Goal: Transaction & Acquisition: Subscribe to service/newsletter

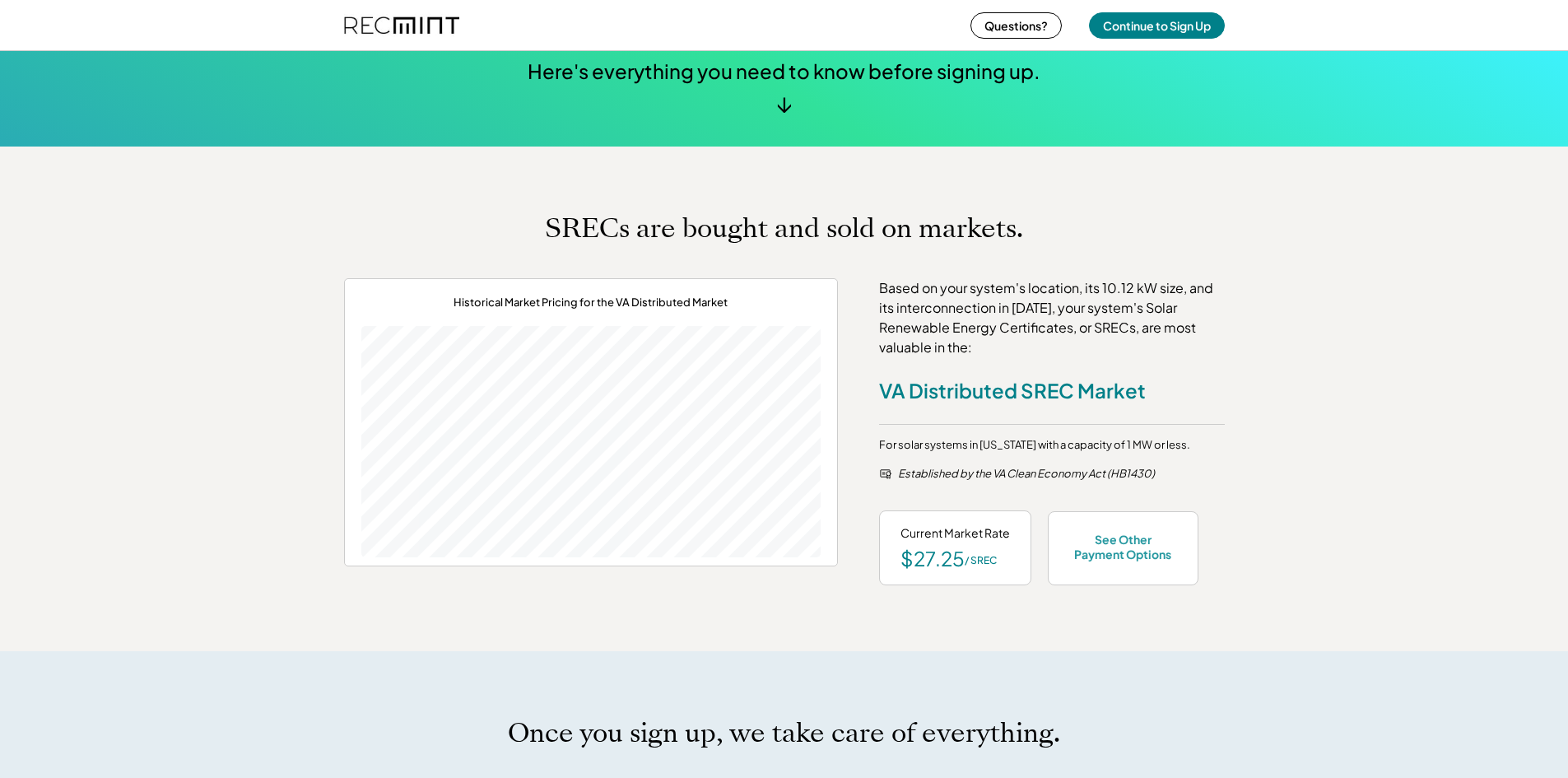
scroll to position [576, 0]
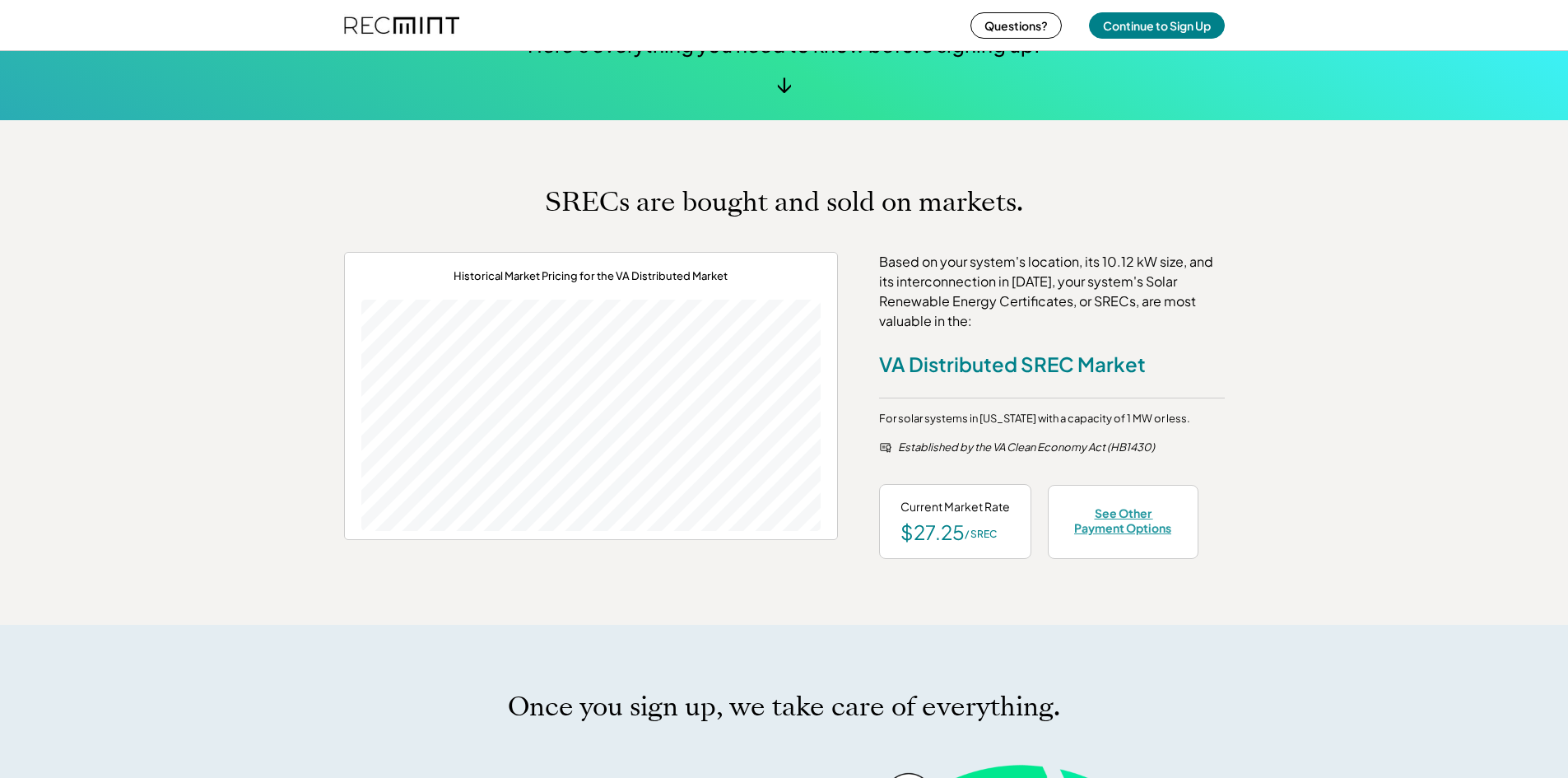
click at [1120, 518] on div "See Other Payment Options" at bounding box center [1123, 520] width 108 height 30
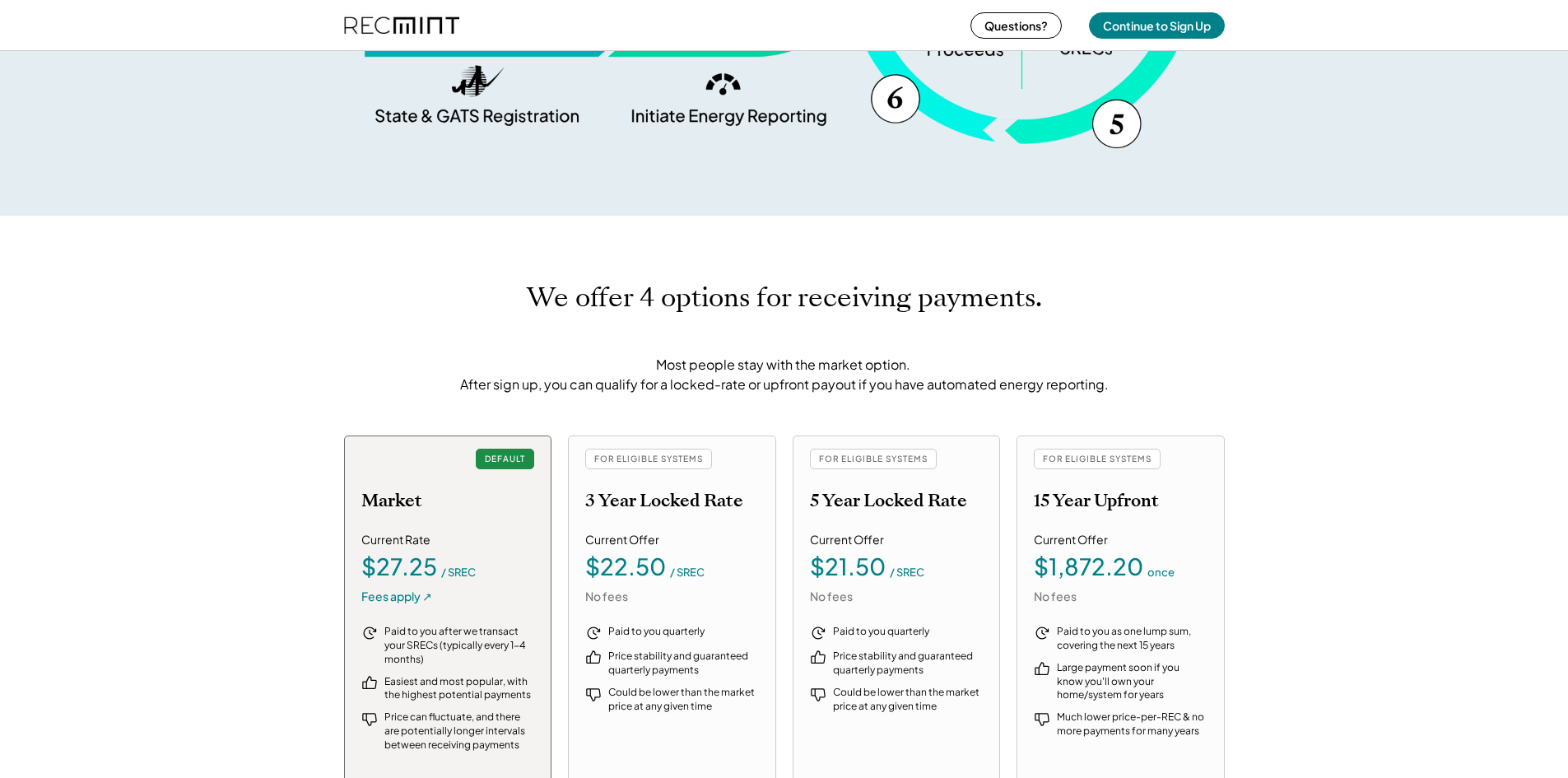
scroll to position [1763, 0]
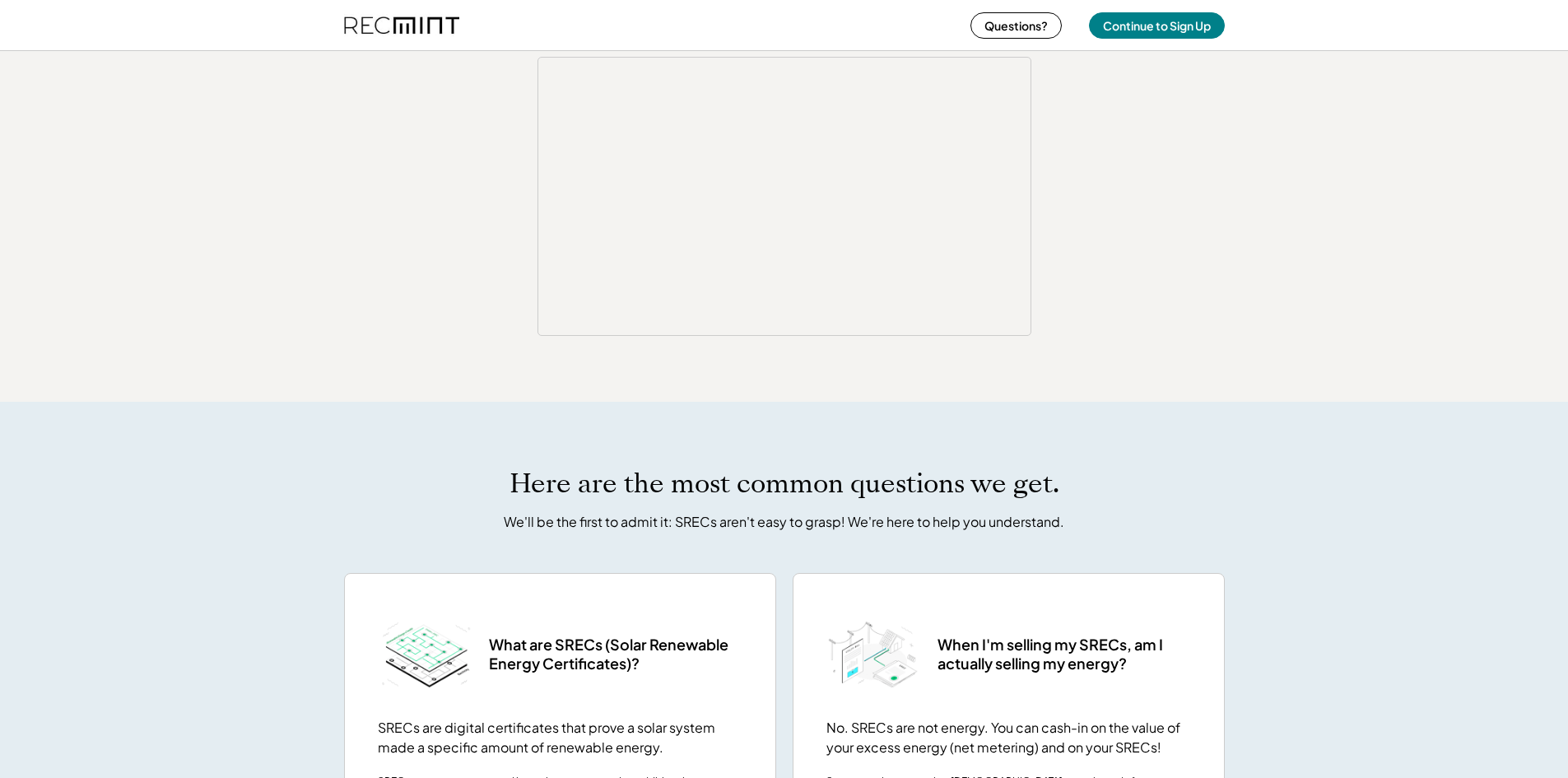
scroll to position [2388, 0]
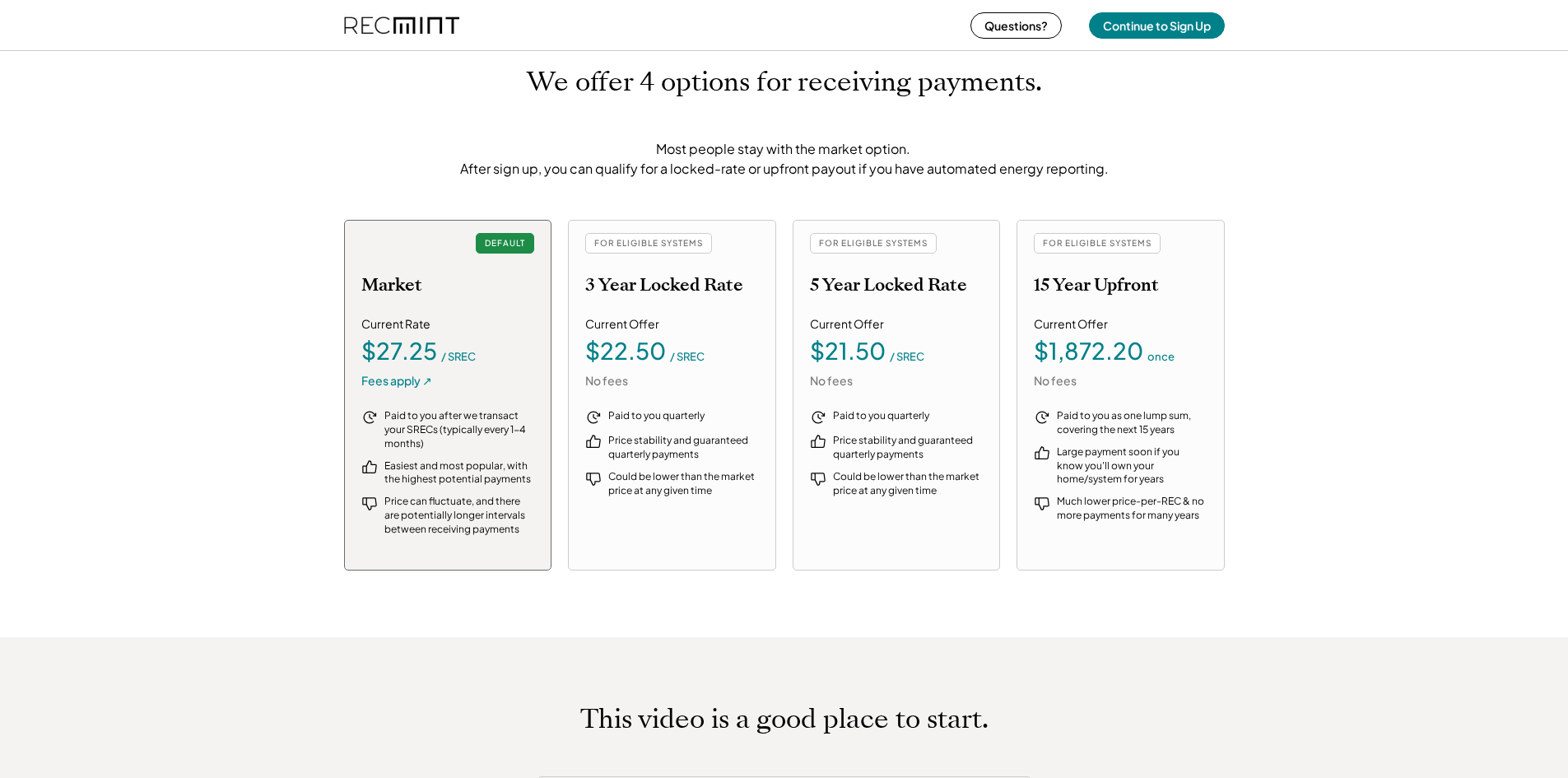
scroll to position [232, 460]
click at [1055, 328] on div "Current Offer" at bounding box center [1071, 325] width 74 height 16
click at [1069, 242] on div "FOR ELIGIBLE SYSTEMS" at bounding box center [1097, 243] width 127 height 21
click at [1095, 251] on div "FOR ELIGIBLE SYSTEMS" at bounding box center [1097, 243] width 127 height 21
click at [1156, 374] on div "Current Offer $1,872.20 once No fees" at bounding box center [1120, 352] width 174 height 72
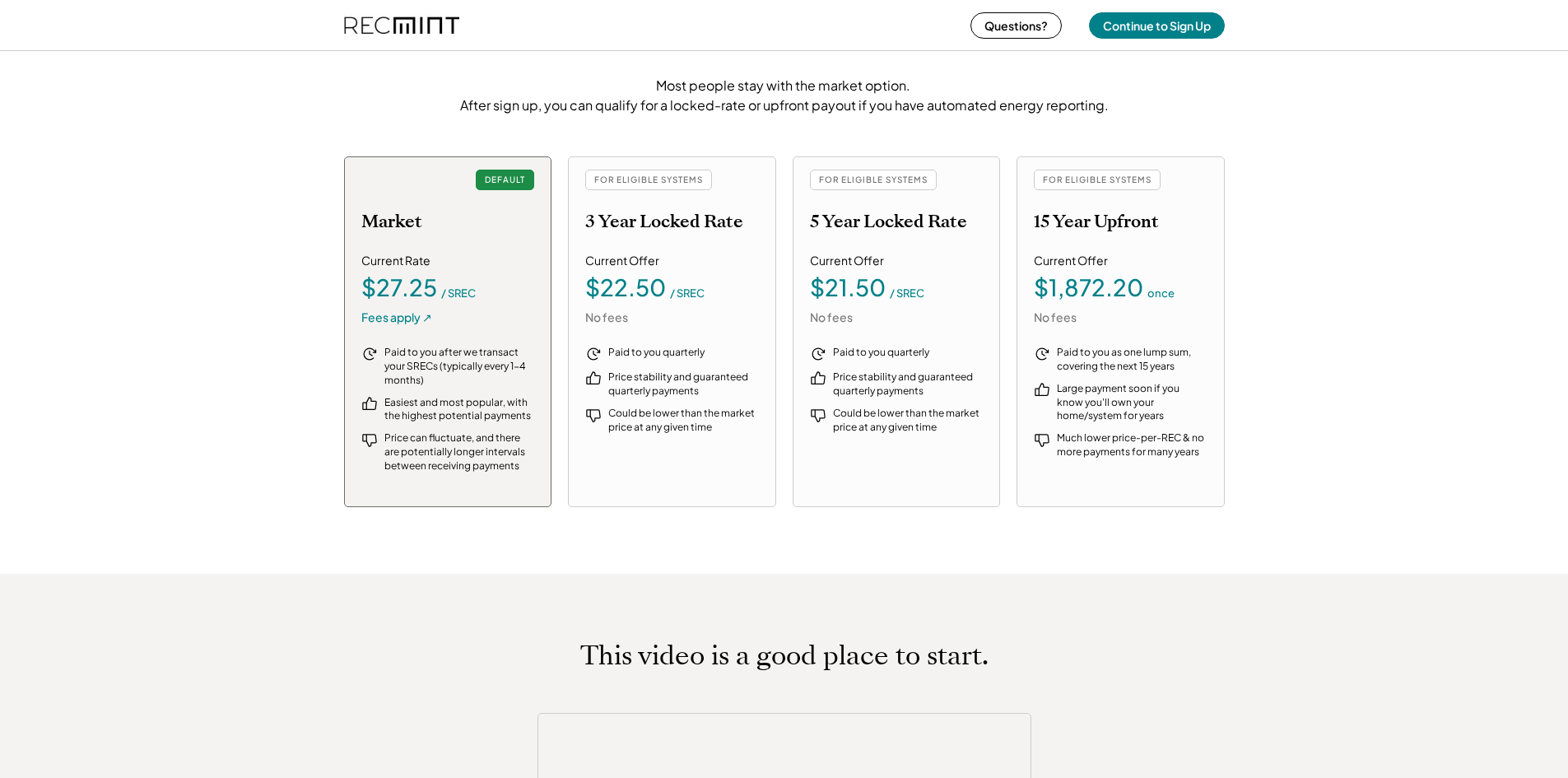
scroll to position [1815, 0]
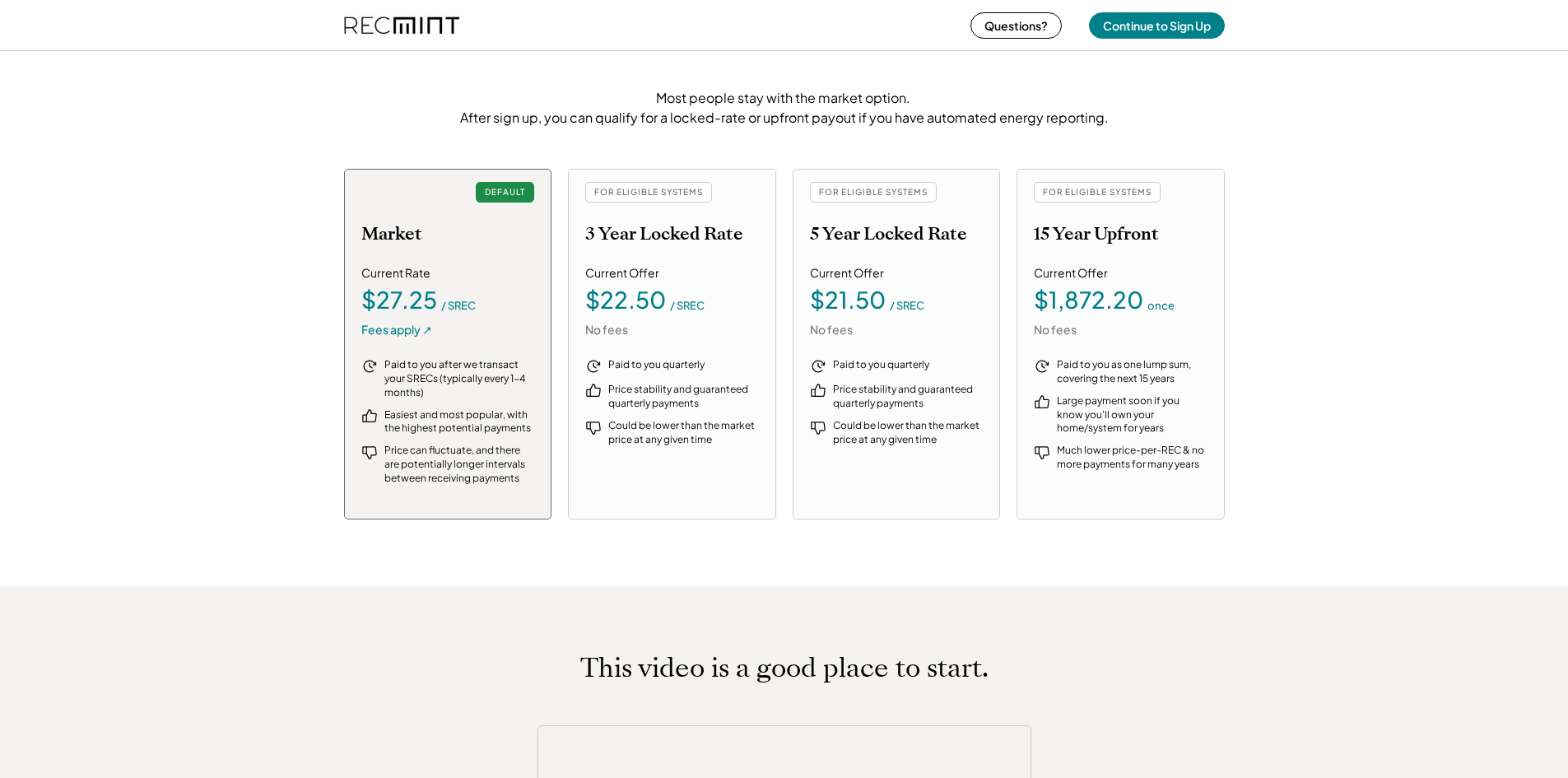
click at [474, 360] on div "Paid to you after we transact your SRECs (typically every 1-4 months)" at bounding box center [460, 379] width 150 height 41
click at [635, 297] on div "$22.50" at bounding box center [625, 300] width 81 height 23
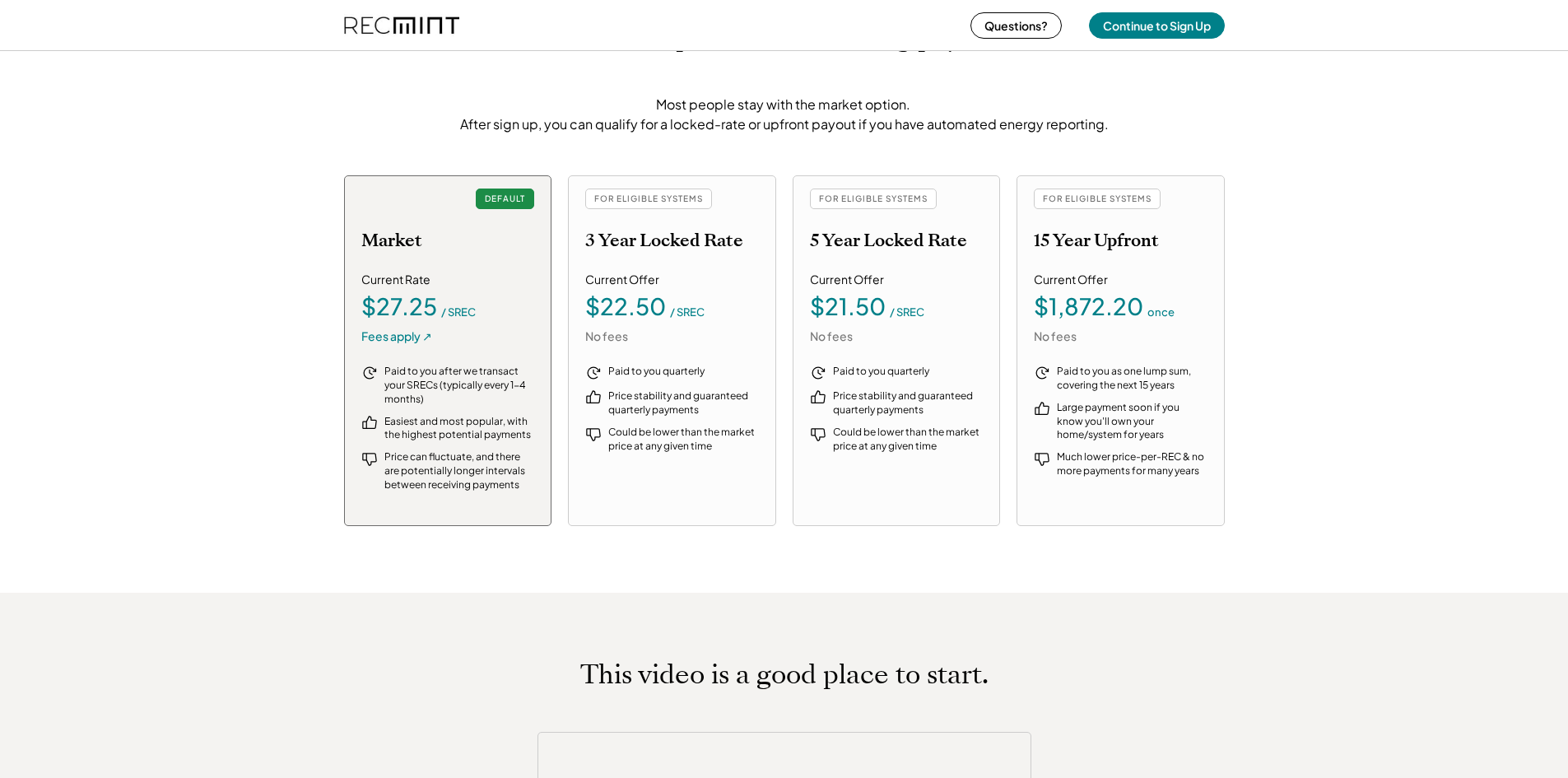
click at [868, 203] on div "FOR ELIGIBLE SYSTEMS" at bounding box center [873, 198] width 127 height 21
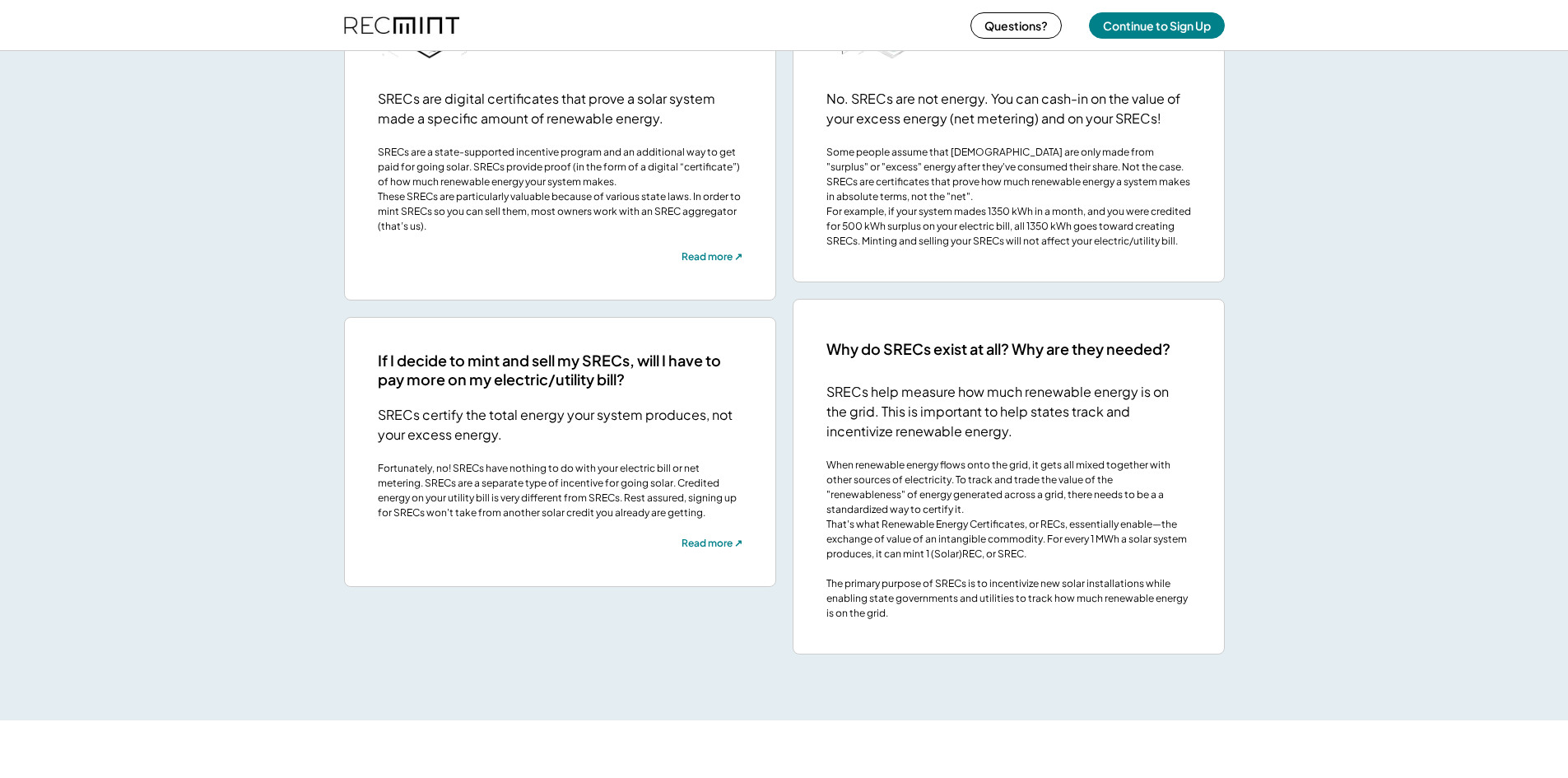
scroll to position [3226, 0]
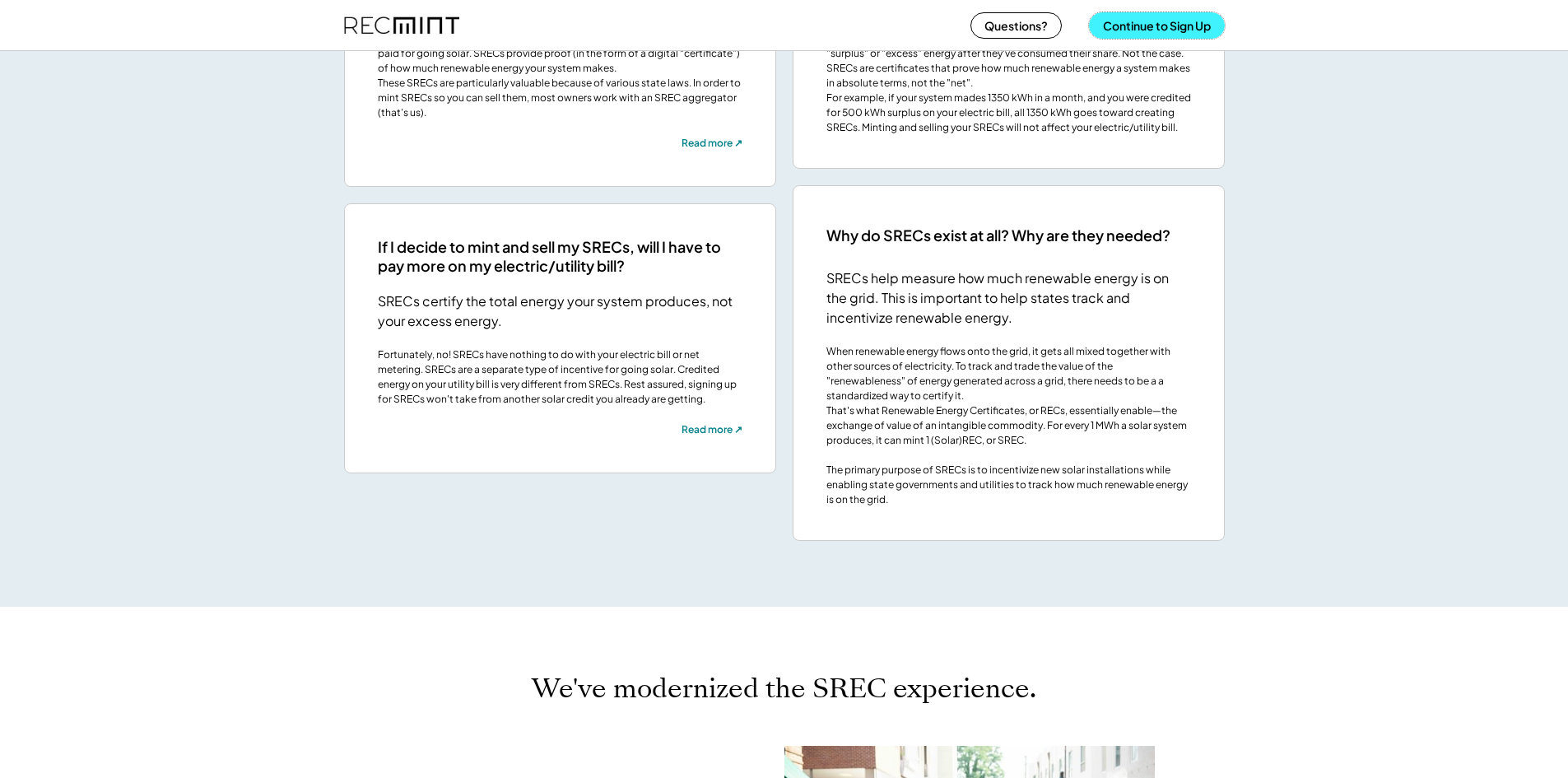
click at [1147, 32] on button "Continue to Sign Up" at bounding box center [1156, 25] width 136 height 26
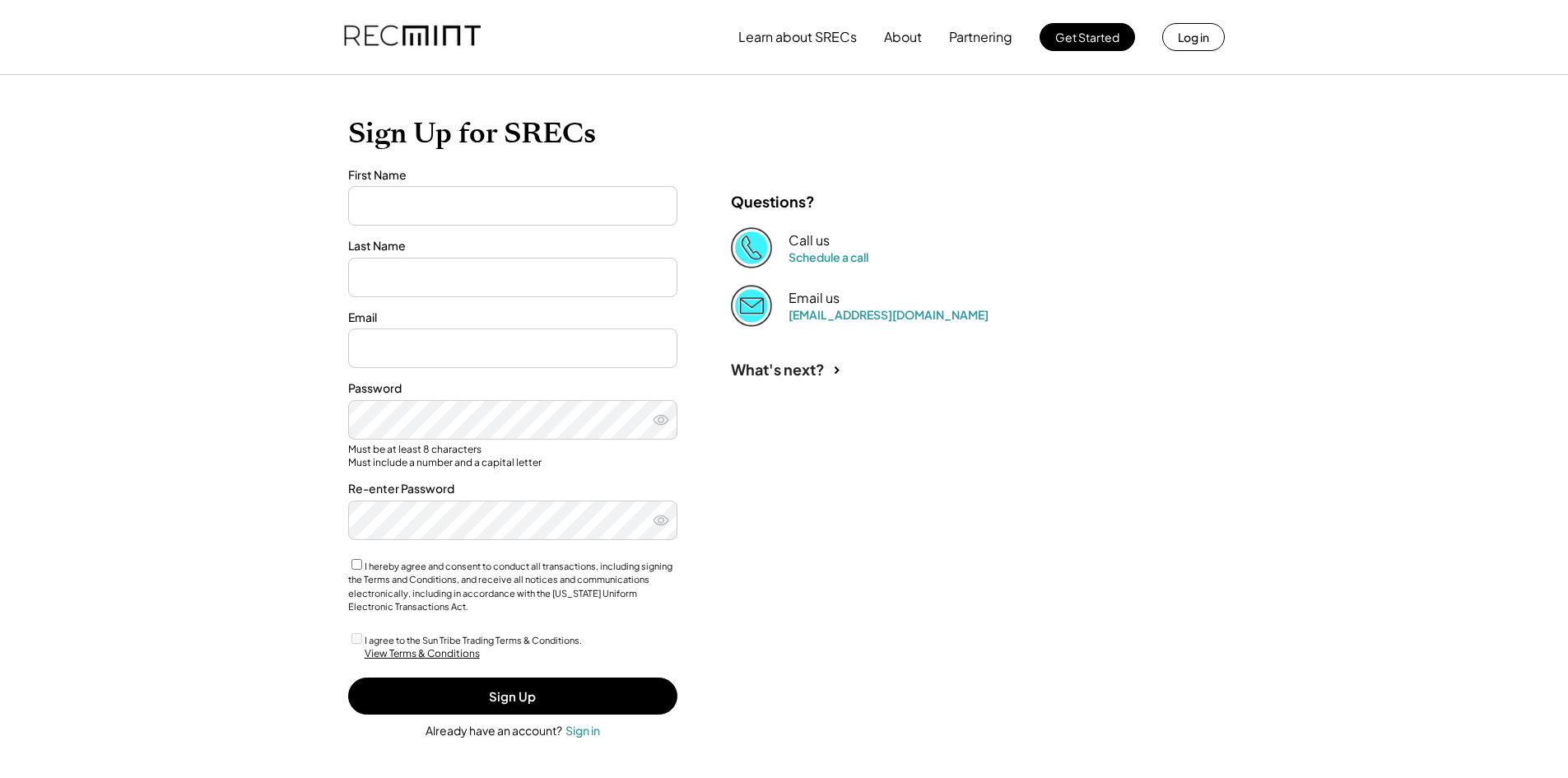
type input "*****"
type input "**********"
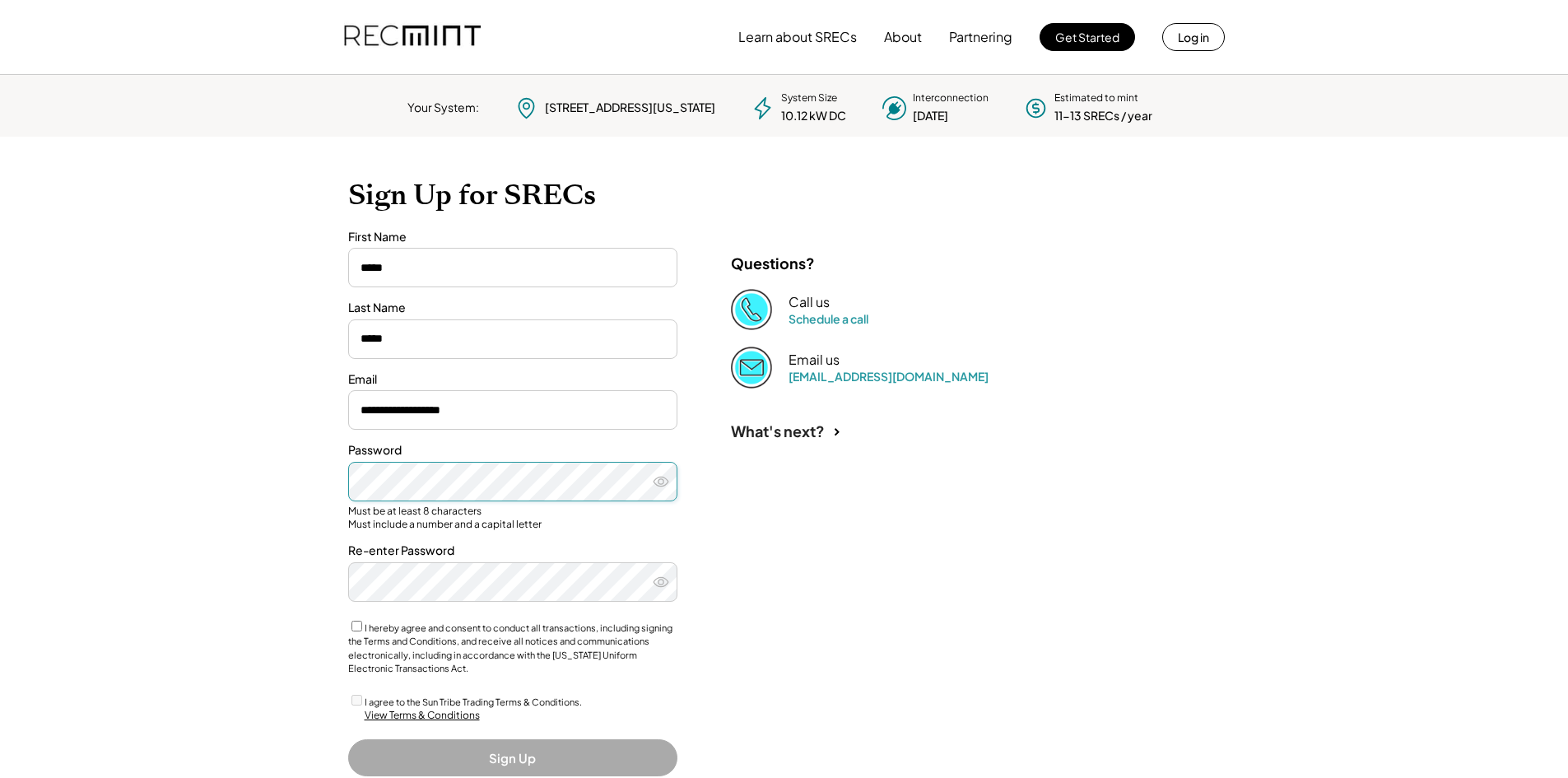
click at [1137, 411] on div "What's next?" at bounding box center [965, 426] width 494 height 77
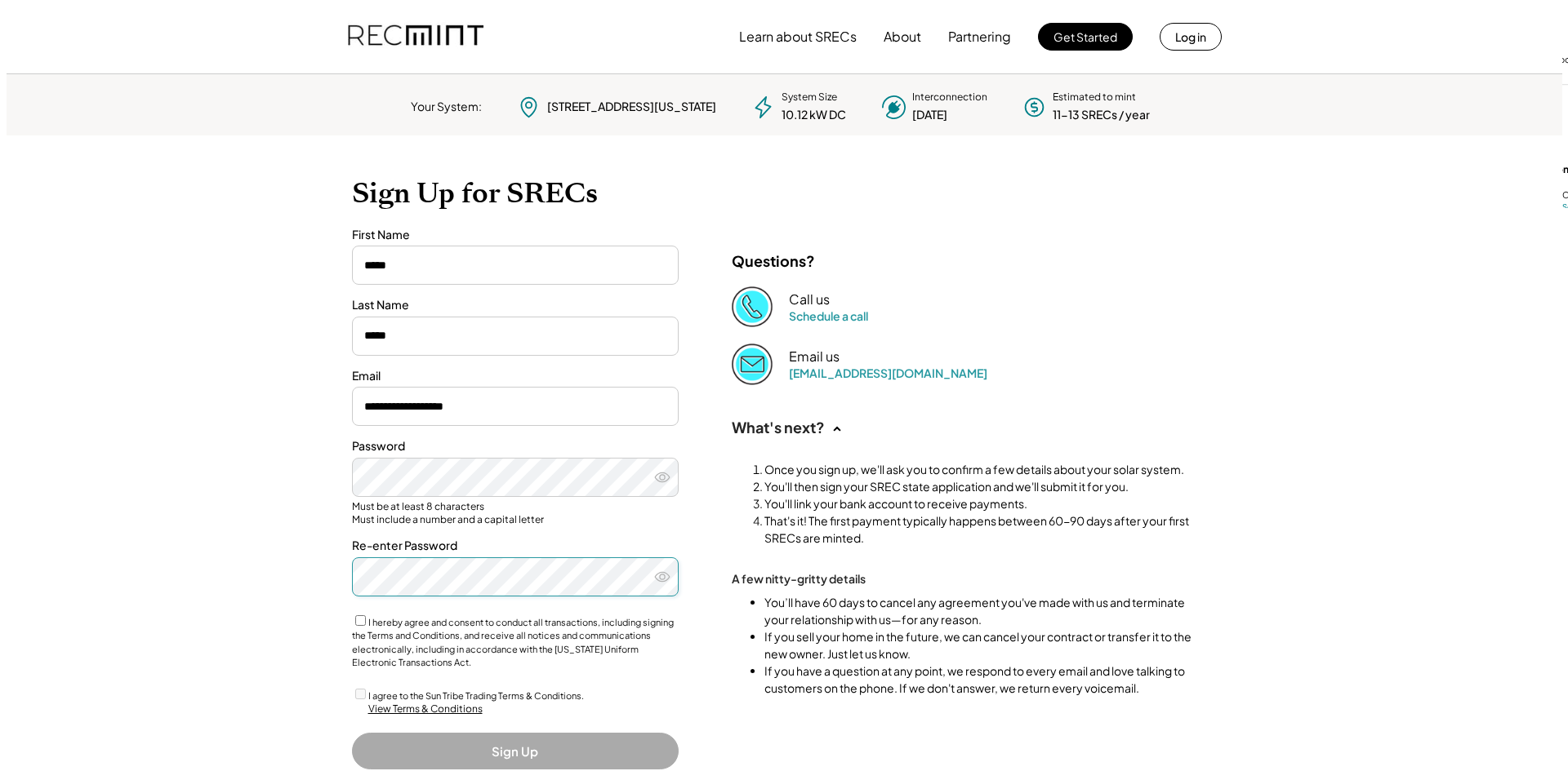
scroll to position [63, 0]
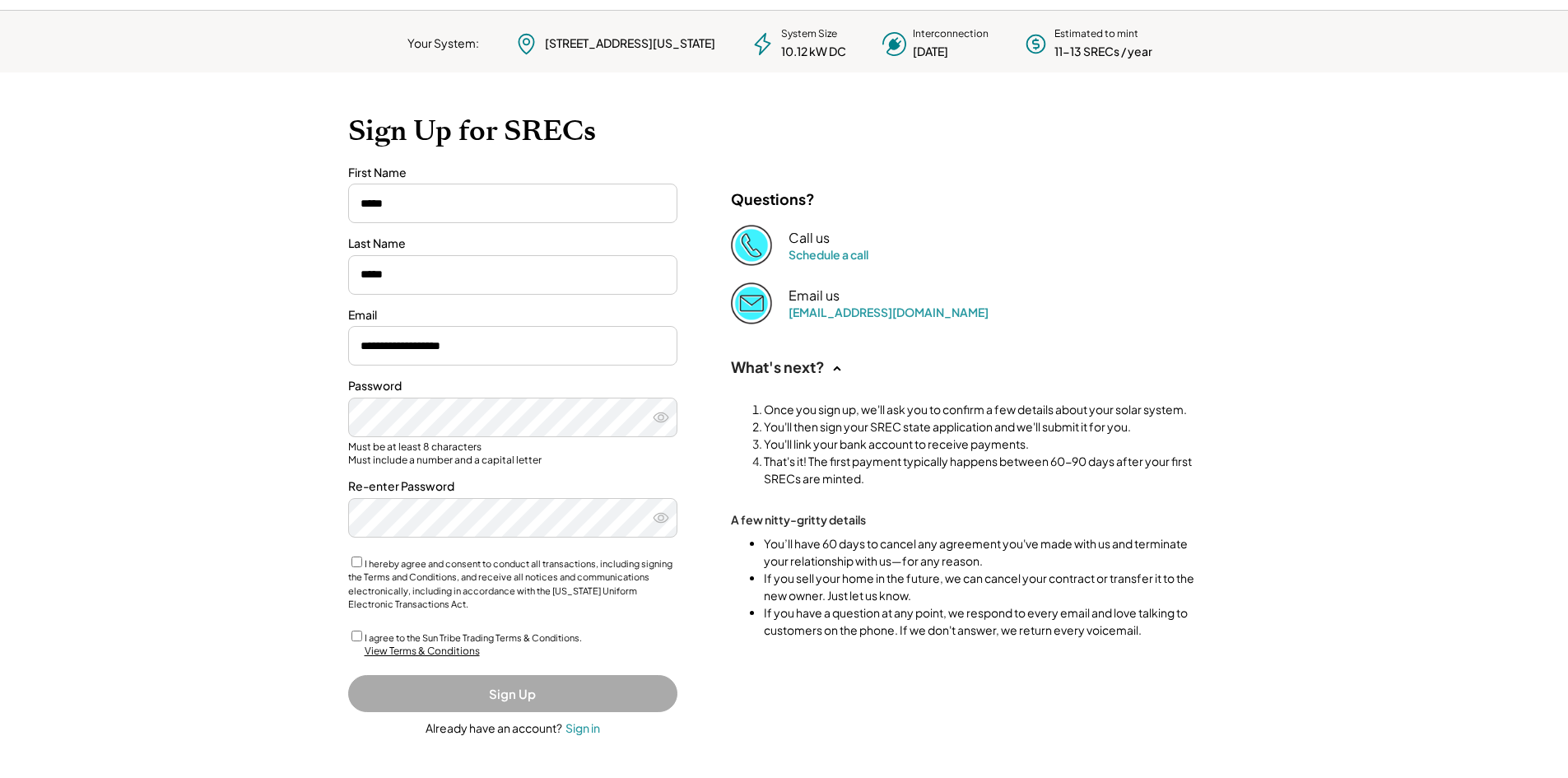
click at [401, 651] on div "View Terms & Conditions" at bounding box center [423, 652] width 115 height 14
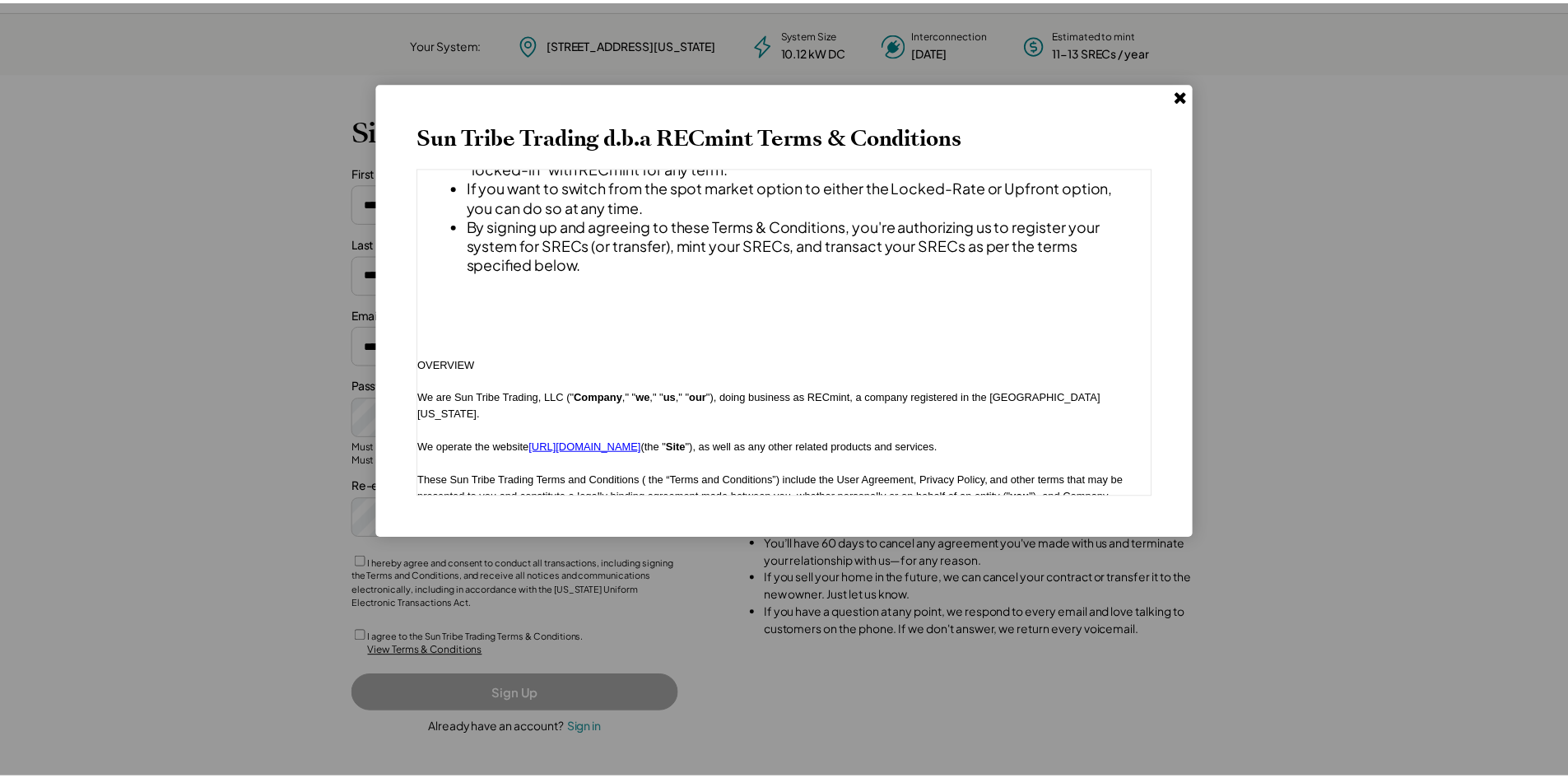
scroll to position [0, 0]
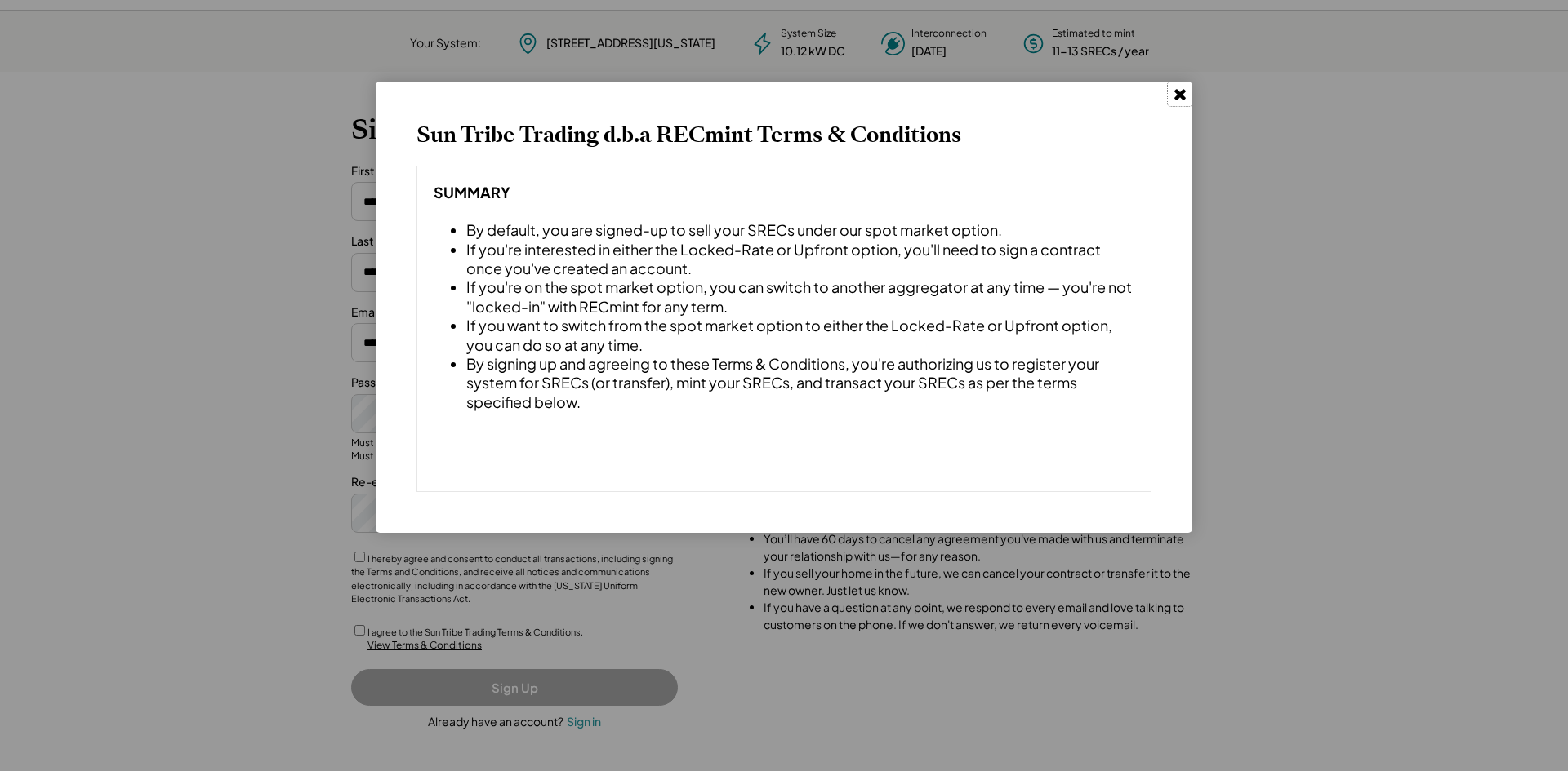
click at [1181, 94] on use at bounding box center [1179, 95] width 12 height 12
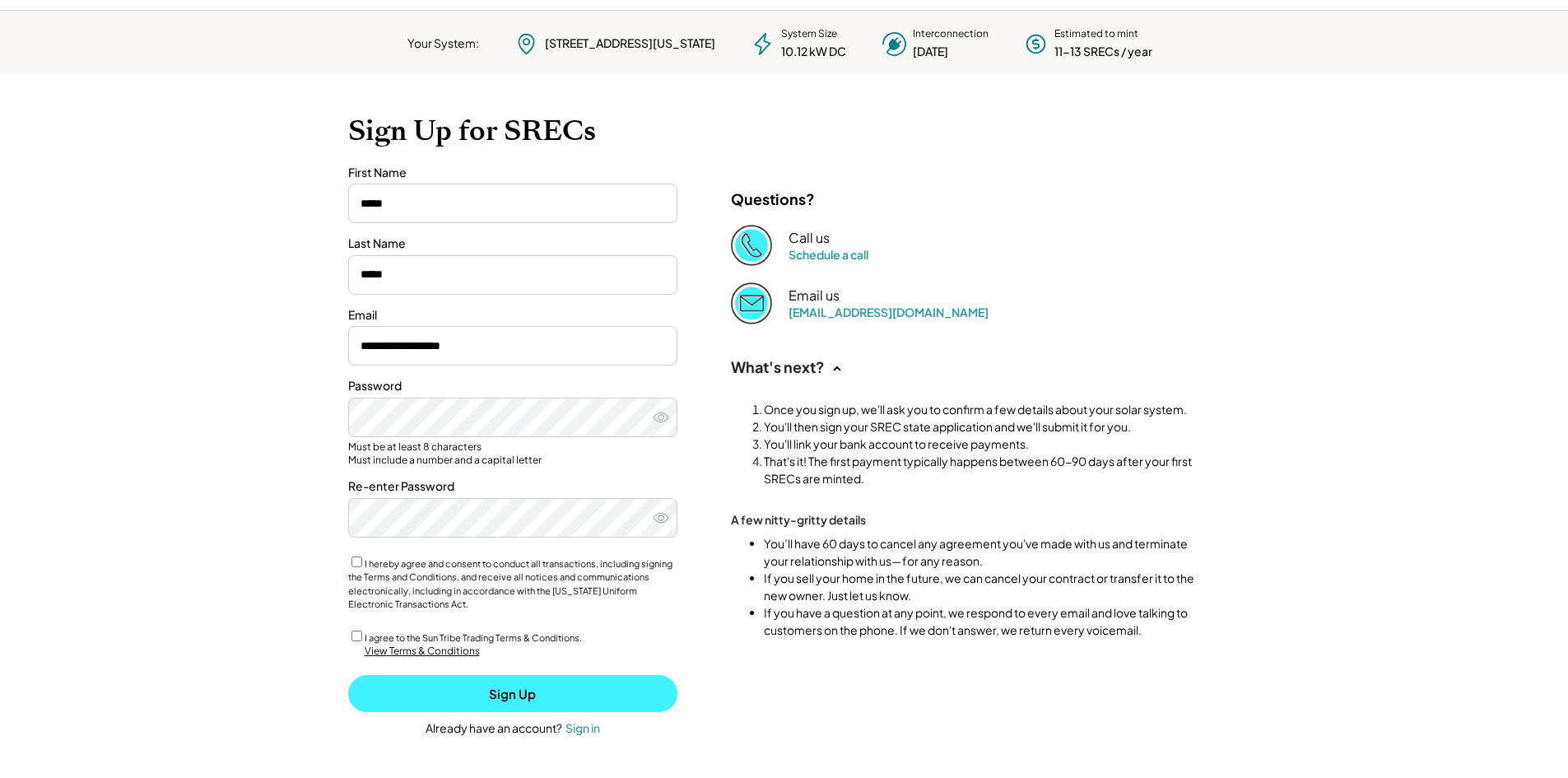
click at [517, 694] on button "Sign Up" at bounding box center [512, 693] width 329 height 37
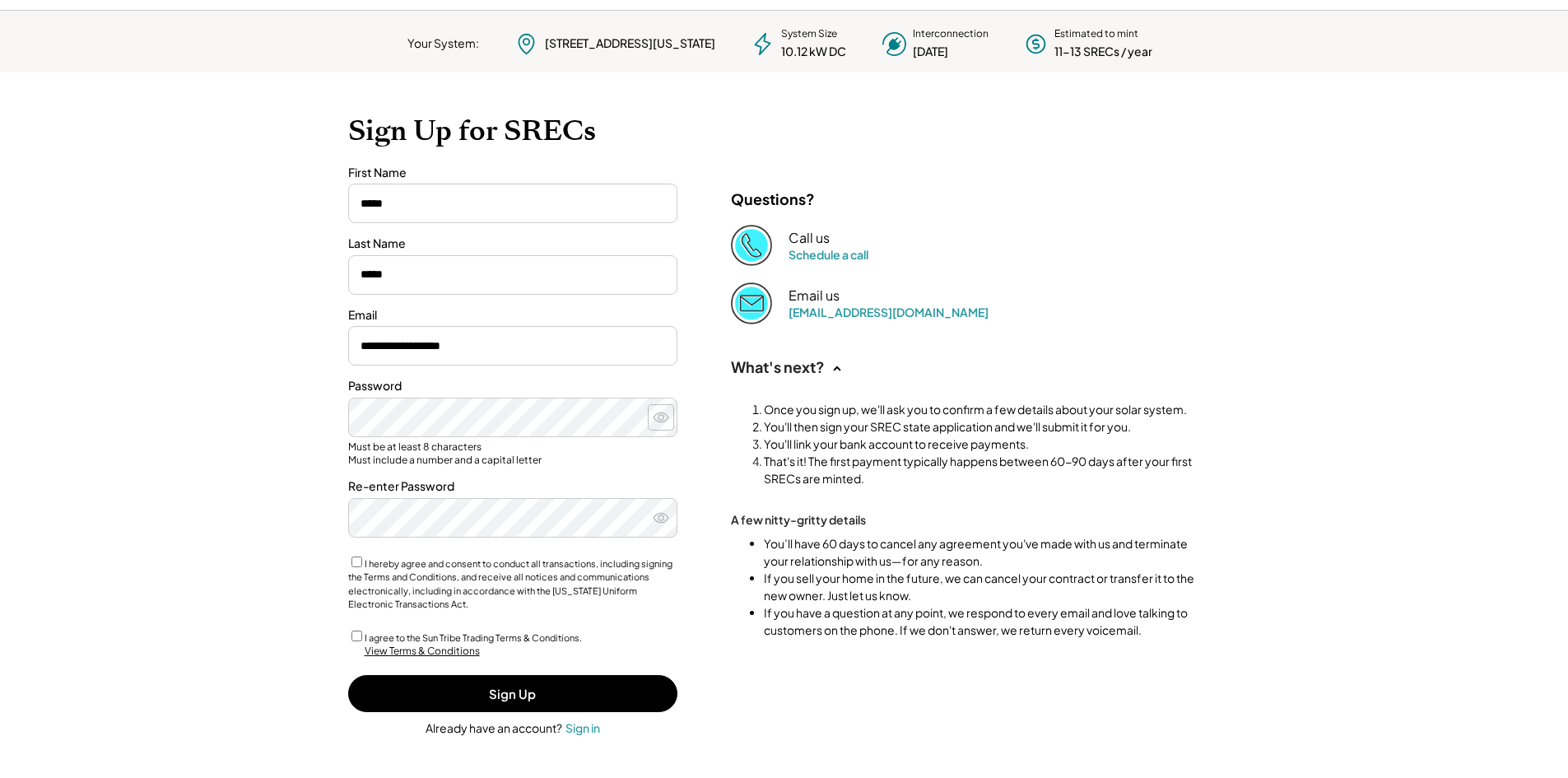
click at [658, 420] on icon at bounding box center [661, 417] width 16 height 16
click at [663, 517] on use at bounding box center [661, 517] width 14 height 9
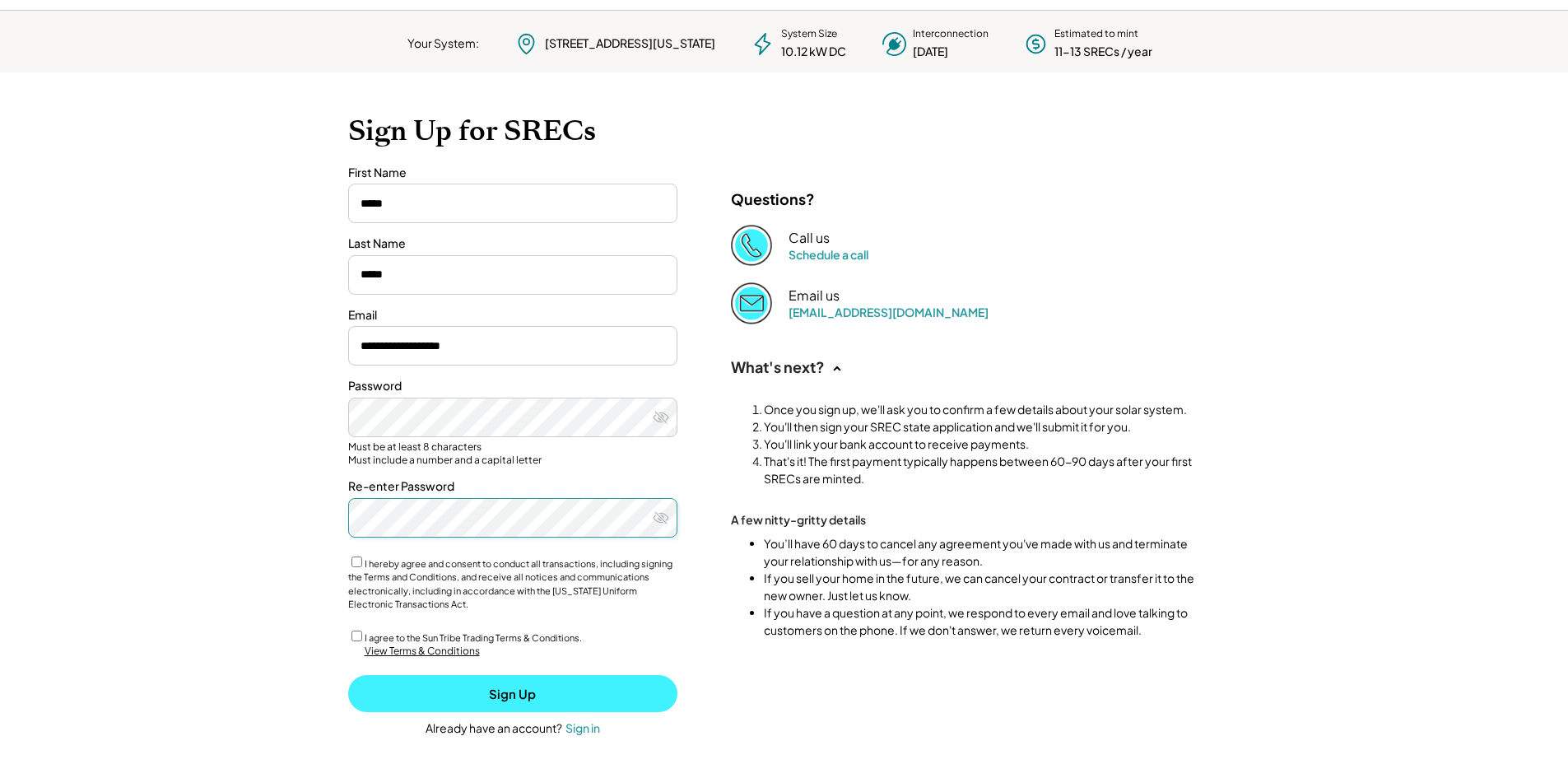
click at [516, 704] on button "Sign Up" at bounding box center [512, 693] width 329 height 37
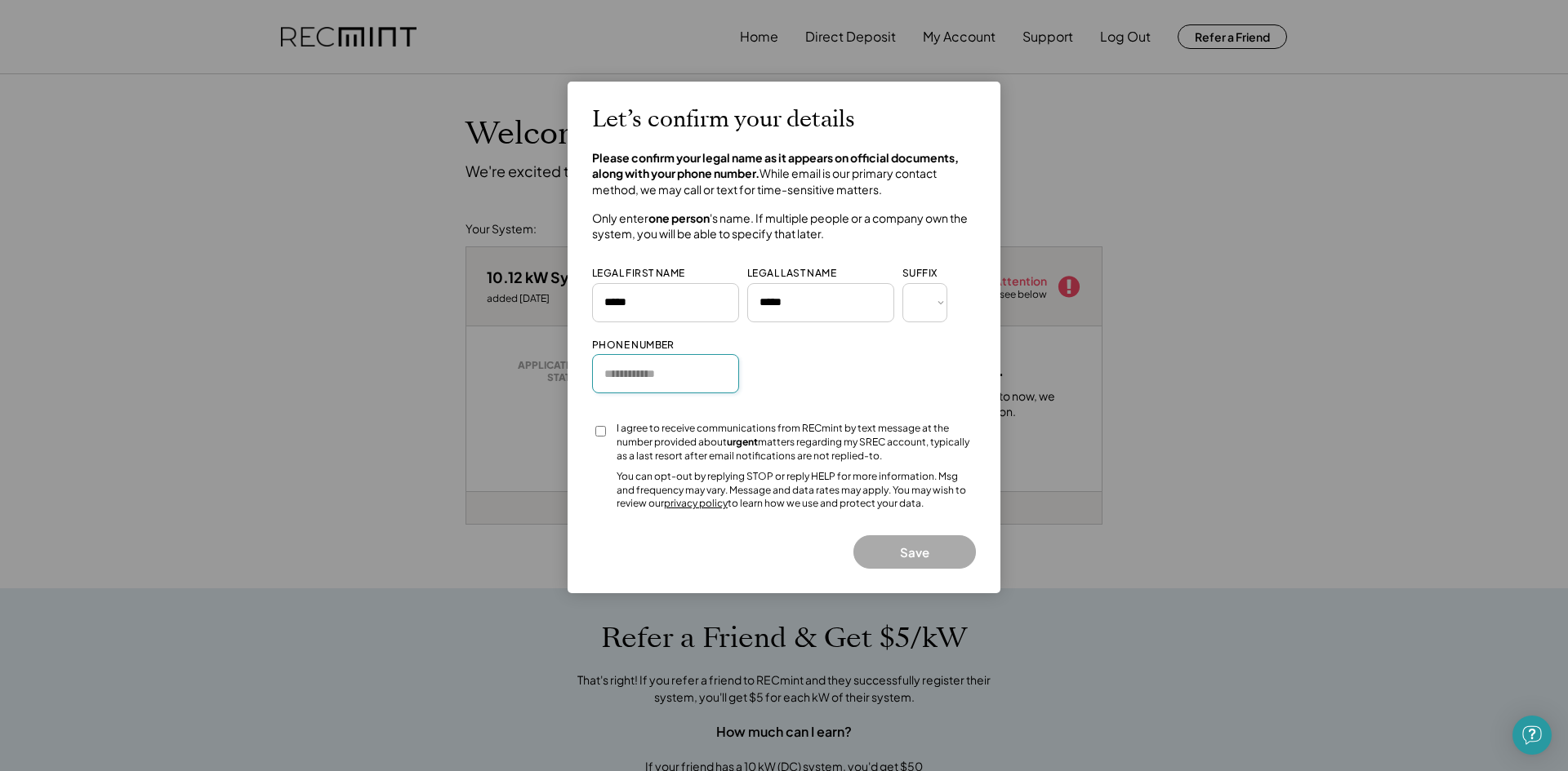
click at [640, 369] on input "input" at bounding box center [665, 373] width 147 height 39
type input "**********"
click at [900, 549] on button "Save" at bounding box center [914, 551] width 122 height 33
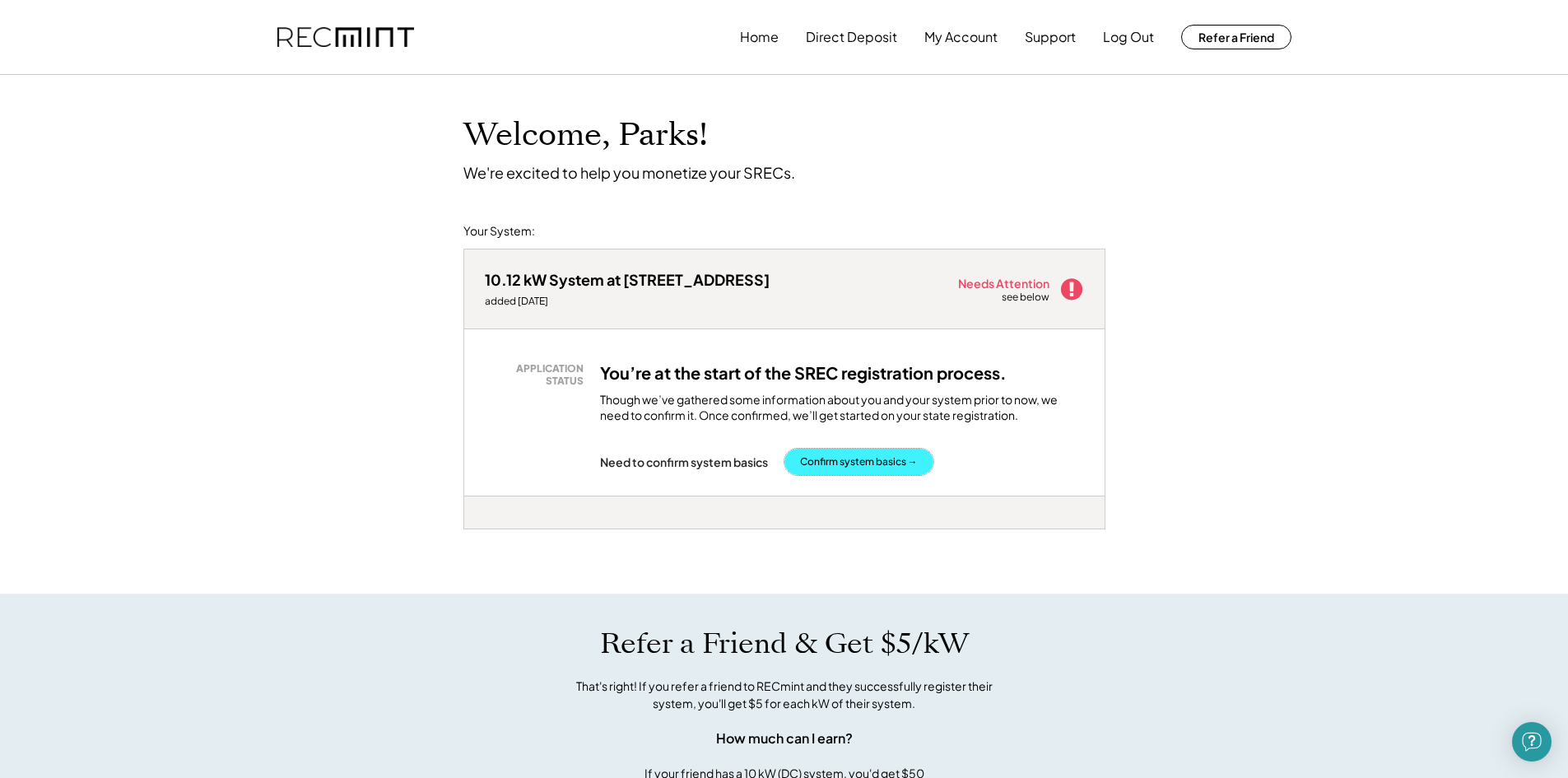
click at [832, 458] on button "Confirm system basics →" at bounding box center [858, 462] width 149 height 26
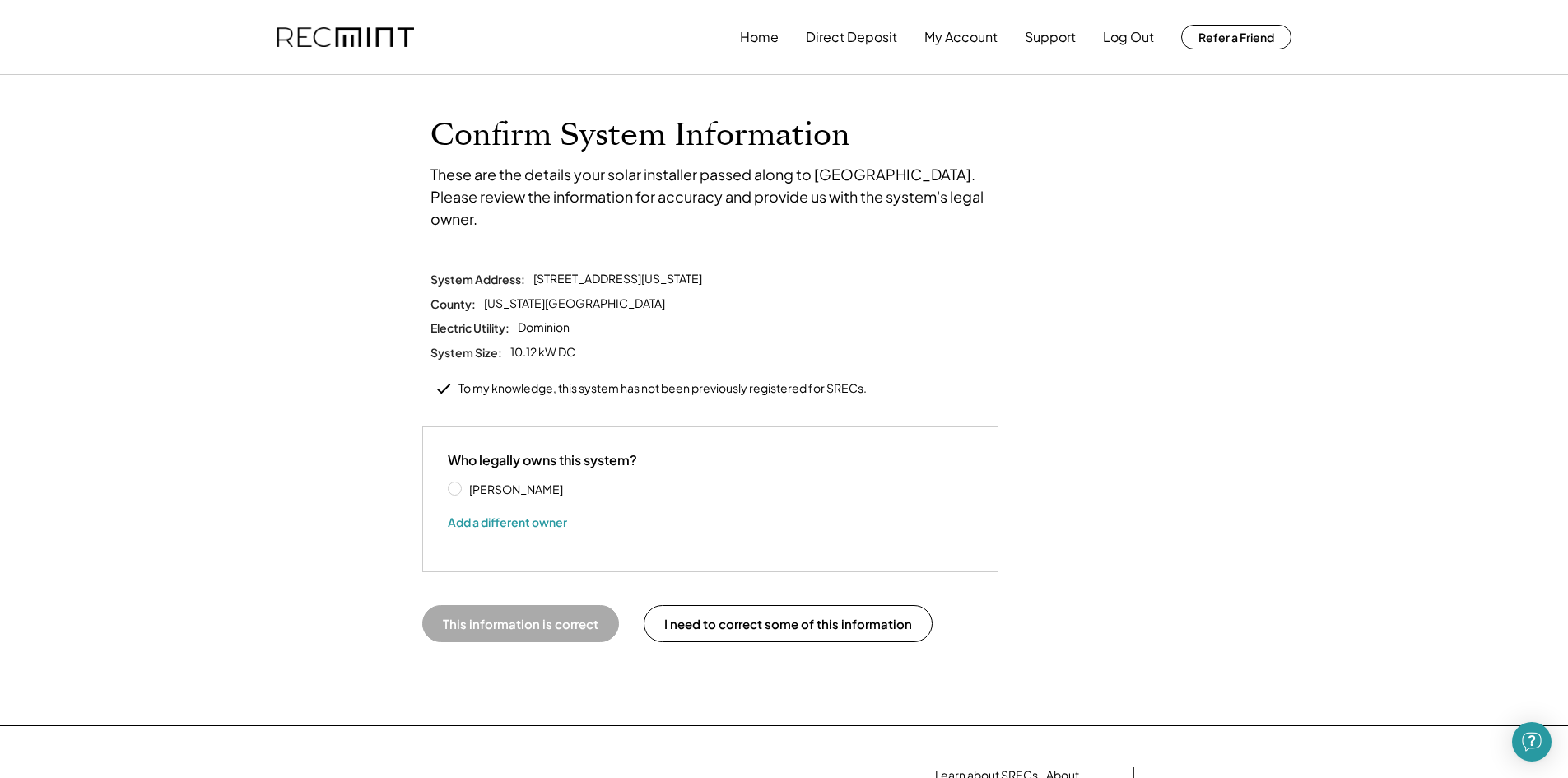
click at [464, 483] on label "Parks Hisey" at bounding box center [538, 489] width 148 height 12
click at [482, 509] on button "Add a different owner" at bounding box center [507, 521] width 119 height 24
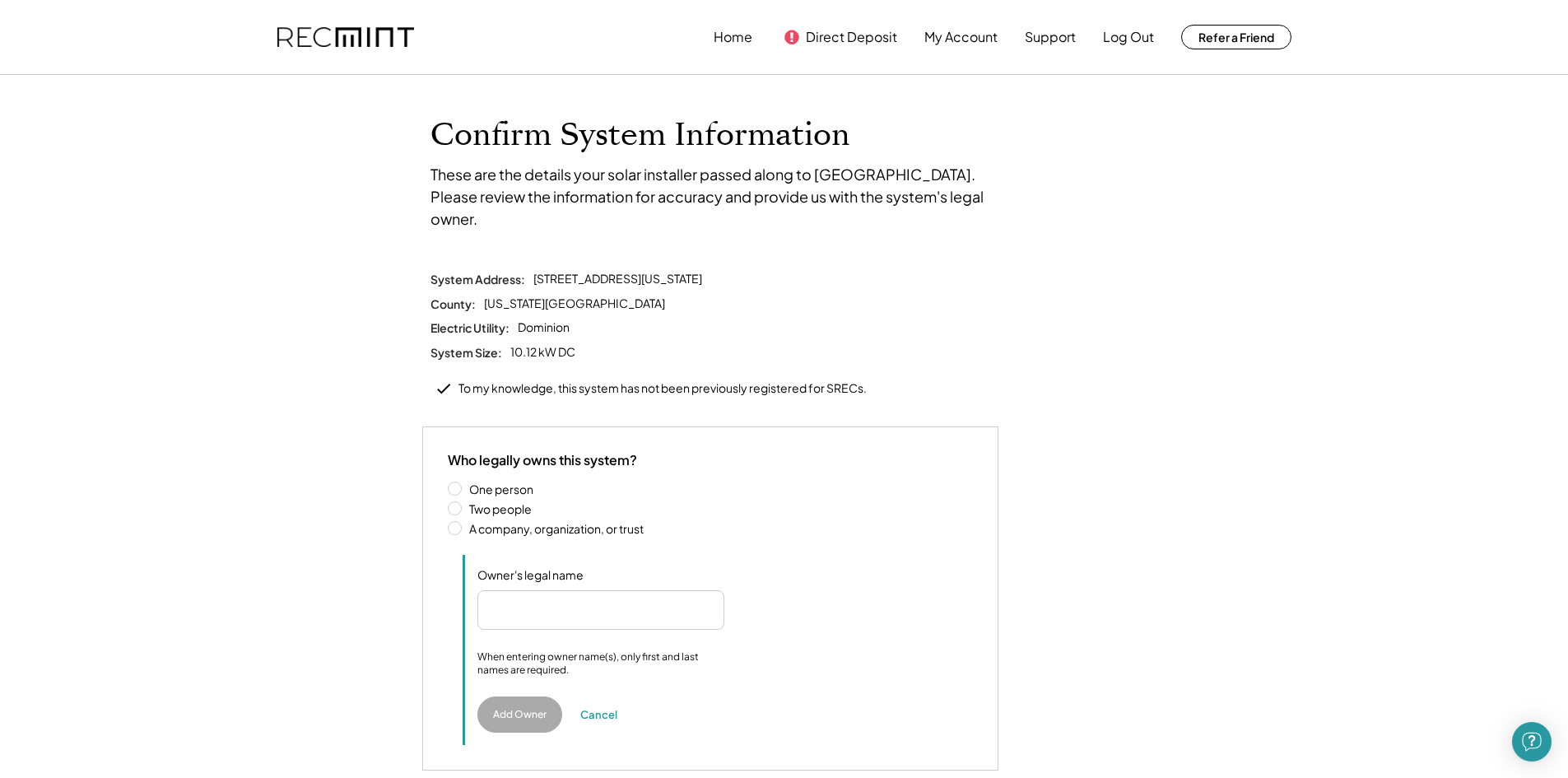
click at [464, 503] on label "Two people" at bounding box center [718, 508] width 508 height 12
click at [565, 590] on input "input" at bounding box center [572, 610] width 189 height 40
type input "*"
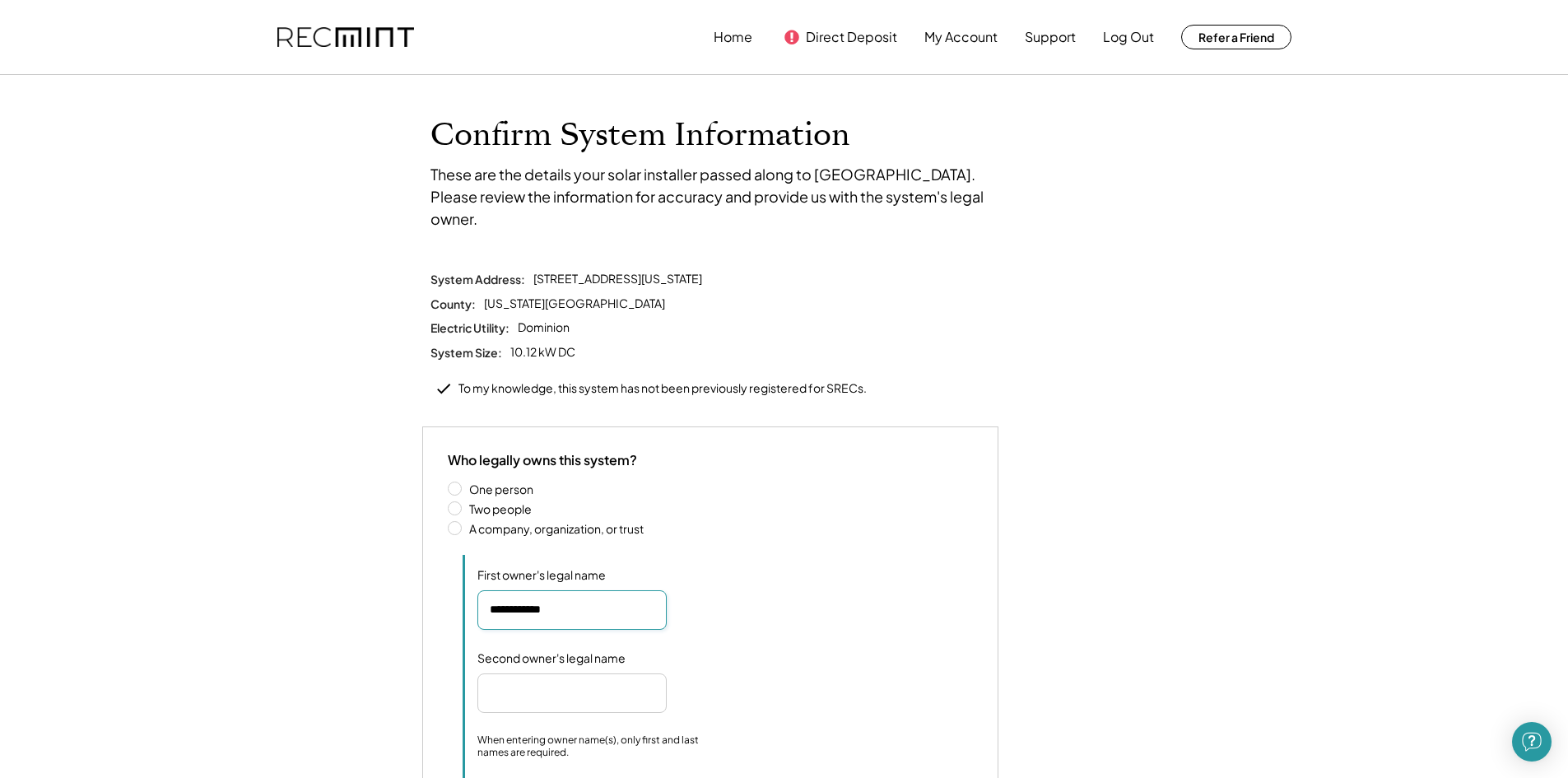
type input "**********"
drag, startPoint x: 569, startPoint y: 665, endPoint x: 437, endPoint y: 695, distance: 135.4
click at [437, 695] on div "Who legally owns this system? Parks Hisey Add a different owner One person Two …" at bounding box center [710, 640] width 576 height 427
type input "**********"
drag, startPoint x: 597, startPoint y: 604, endPoint x: 422, endPoint y: 604, distance: 175.0
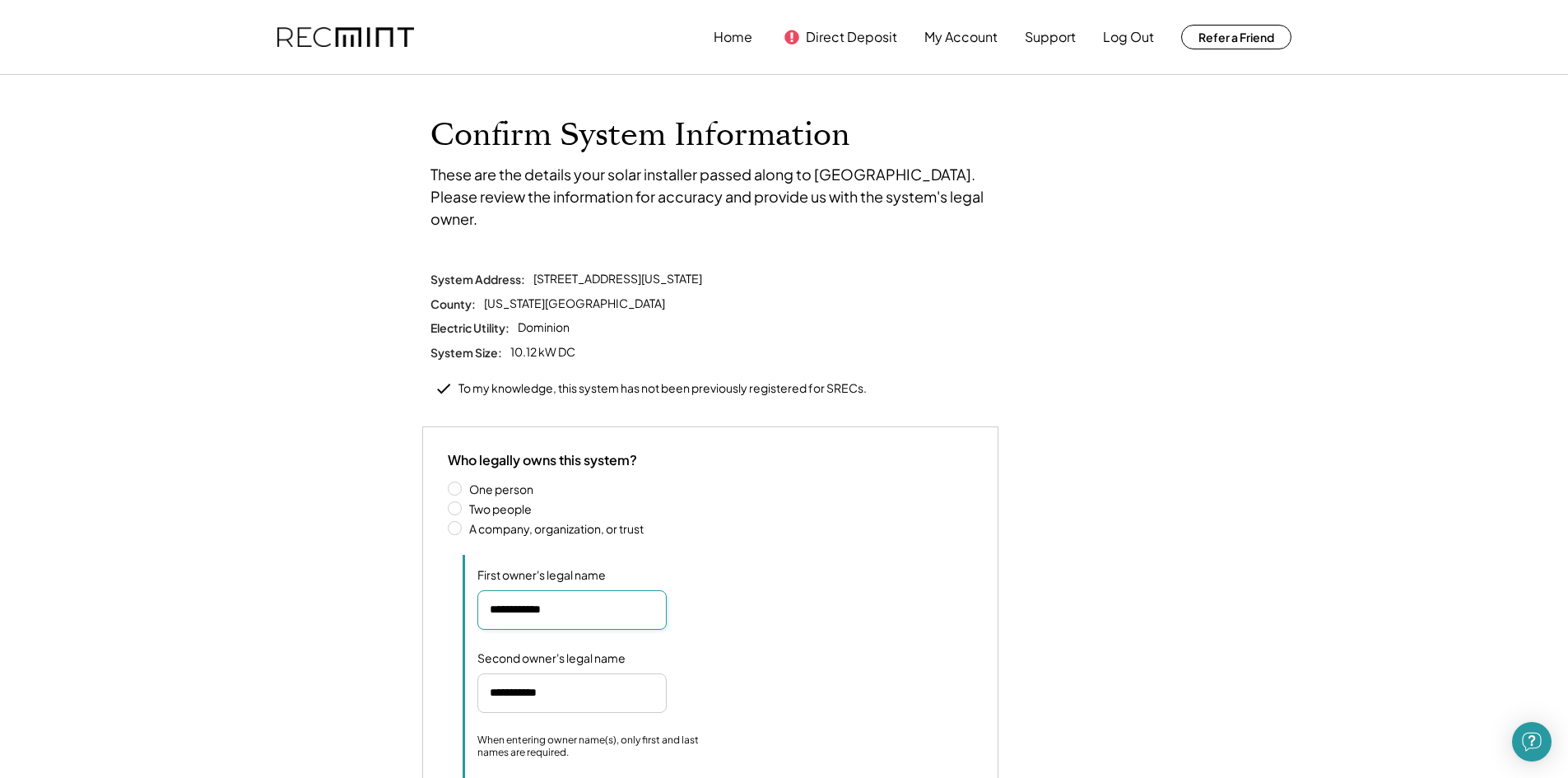
click at [423, 604] on div "Who legally owns this system? Parks Hisey Add a different owner One person Two …" at bounding box center [710, 640] width 576 height 427
paste input "**********"
type input "**********"
click at [502, 673] on input "input" at bounding box center [572, 693] width 189 height 40
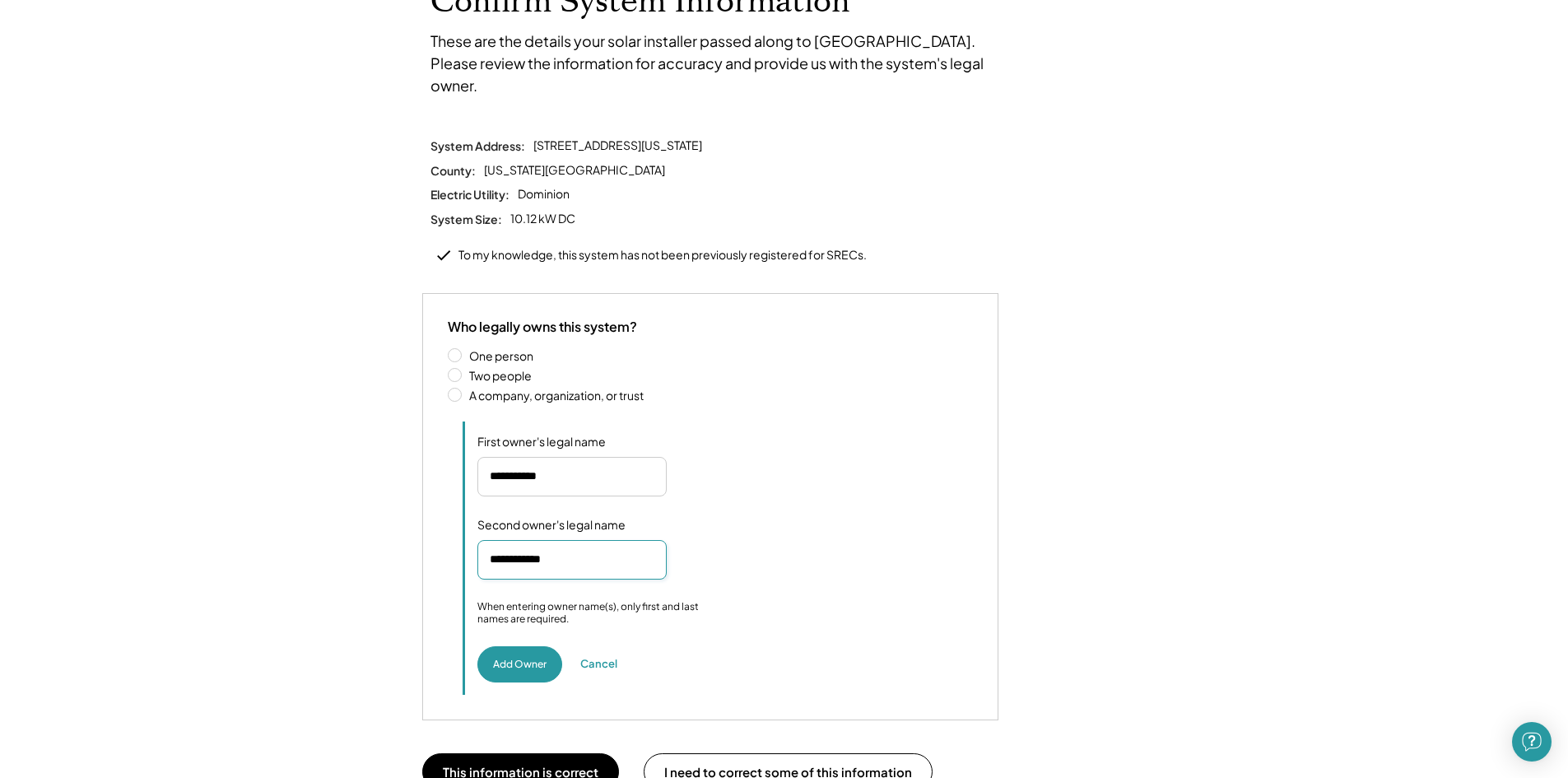
scroll to position [165, 0]
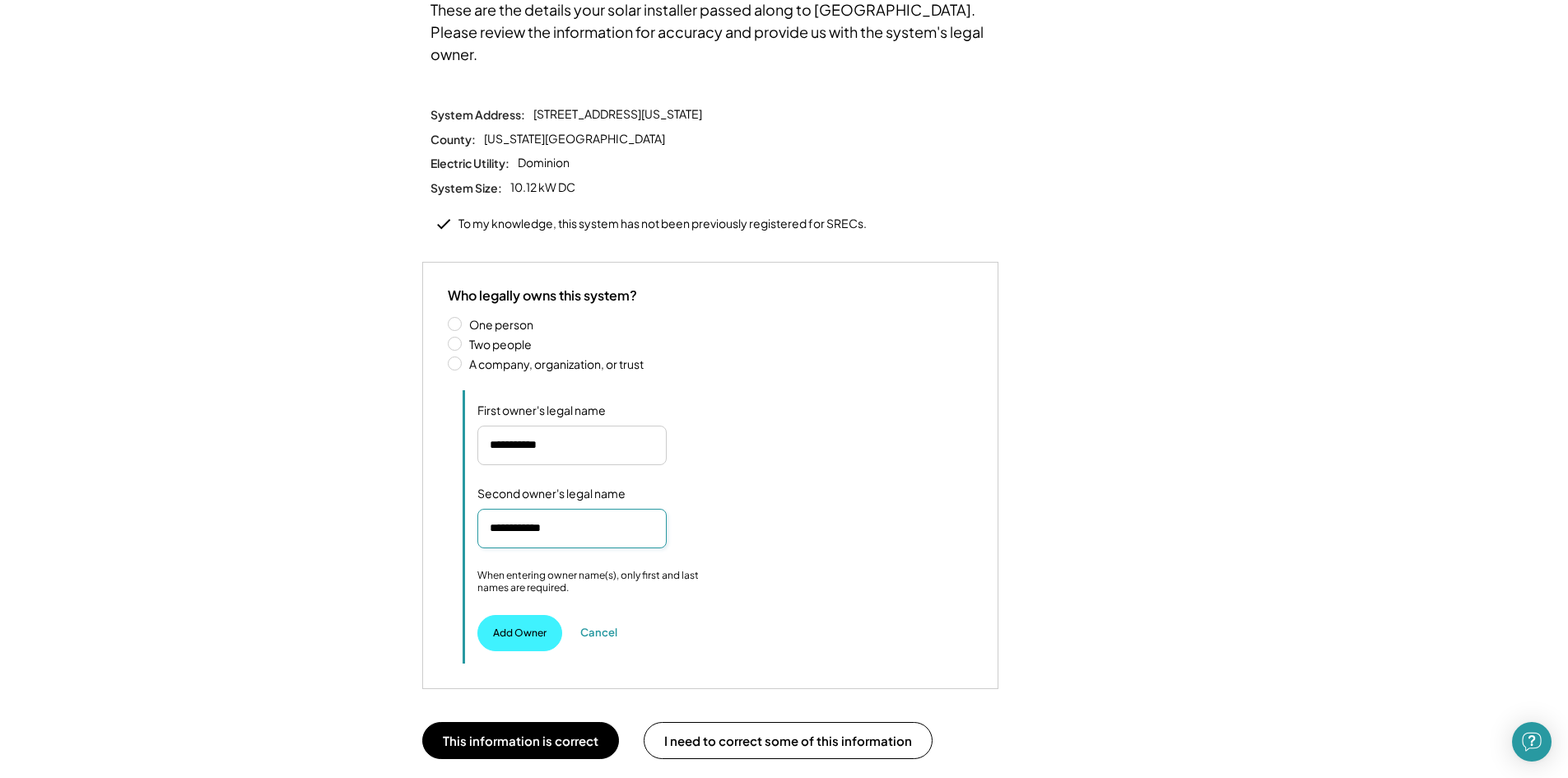
type input "**********"
click at [512, 615] on button "Add Owner" at bounding box center [520, 633] width 85 height 36
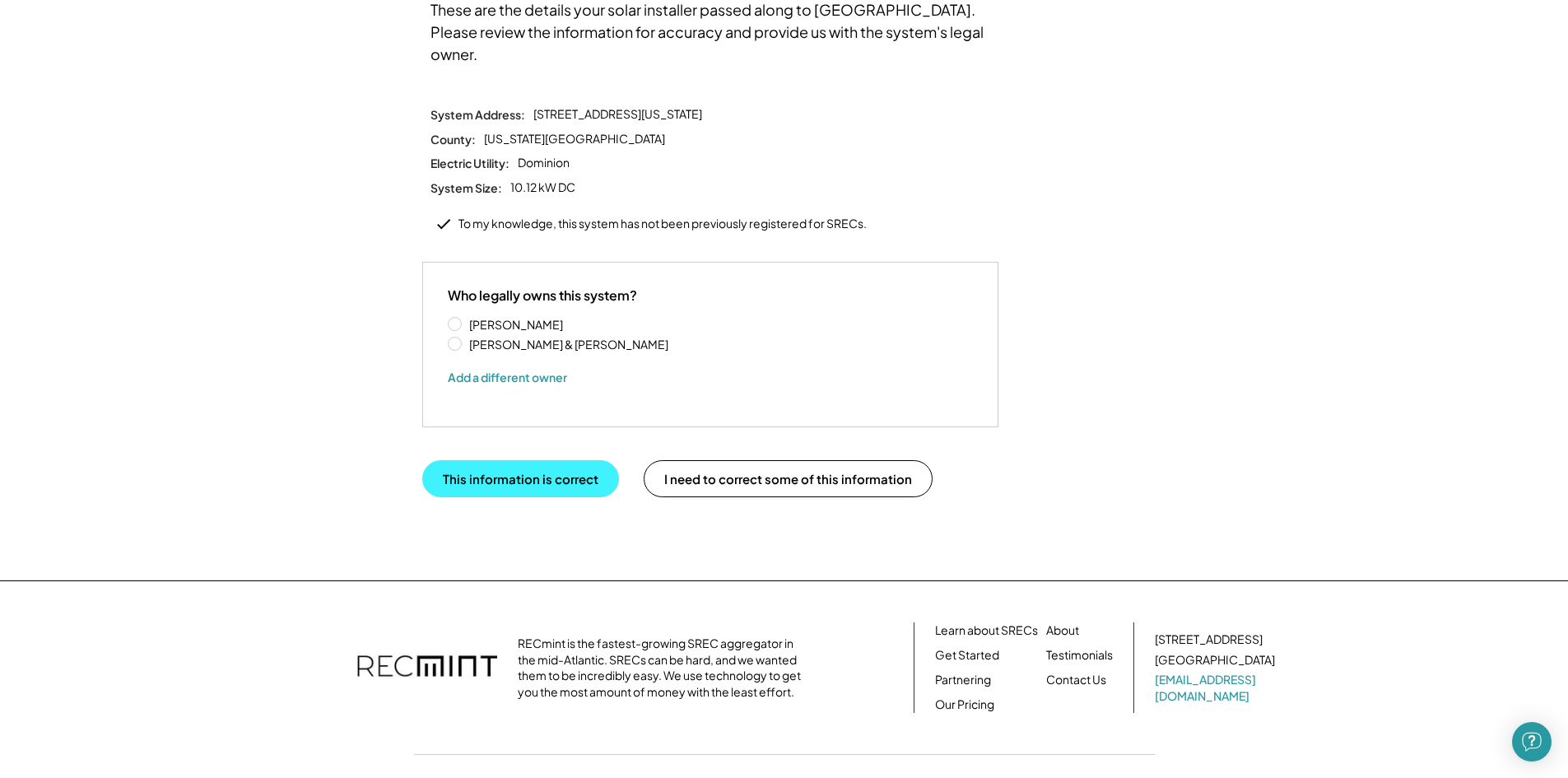
click at [514, 461] on button "This information is correct" at bounding box center [521, 479] width 196 height 37
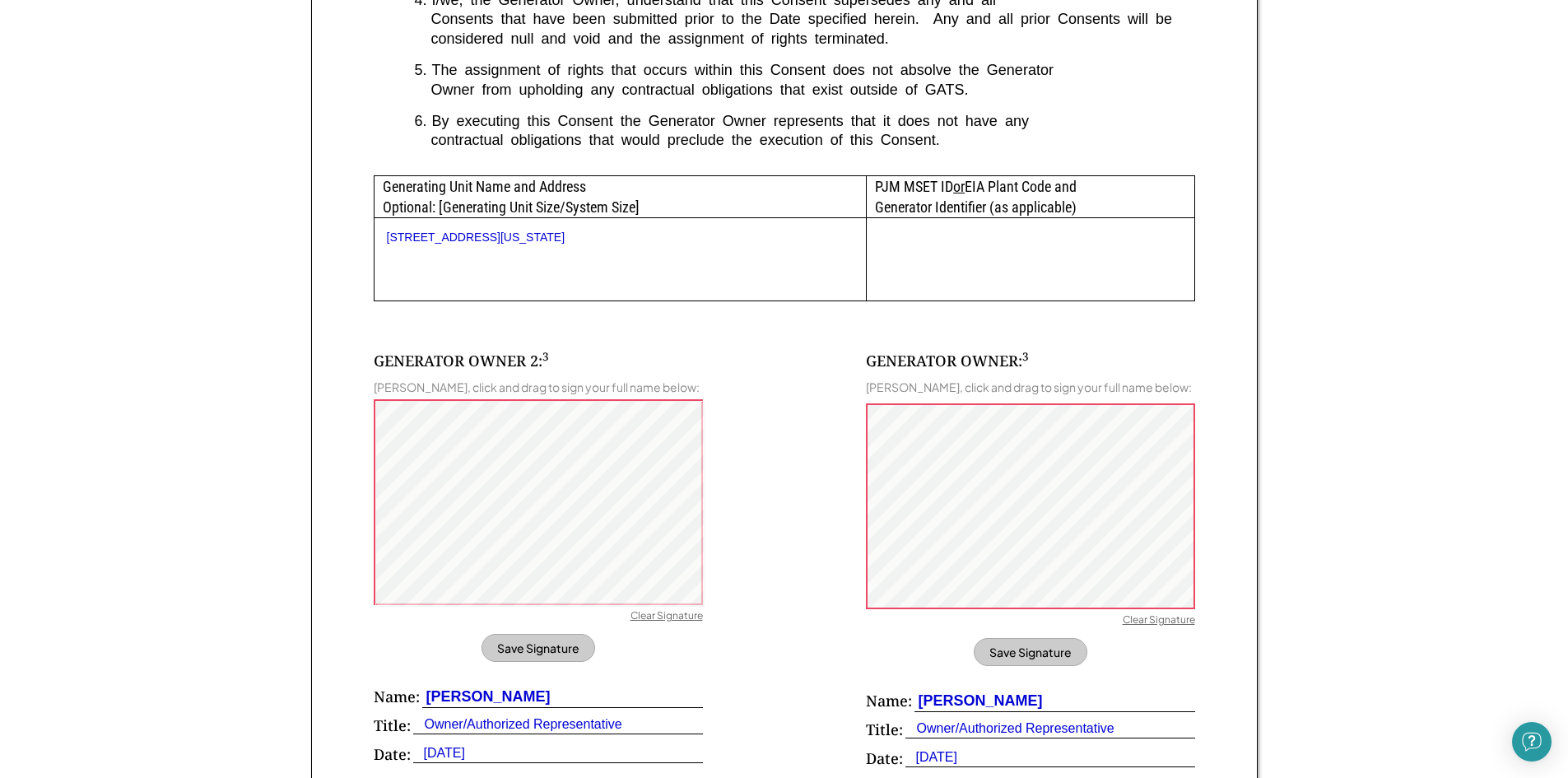
scroll to position [795, 0]
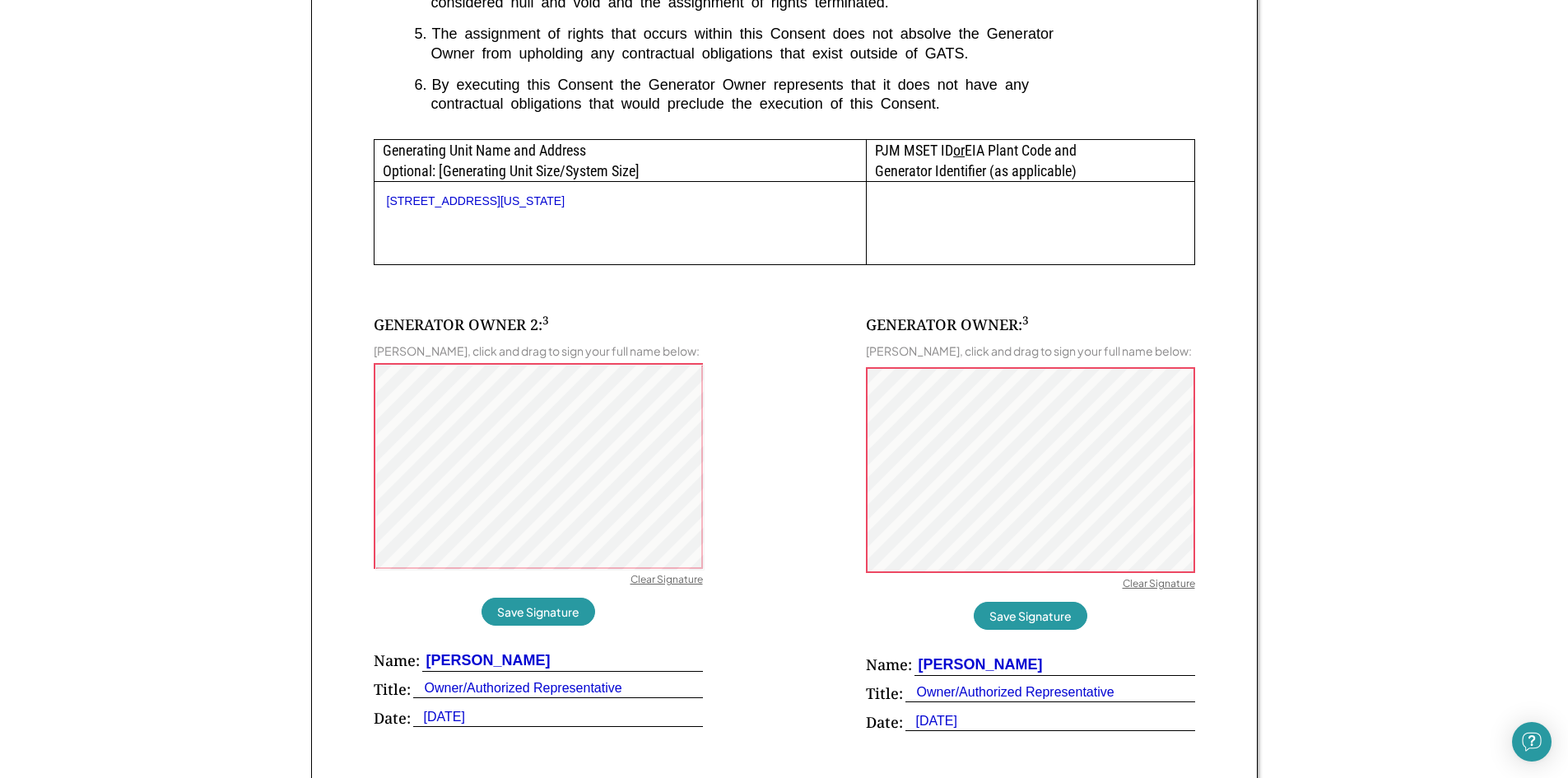
click at [689, 584] on div "Clear Signature" at bounding box center [667, 581] width 72 height 16
click at [679, 586] on div "Clear Signature" at bounding box center [667, 581] width 72 height 16
click at [678, 579] on div "Clear Signature" at bounding box center [667, 581] width 72 height 16
click at [1175, 585] on div "Clear Signature" at bounding box center [1159, 585] width 72 height 16
click at [678, 583] on div "Clear Signature" at bounding box center [667, 581] width 72 height 16
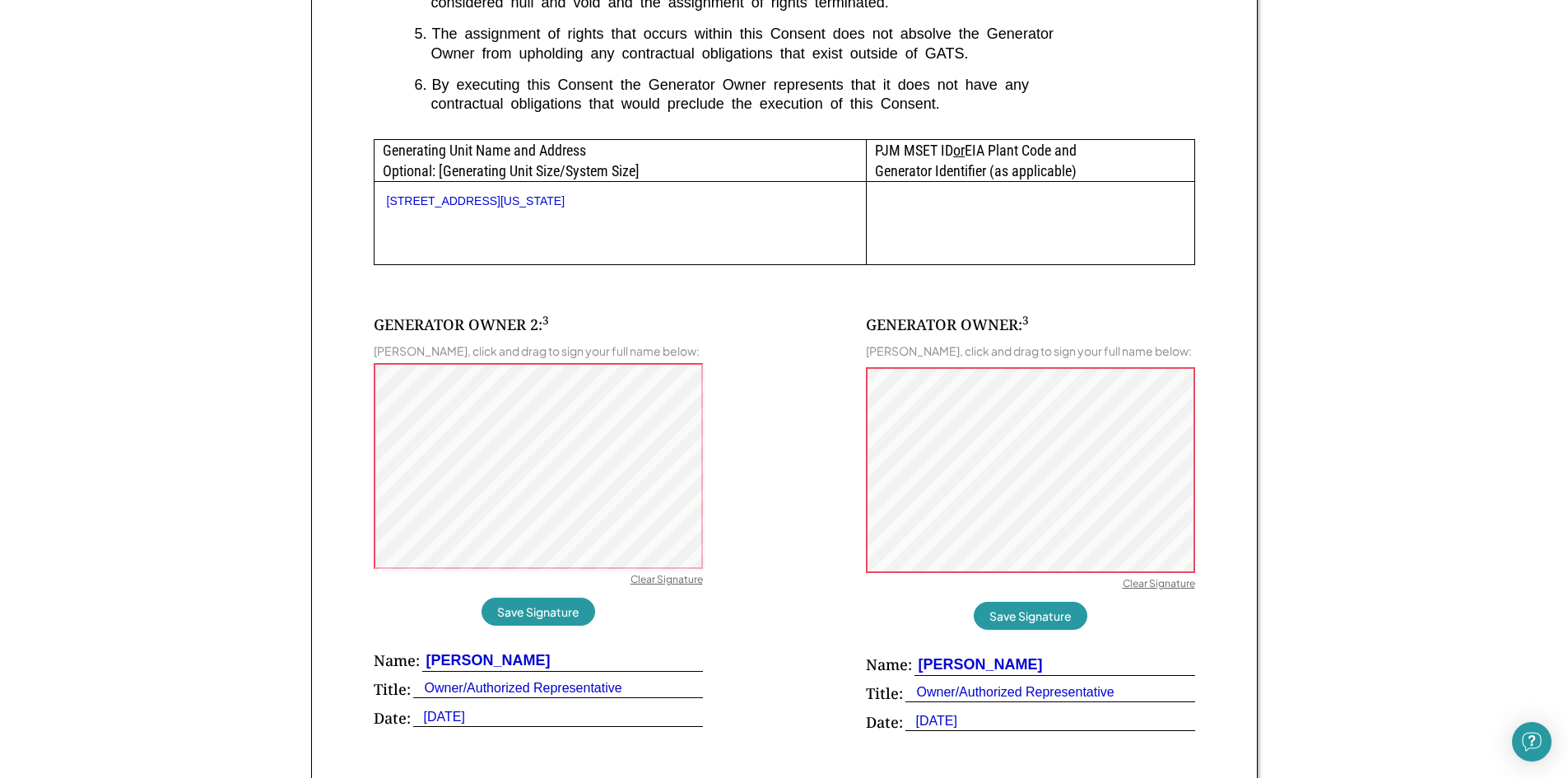
click at [684, 604] on div "GENERATOR OWNER 2: 3 Sandra Hisey, click and drag to sign your full name below:…" at bounding box center [538, 526] width 329 height 423
click at [682, 585] on div "Clear Signature" at bounding box center [667, 581] width 72 height 16
click at [657, 580] on div "Clear Signature" at bounding box center [667, 581] width 72 height 16
click at [547, 620] on button "Save Signature" at bounding box center [538, 611] width 114 height 28
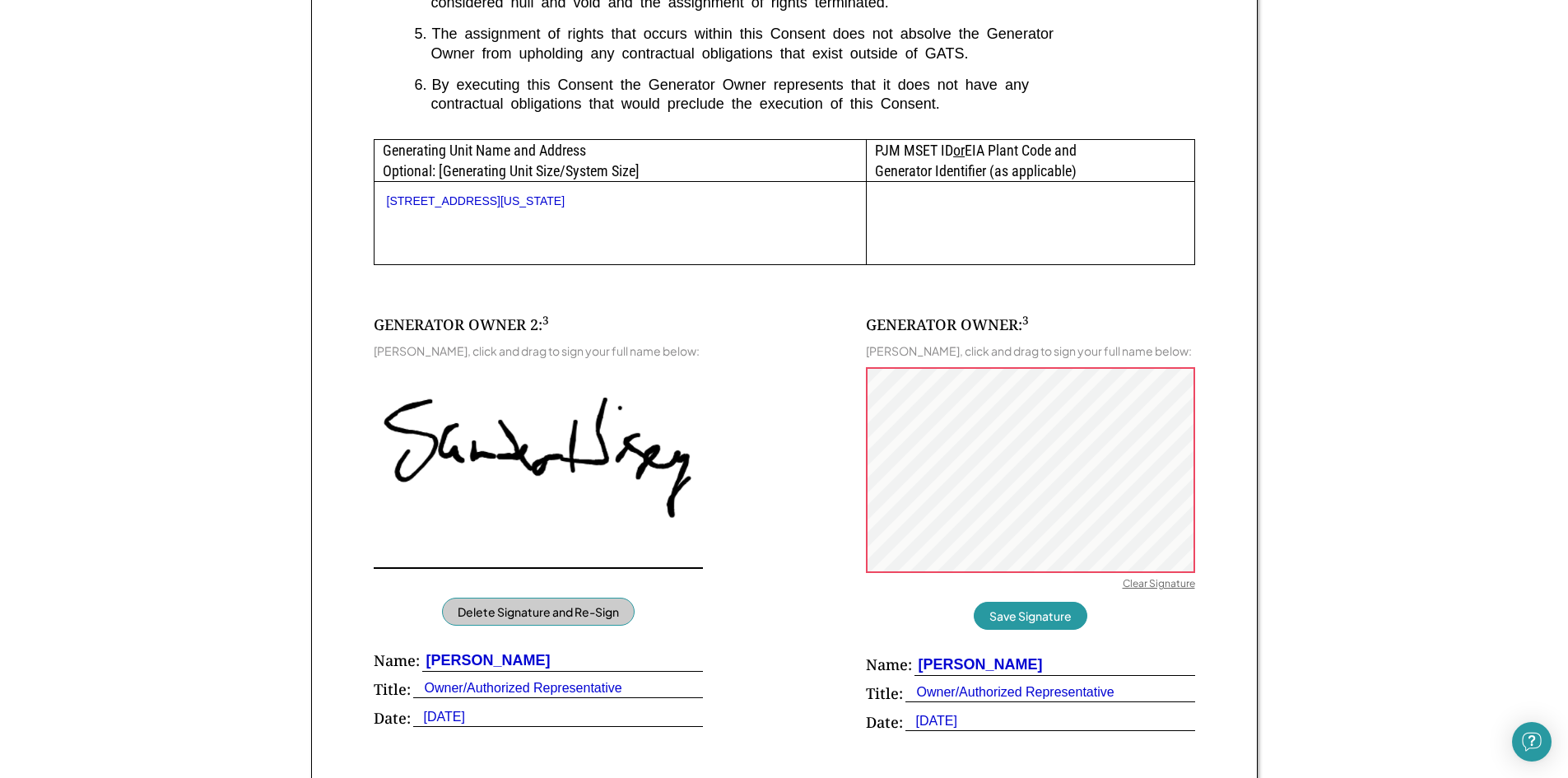
click at [1043, 619] on button "Save Signature" at bounding box center [1031, 616] width 114 height 28
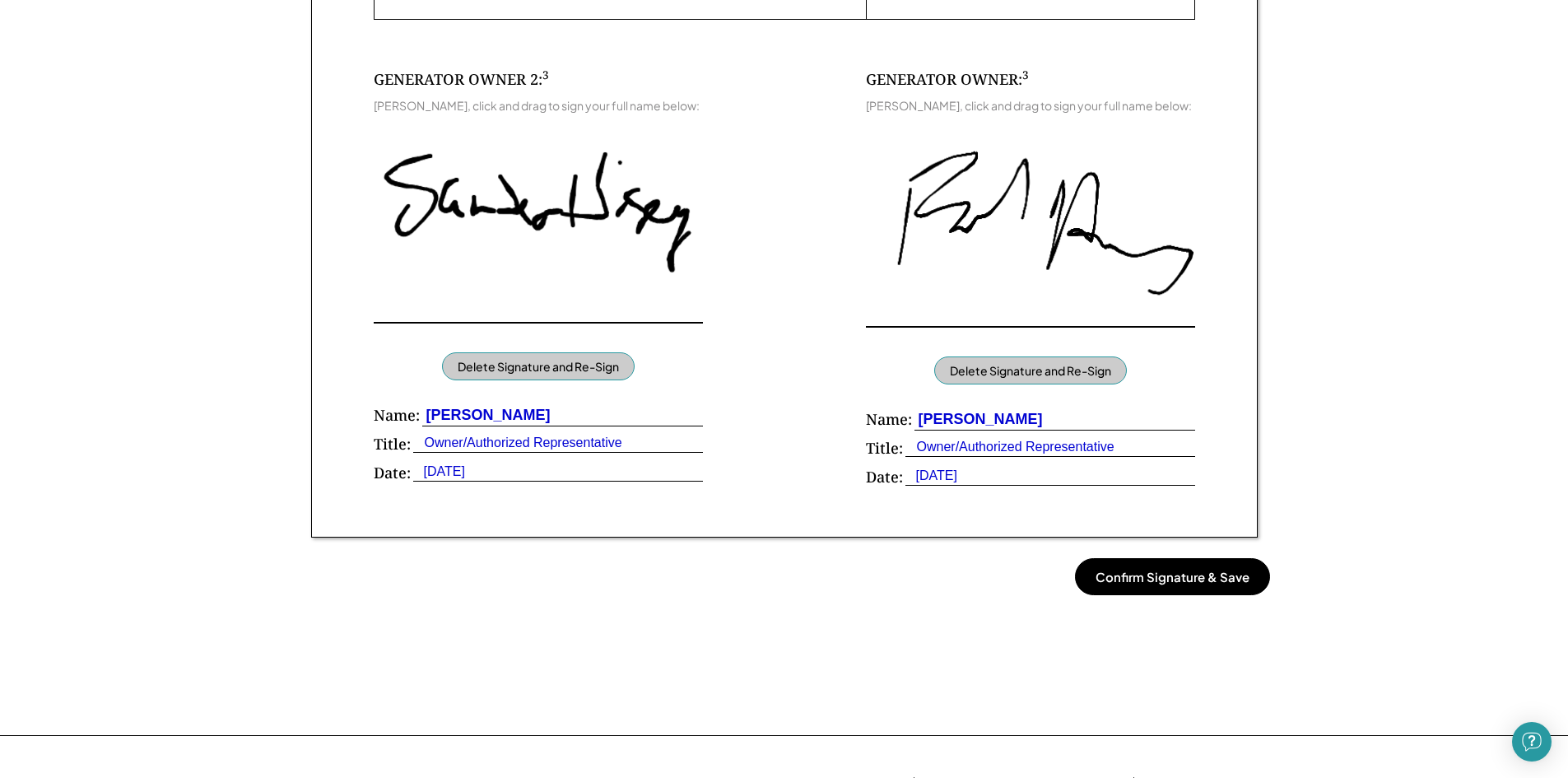
scroll to position [1042, 0]
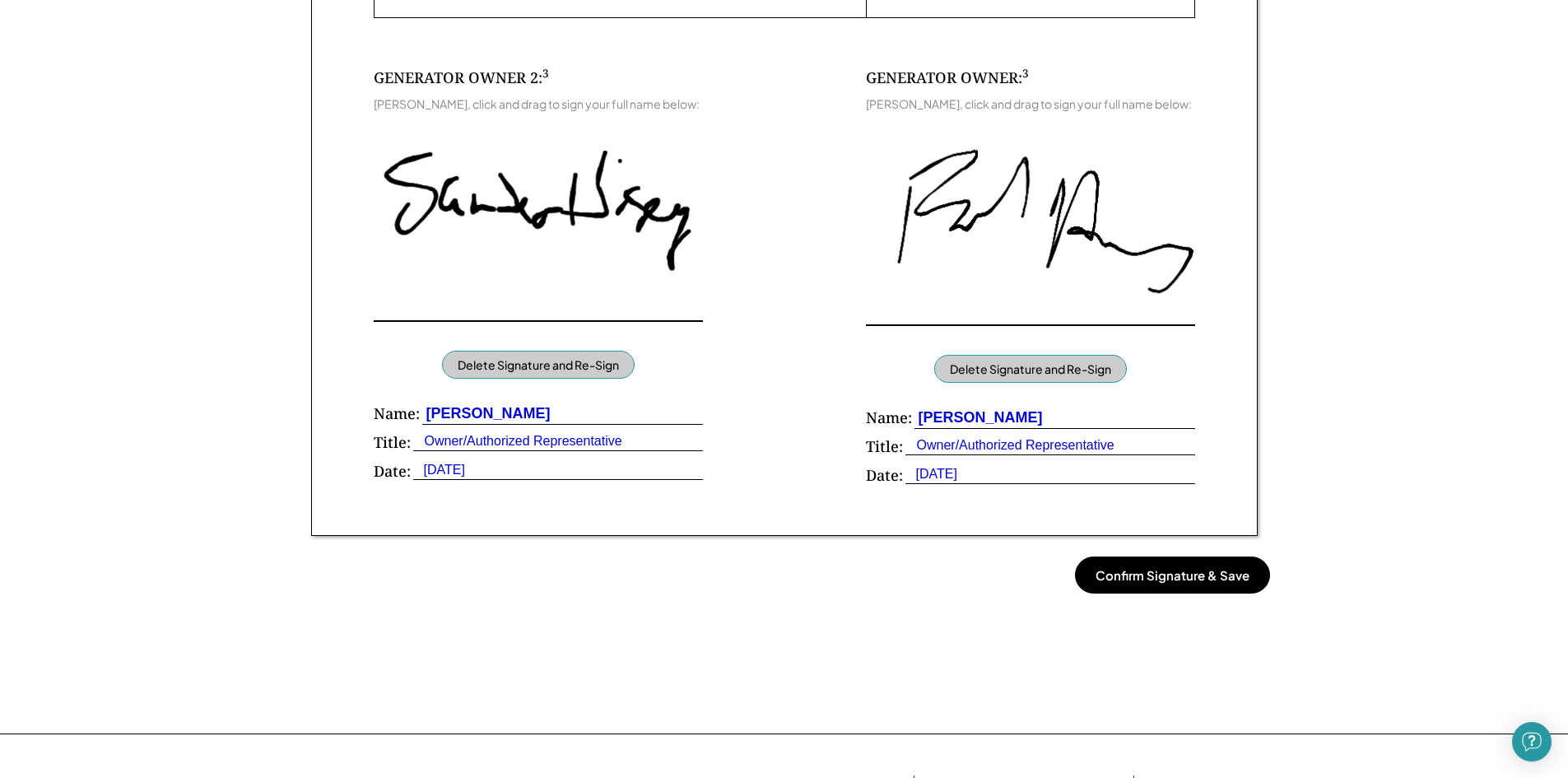
click at [1183, 577] on button "Confirm Signature & Save" at bounding box center [1172, 574] width 195 height 37
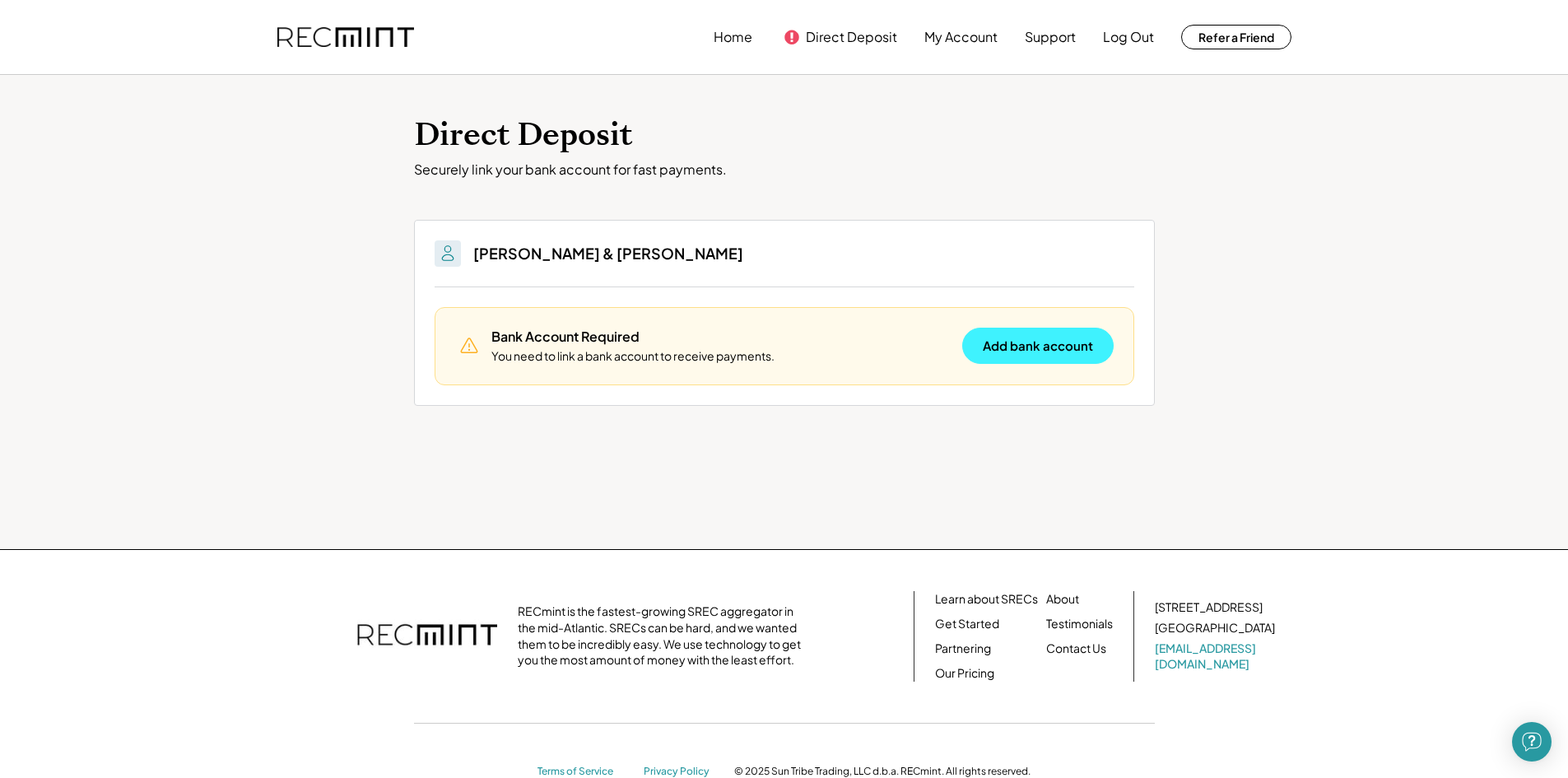
click at [1008, 347] on button "Add bank account" at bounding box center [1038, 346] width 151 height 36
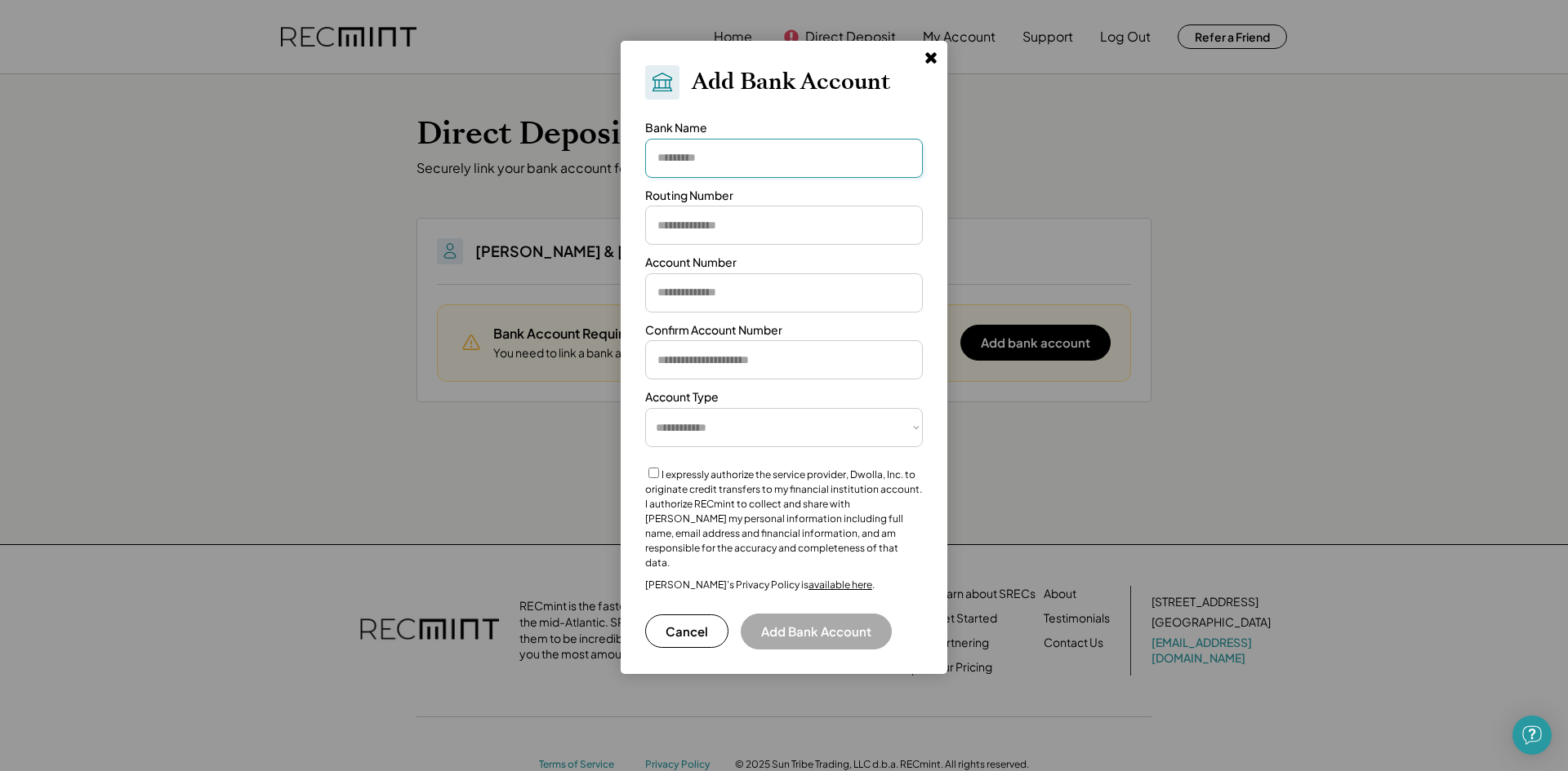
click at [771, 169] on input "input" at bounding box center [784, 158] width 278 height 39
type input "**********"
type input "*********"
click at [765, 298] on input "input" at bounding box center [784, 293] width 278 height 39
type input "**********"
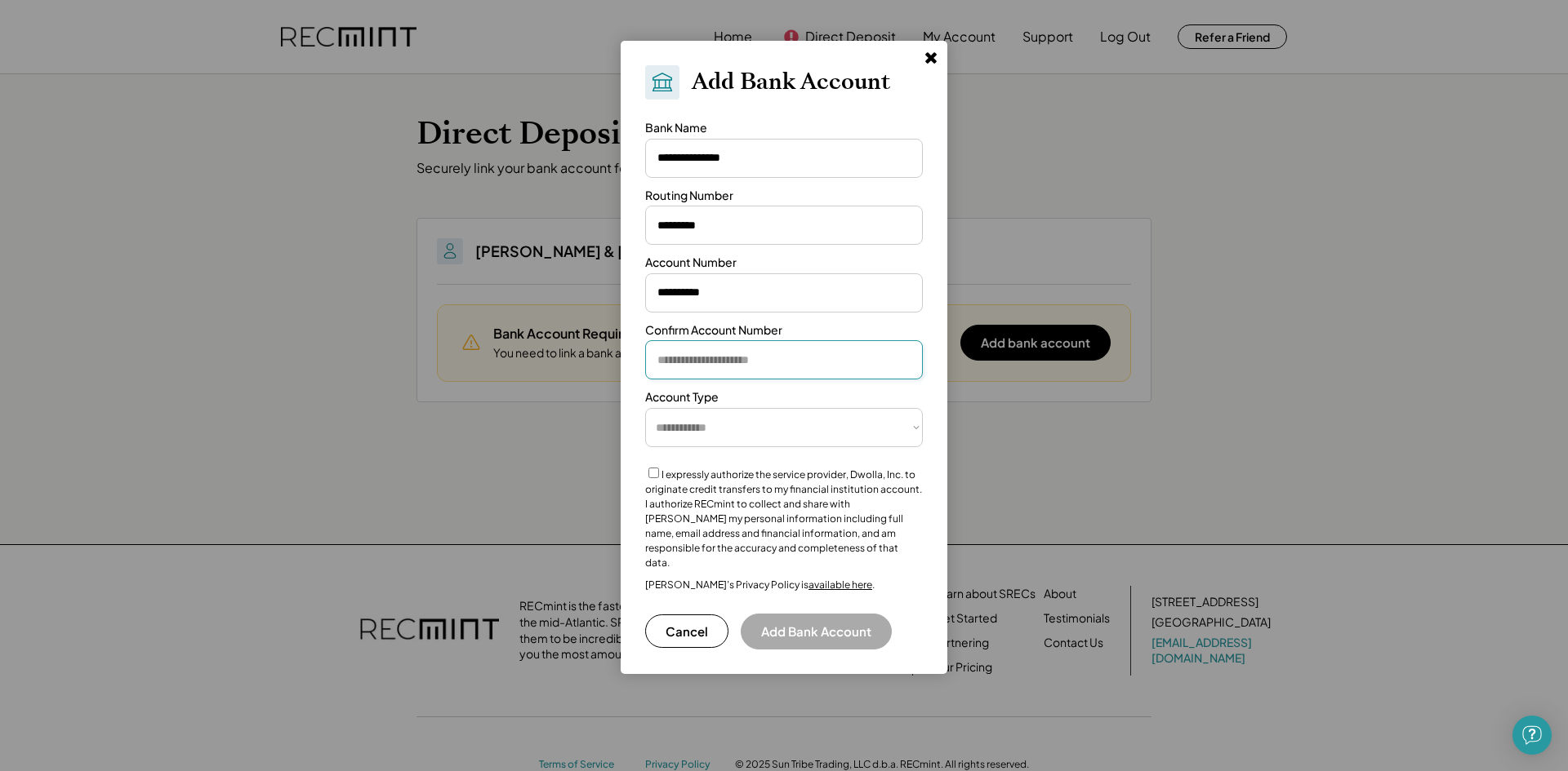
click at [769, 352] on input "input" at bounding box center [784, 360] width 278 height 39
type input "**********"
click at [759, 426] on select "**********" at bounding box center [784, 428] width 278 height 39
select select "**********"
click at [645, 408] on select "**********" at bounding box center [784, 428] width 278 height 39
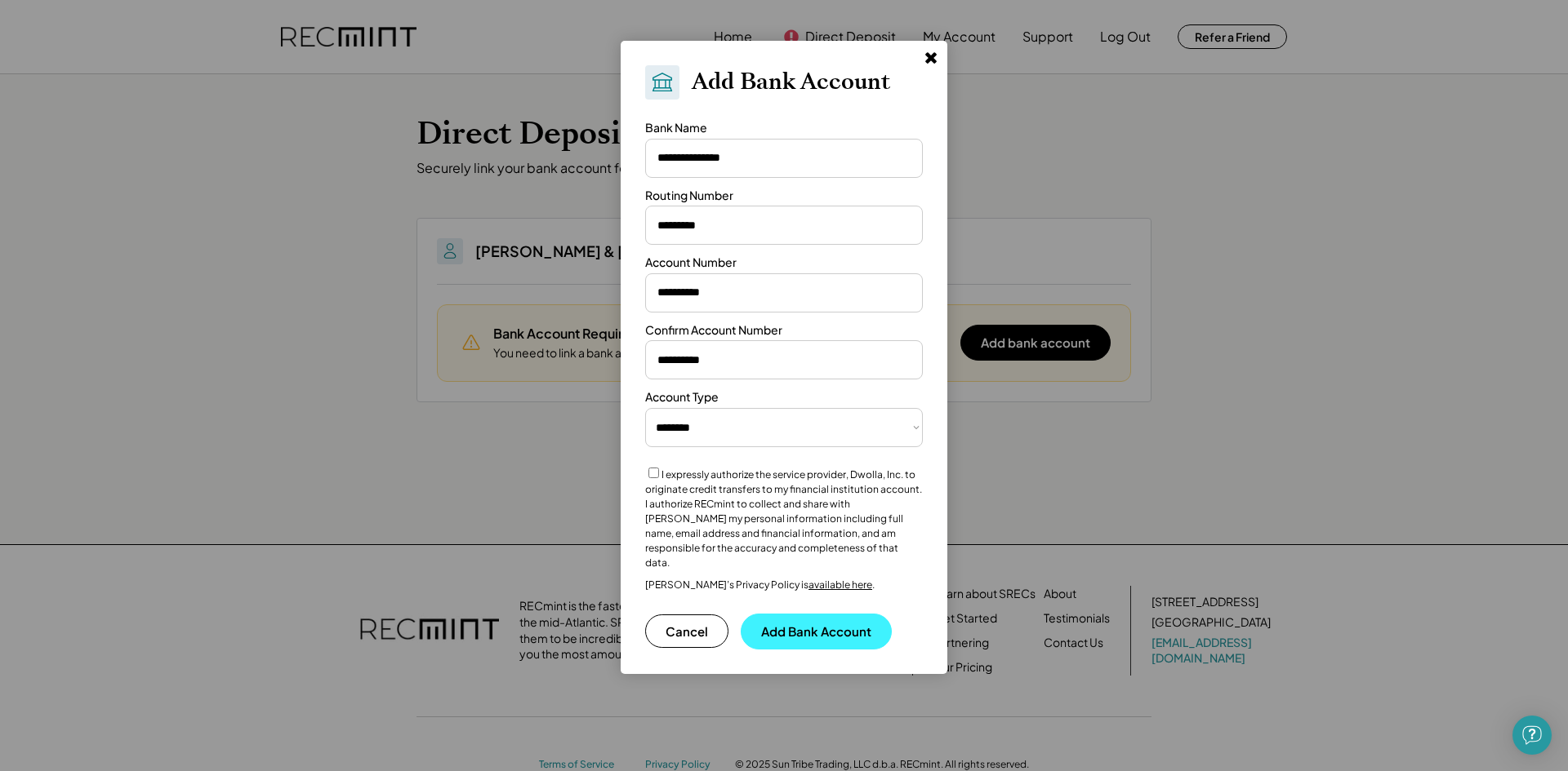
click at [809, 614] on button "Add Bank Account" at bounding box center [815, 632] width 151 height 36
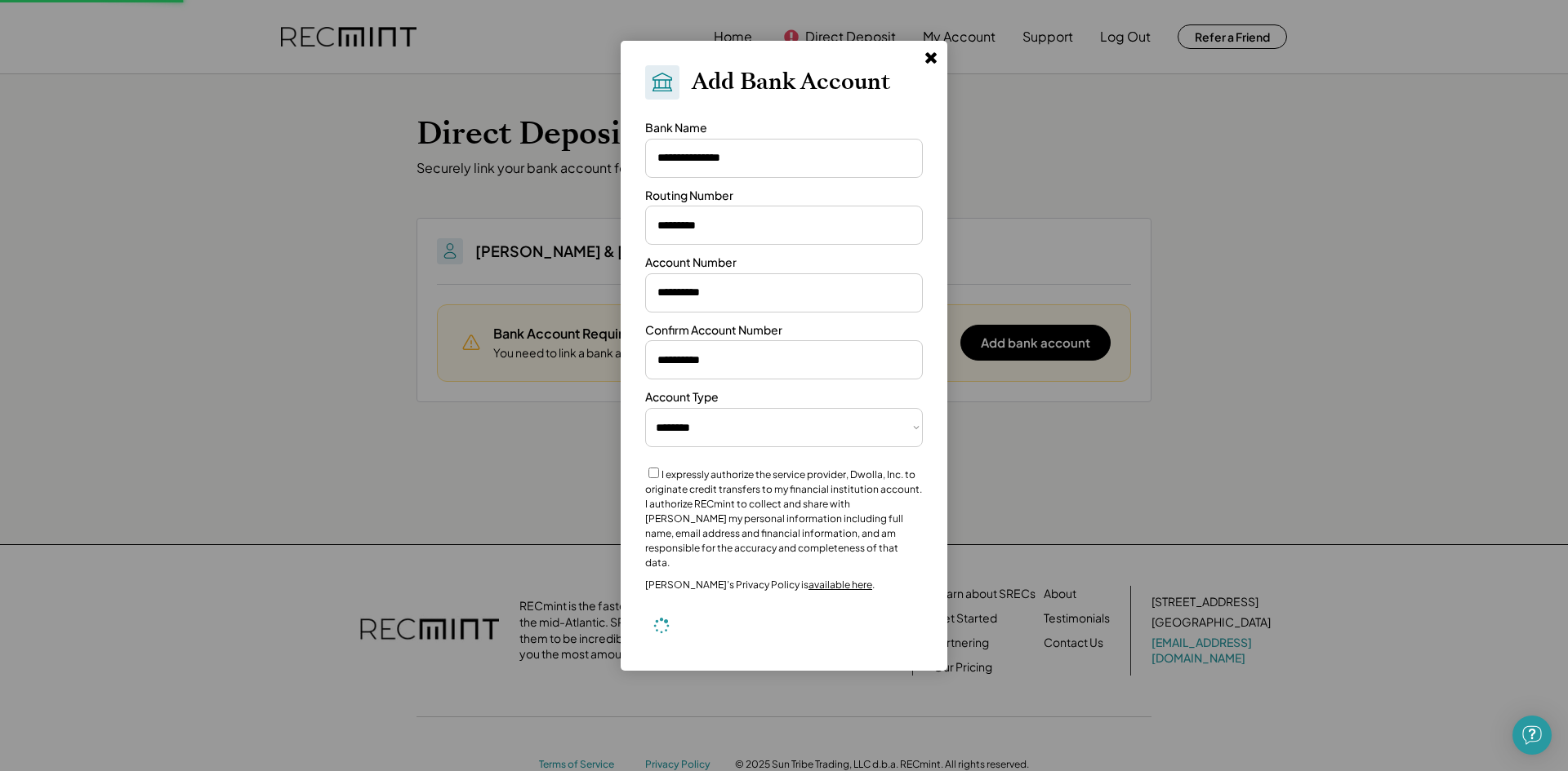
select select "**********"
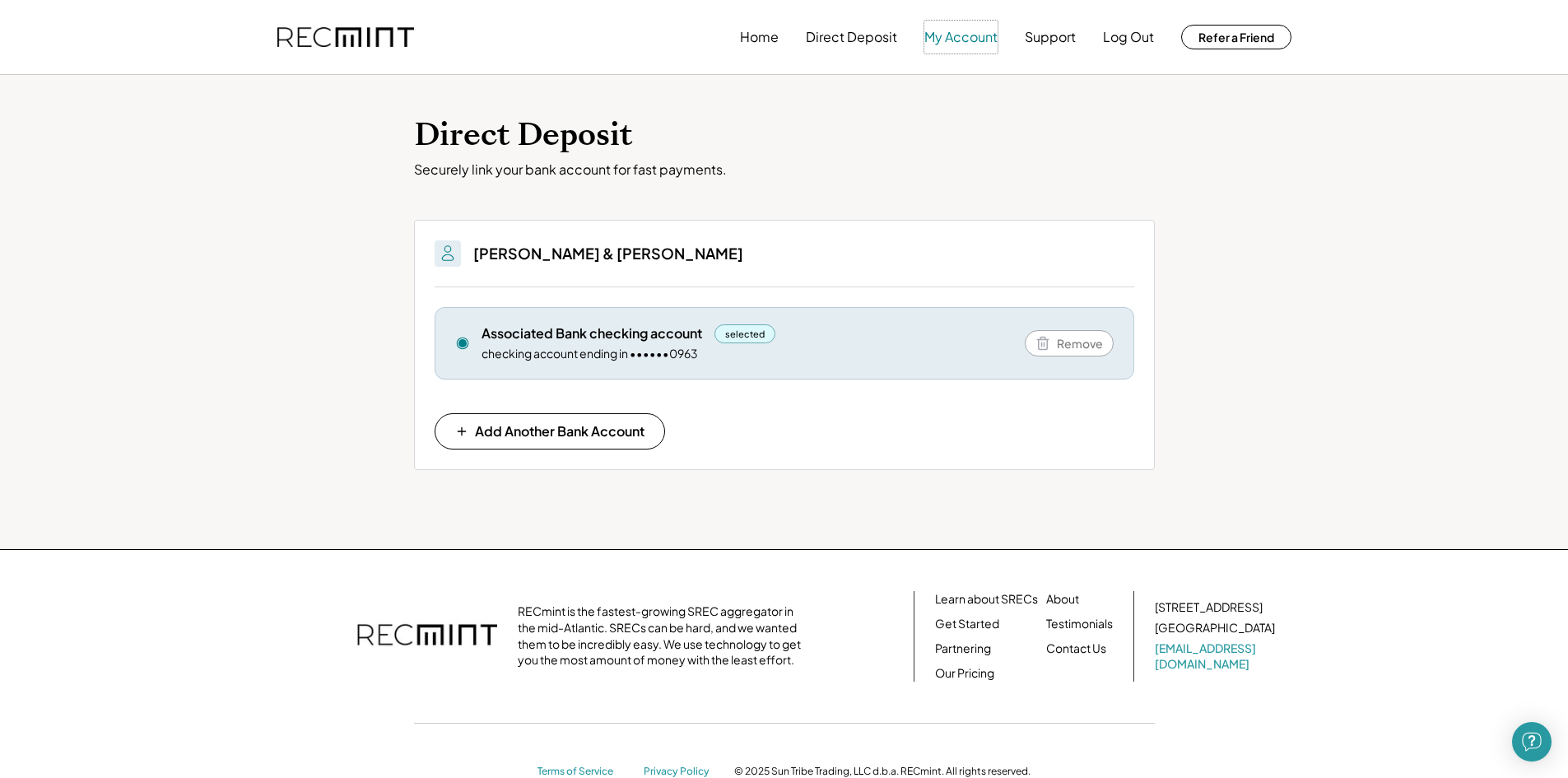
click at [948, 37] on button "My Account" at bounding box center [961, 37] width 73 height 33
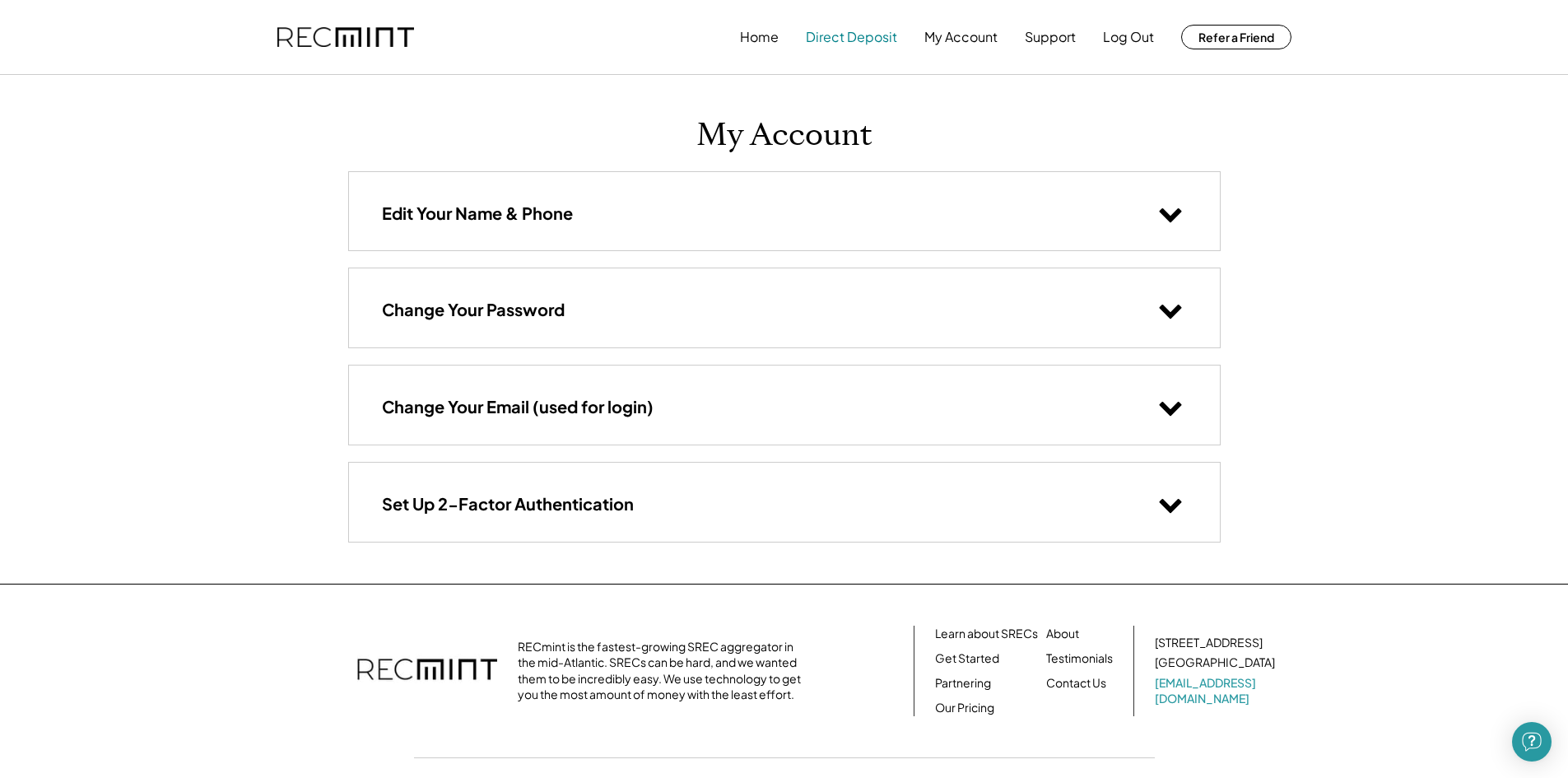
click at [852, 40] on button "Direct Deposit" at bounding box center [851, 37] width 91 height 33
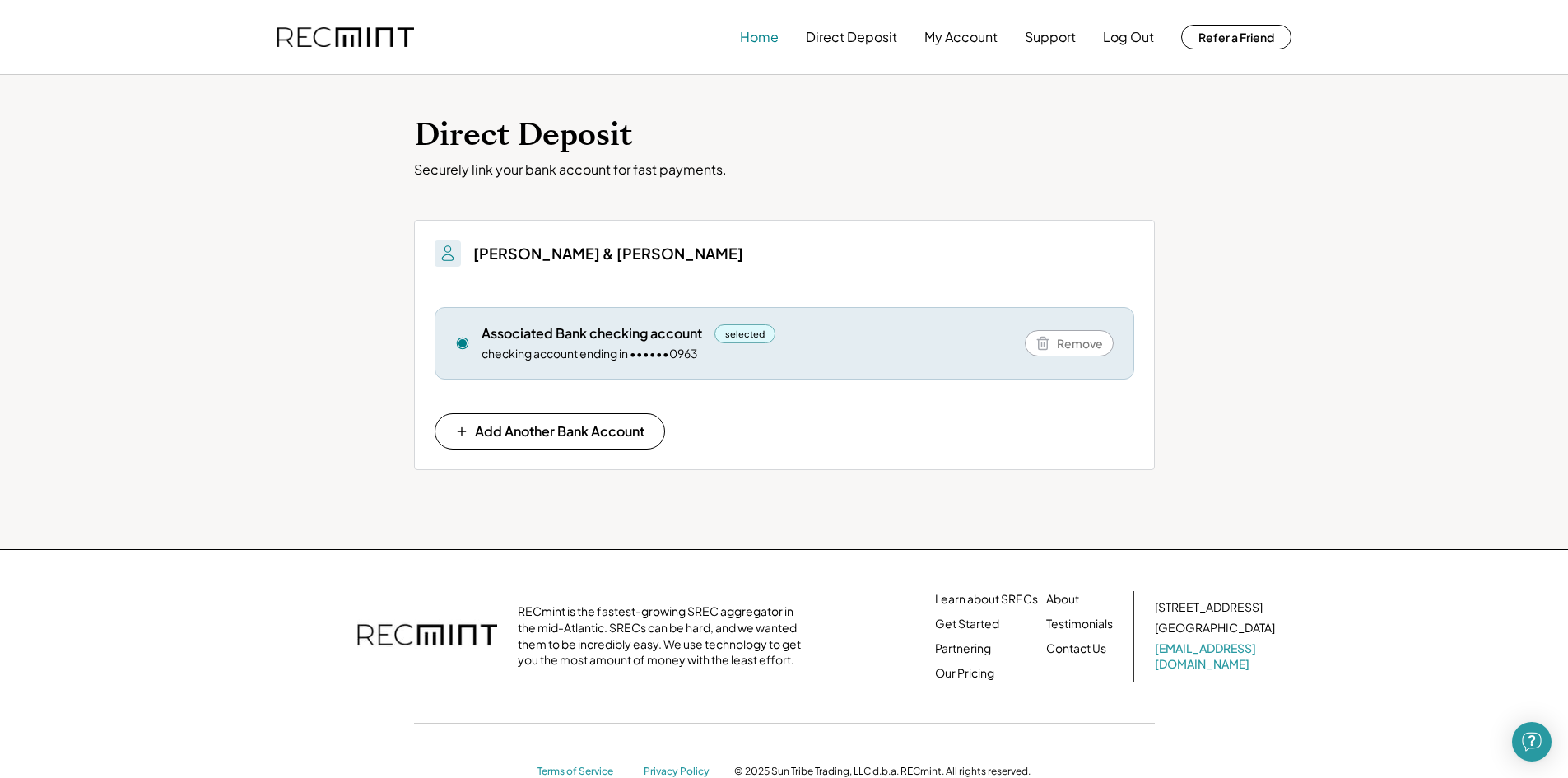
click at [764, 39] on button "Home" at bounding box center [759, 37] width 39 height 33
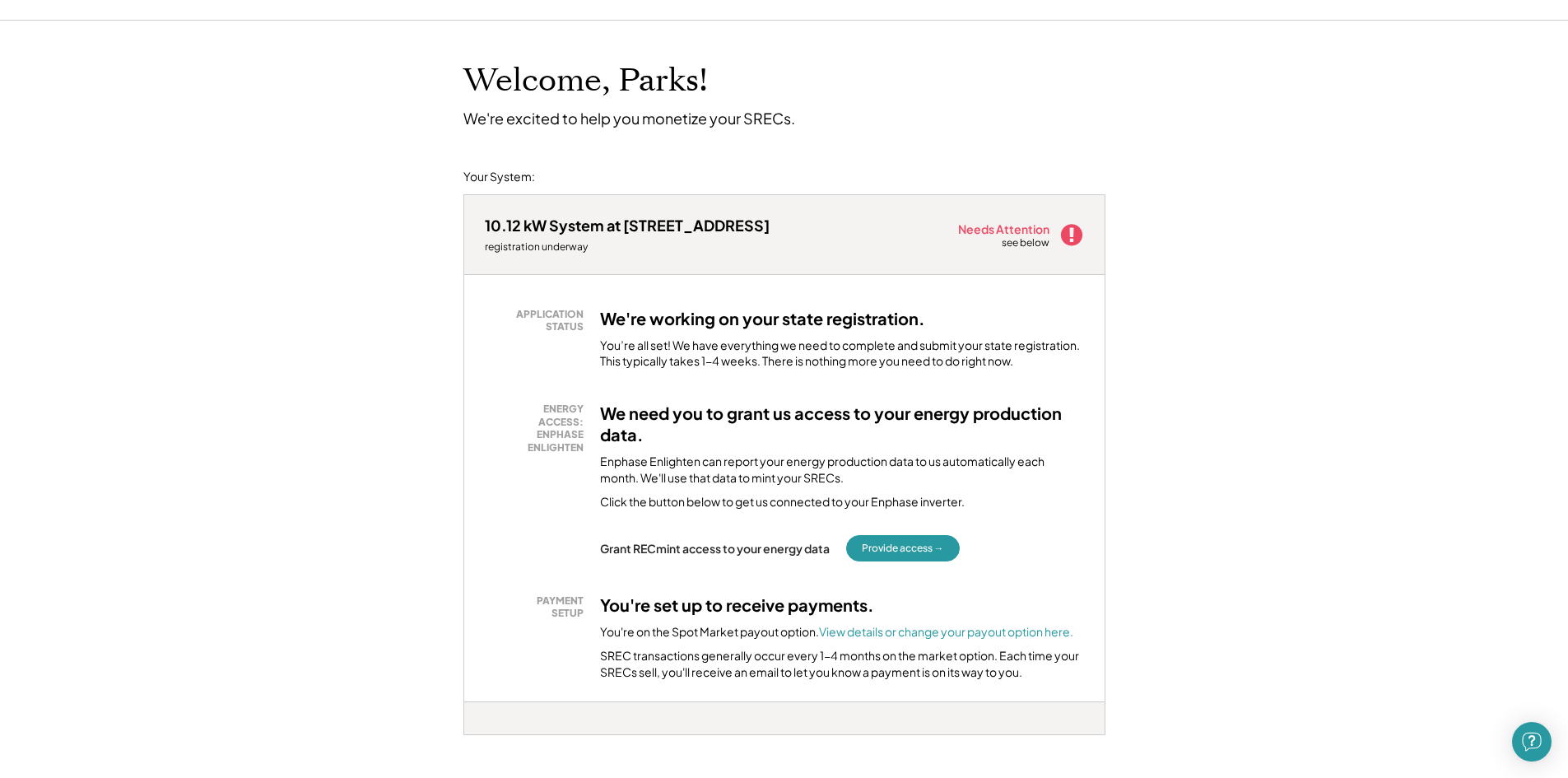
scroll to position [165, 0]
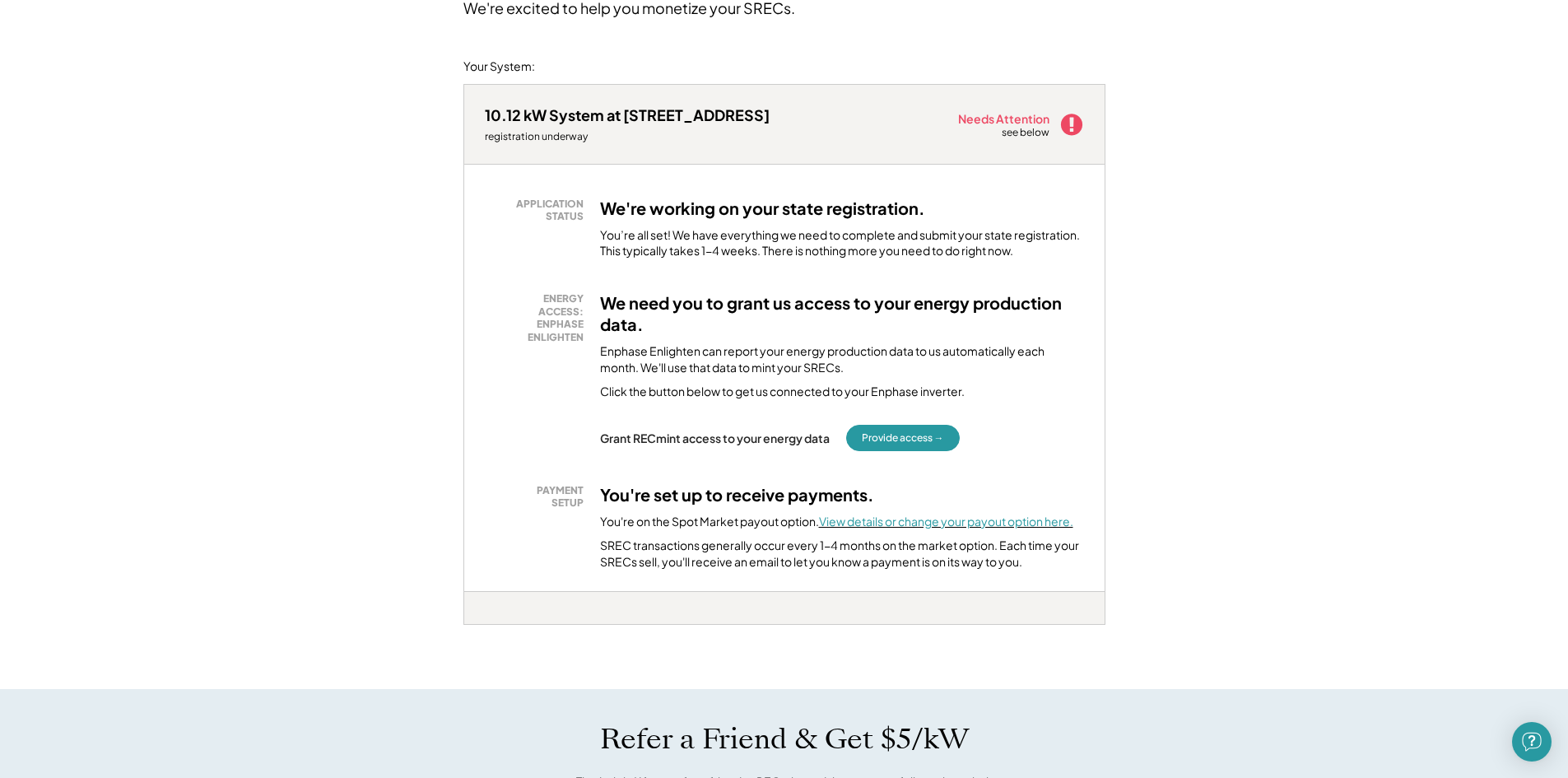
click at [972, 519] on font "View details or change your payout option here." at bounding box center [946, 521] width 254 height 14
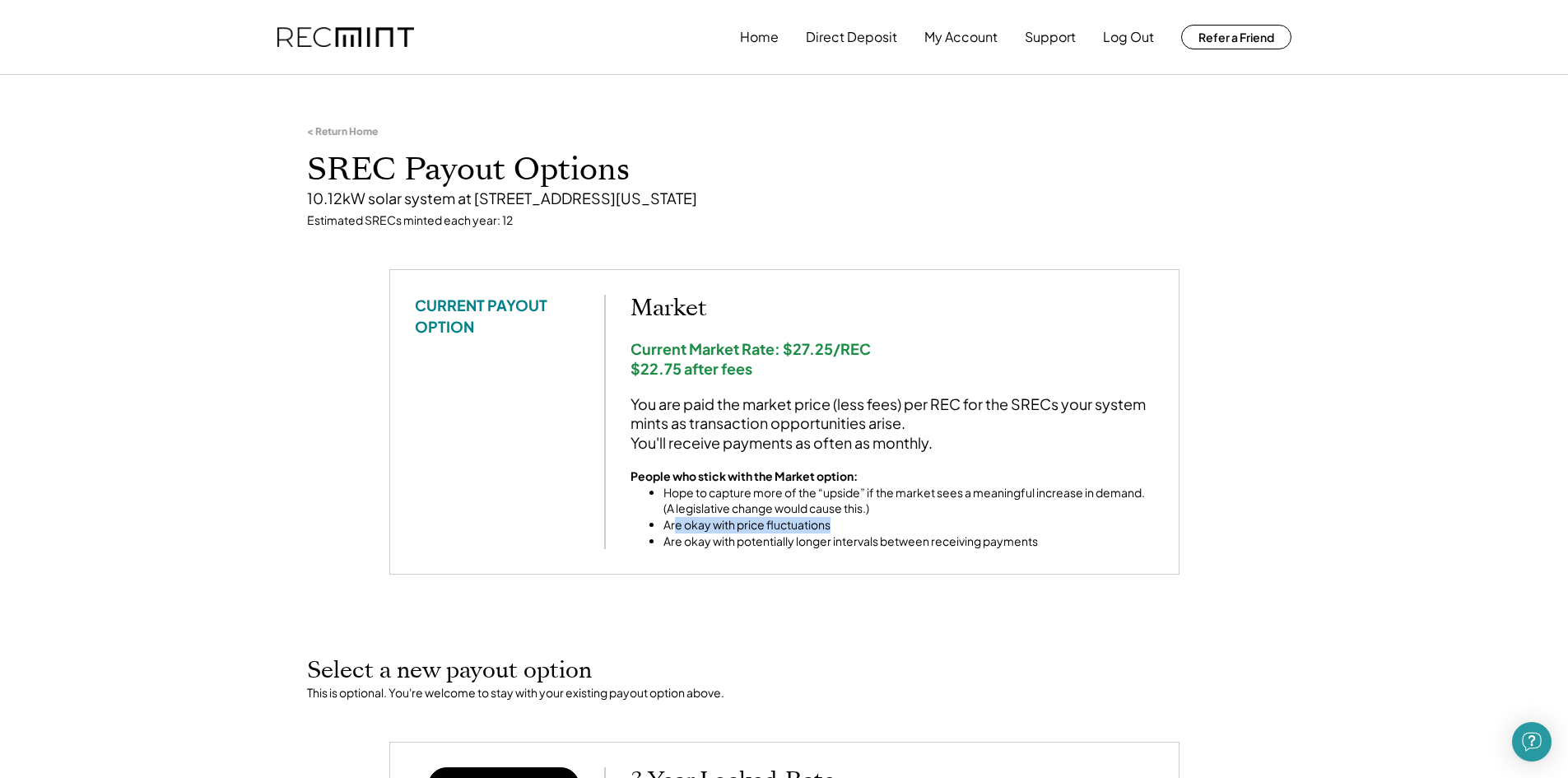
drag, startPoint x: 678, startPoint y: 524, endPoint x: 845, endPoint y: 523, distance: 167.0
click at [845, 523] on li "Are okay with price fluctuations" at bounding box center [908, 526] width 490 height 16
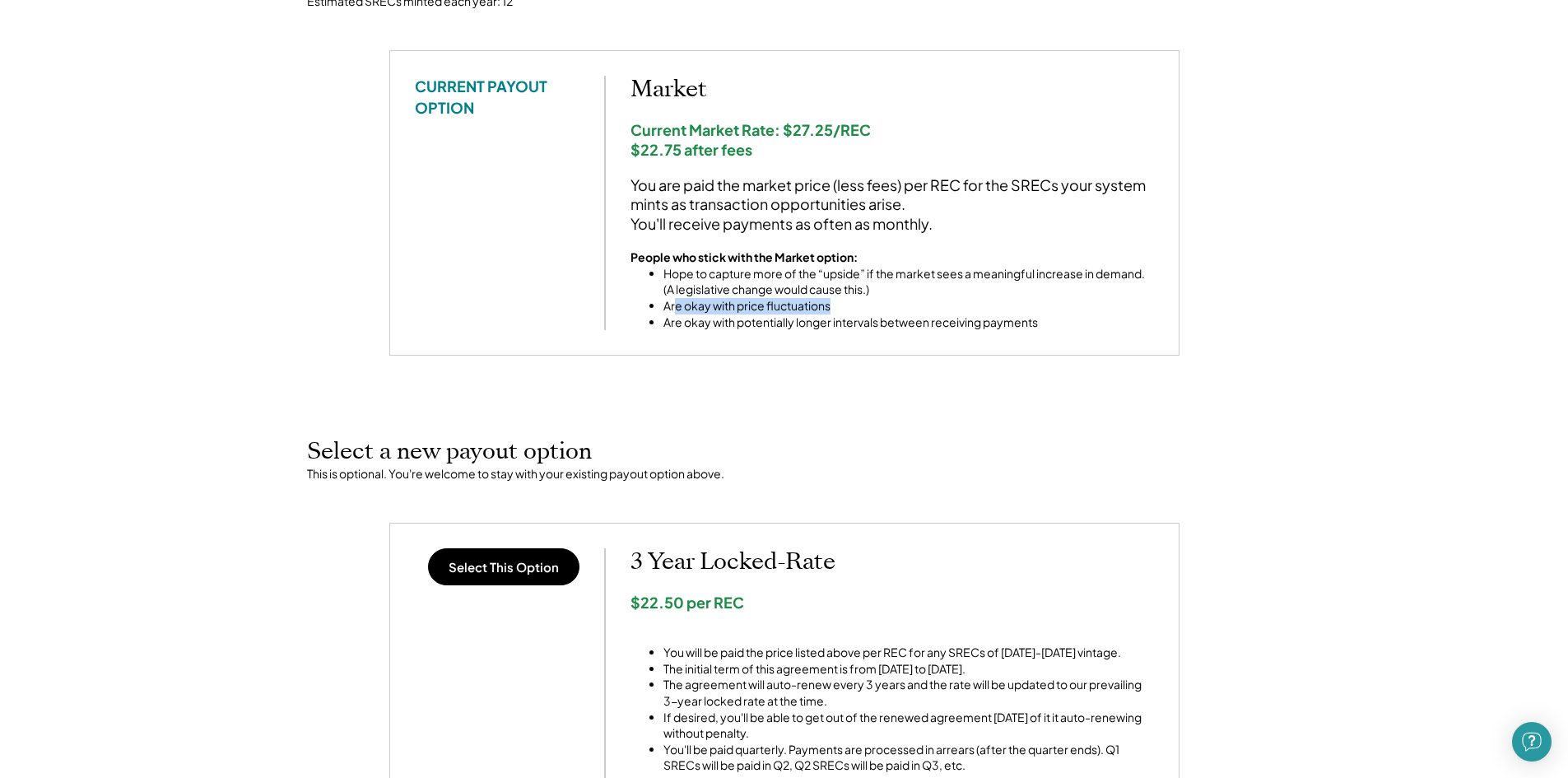
scroll to position [301, 0]
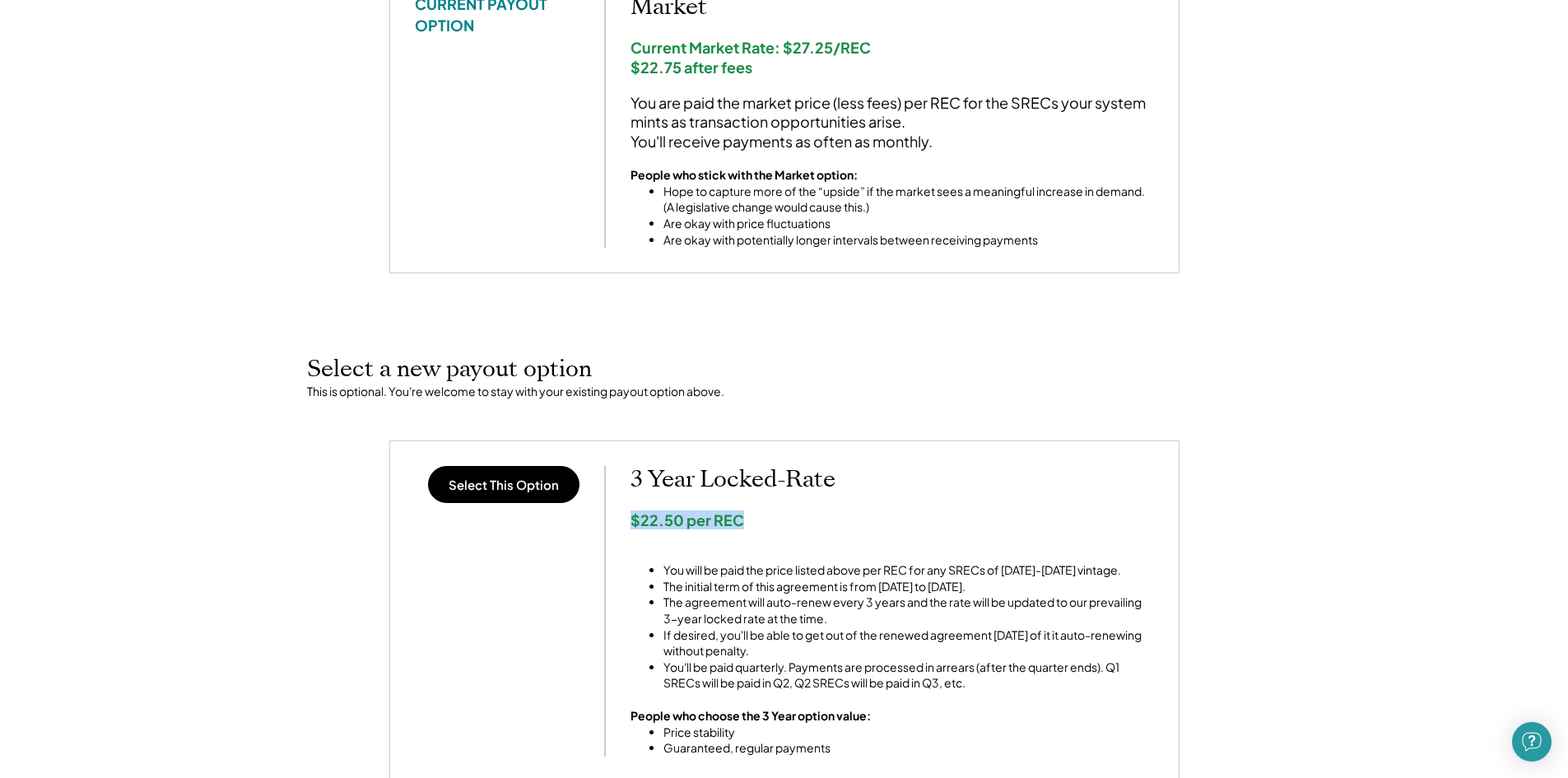
drag, startPoint x: 632, startPoint y: 518, endPoint x: 755, endPoint y: 518, distance: 123.0
click at [755, 518] on div "$22.50 per REC" at bounding box center [892, 519] width 524 height 19
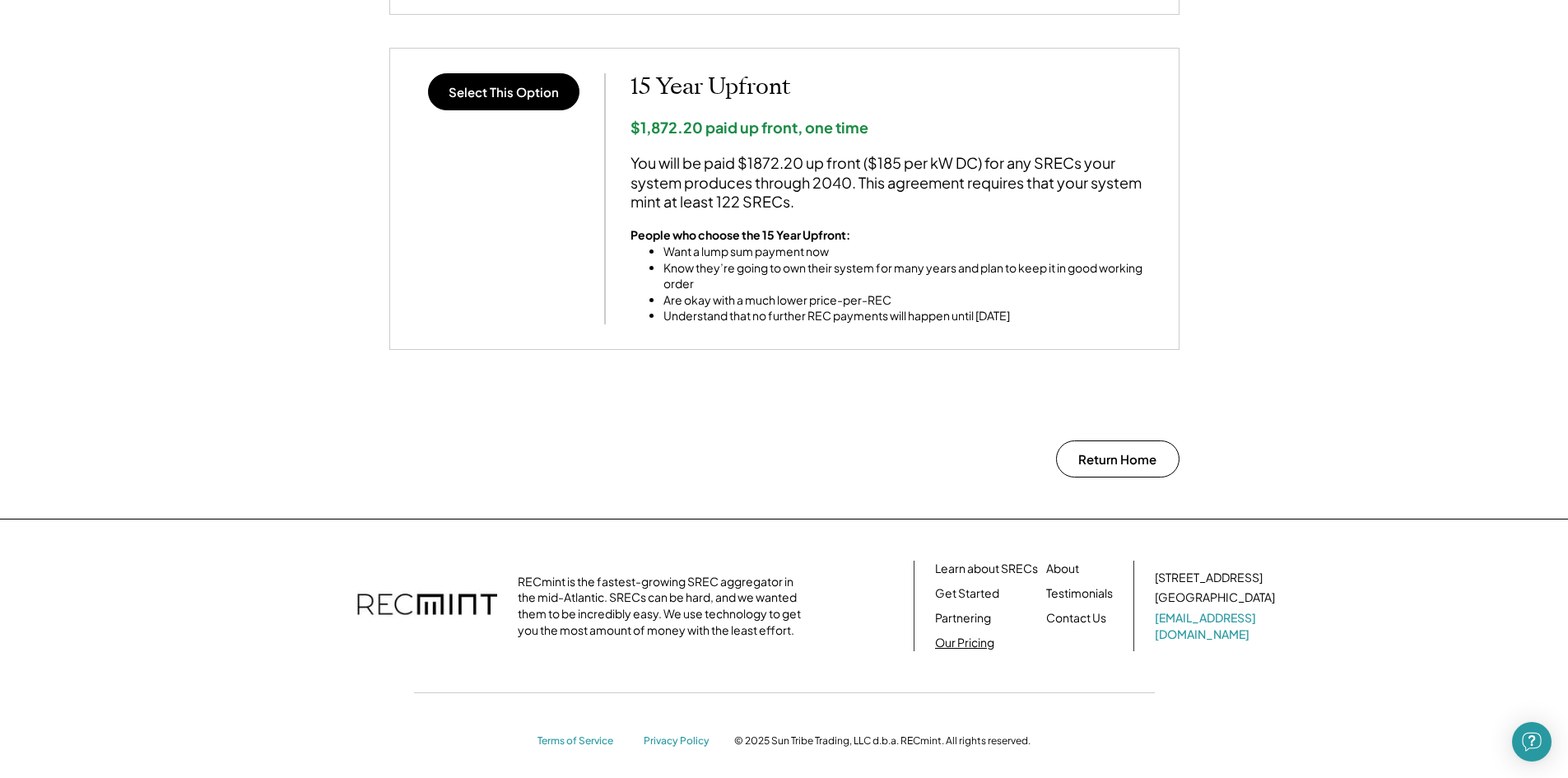
scroll to position [1454, 0]
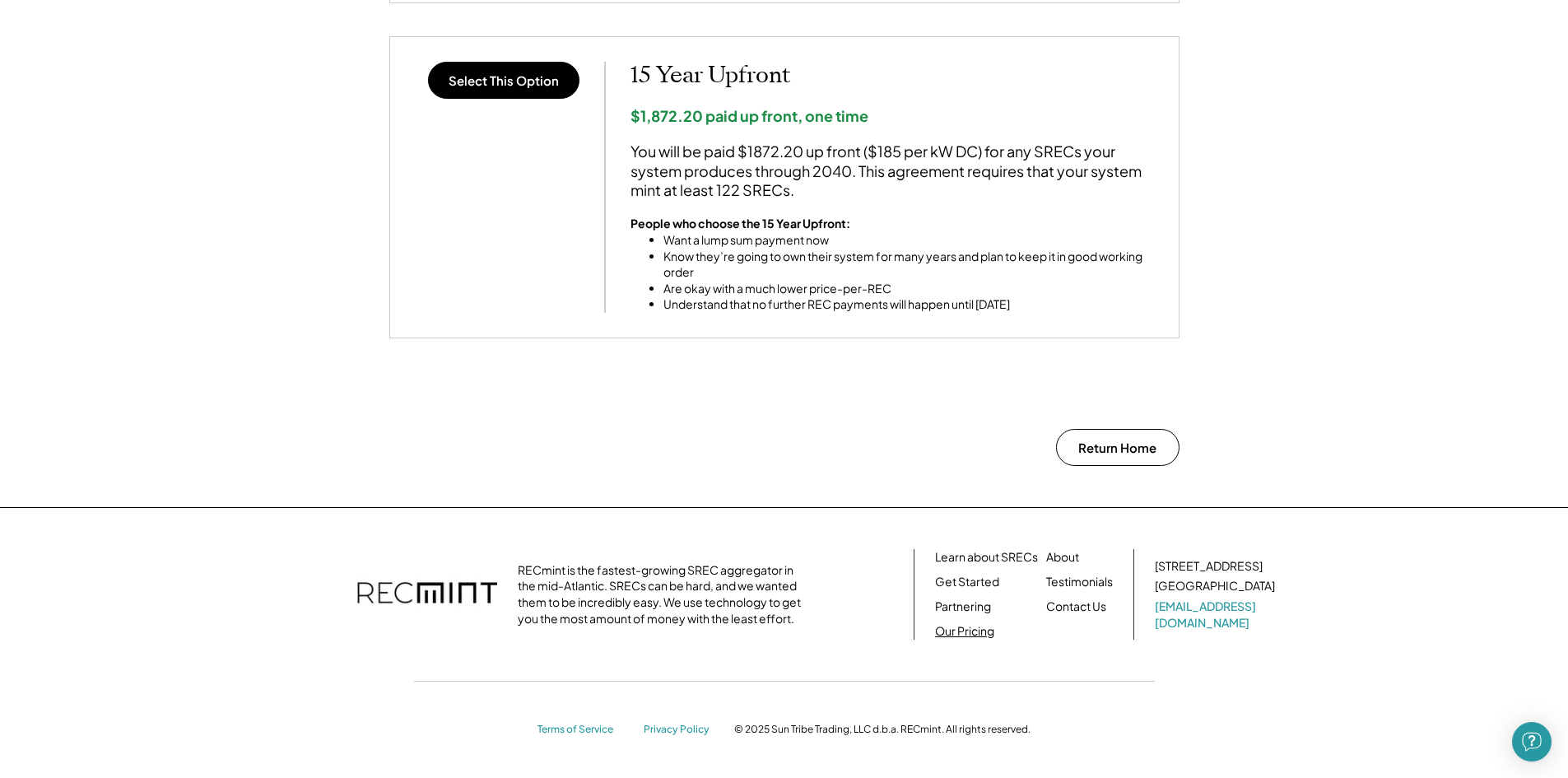
click at [966, 629] on link "Our Pricing" at bounding box center [965, 631] width 59 height 16
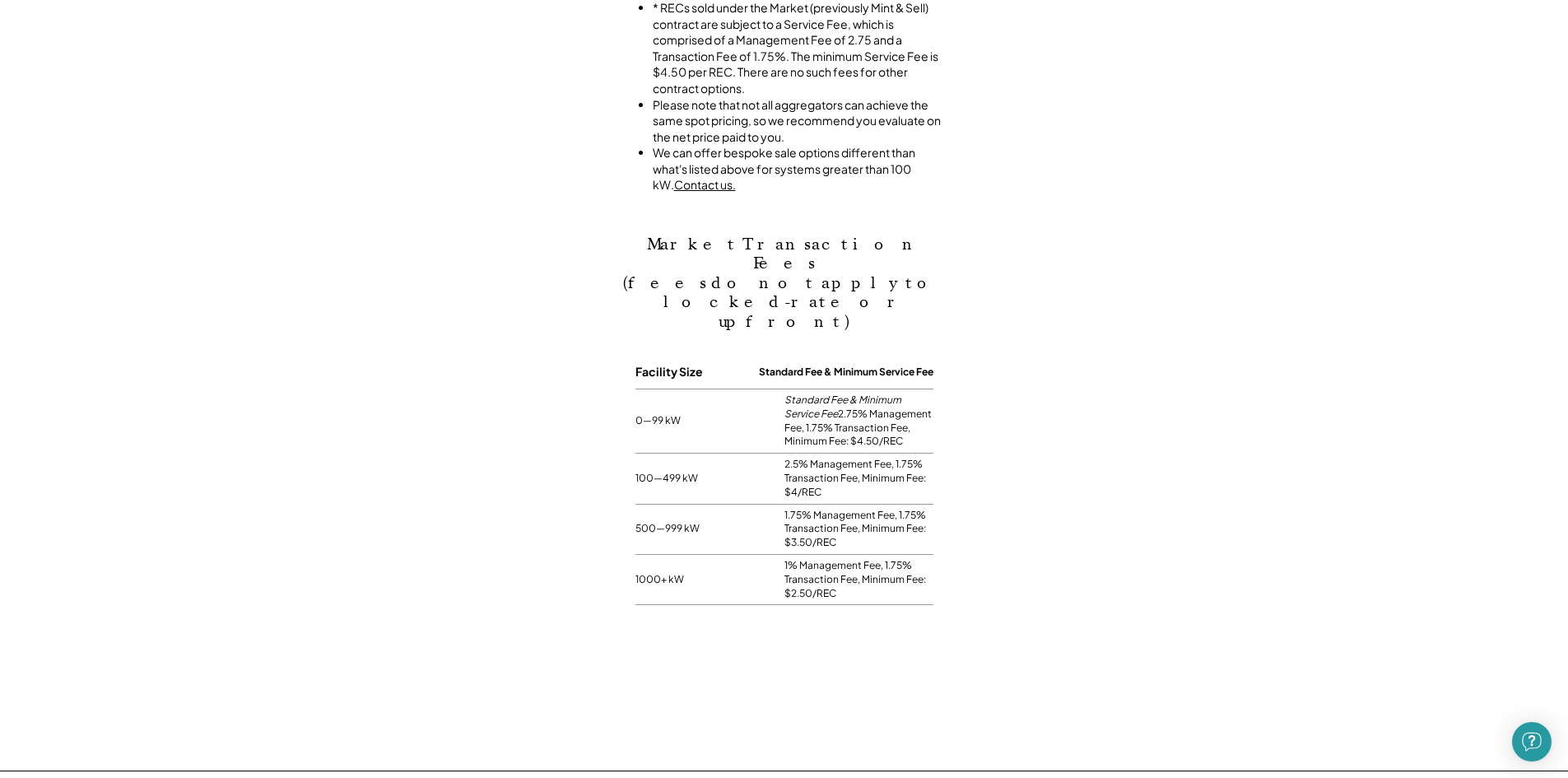
scroll to position [1230, 0]
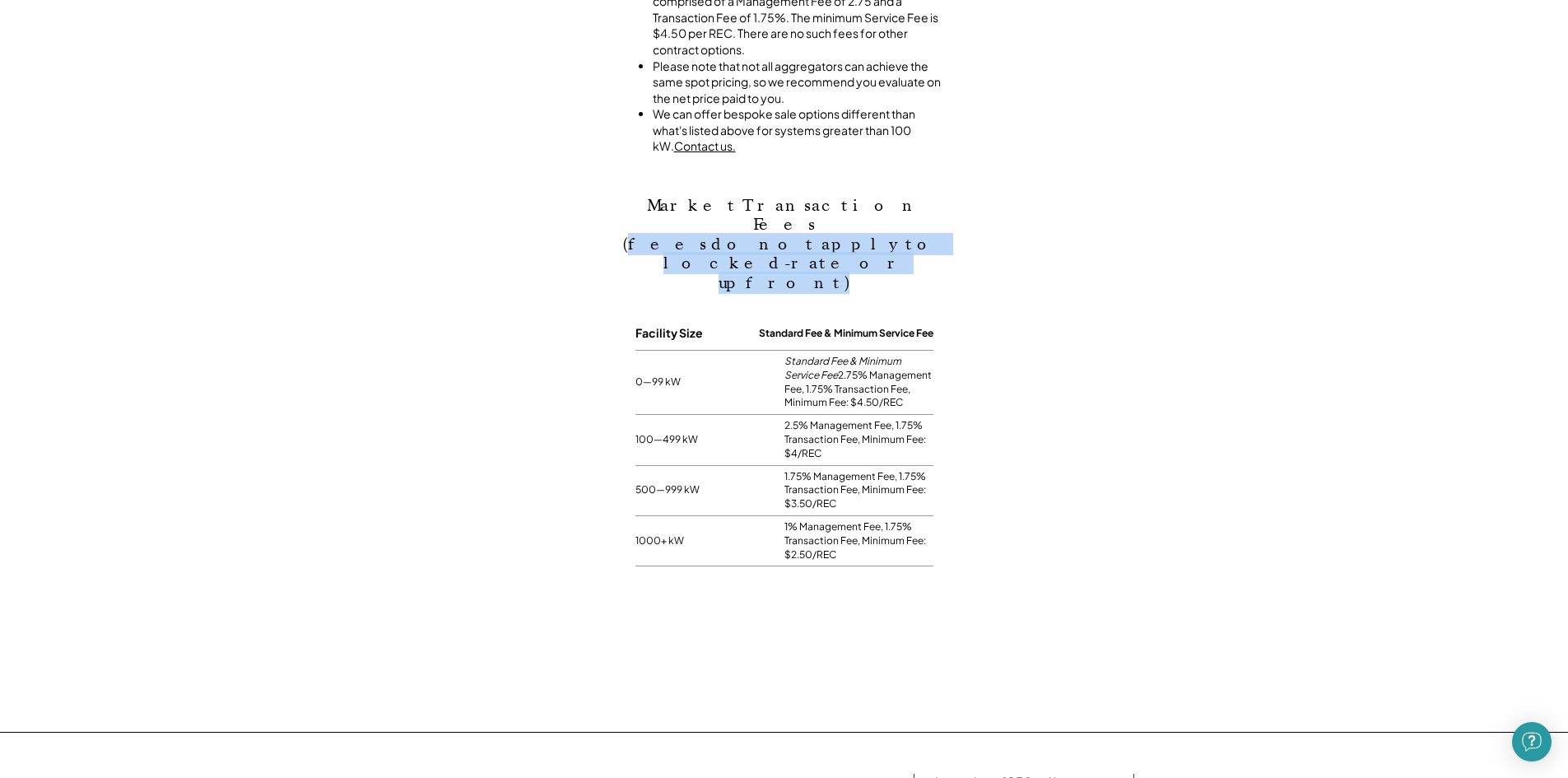
drag, startPoint x: 632, startPoint y: 209, endPoint x: 943, endPoint y: 214, distance: 311.0
click at [943, 214] on h2 "Market Transaction Fees (fees do not apply to locked-rate or upfront)" at bounding box center [784, 256] width 329 height 121
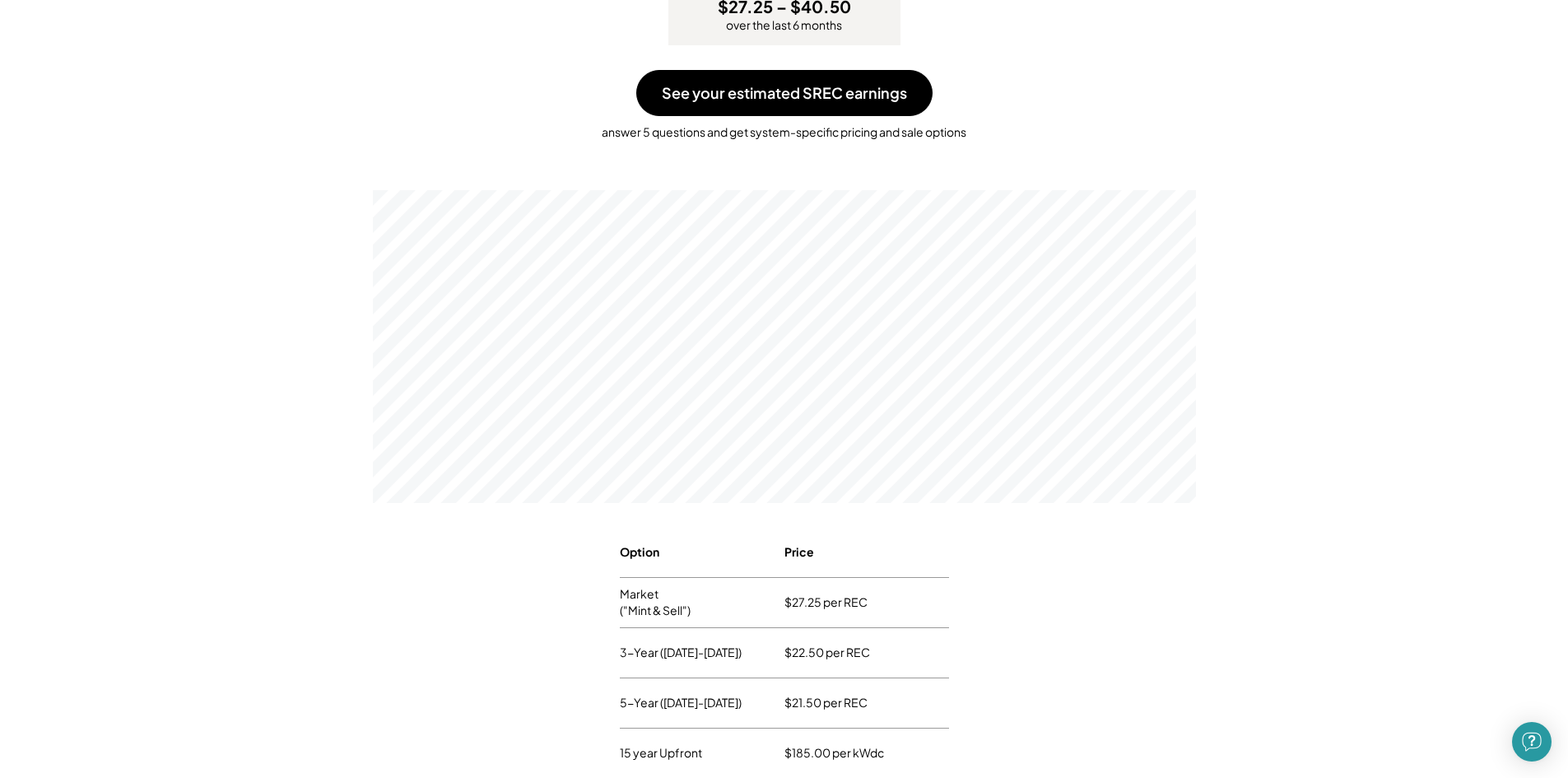
scroll to position [242, 0]
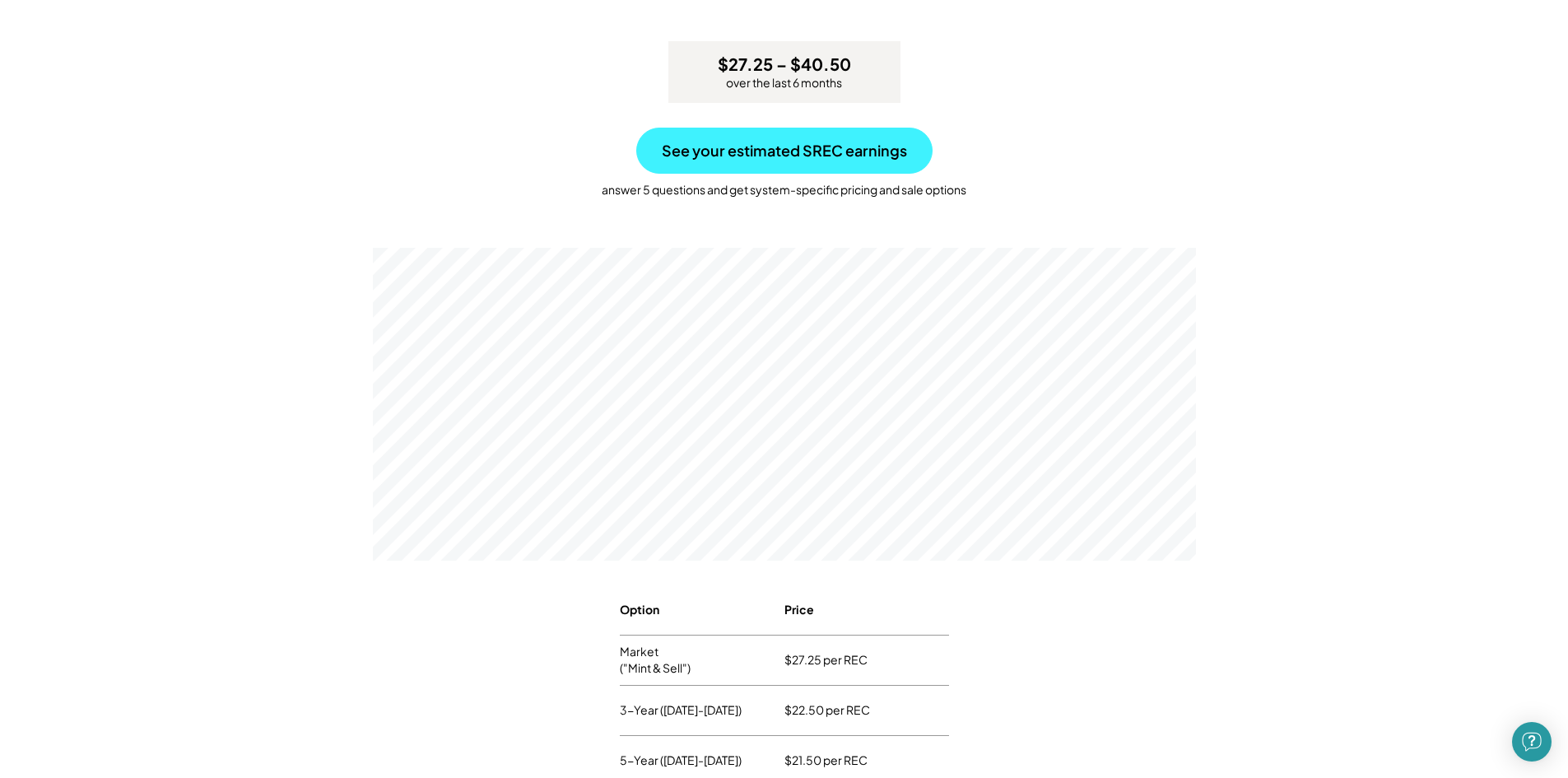
click at [763, 155] on button "See your estimated SREC earnings" at bounding box center [784, 151] width 296 height 46
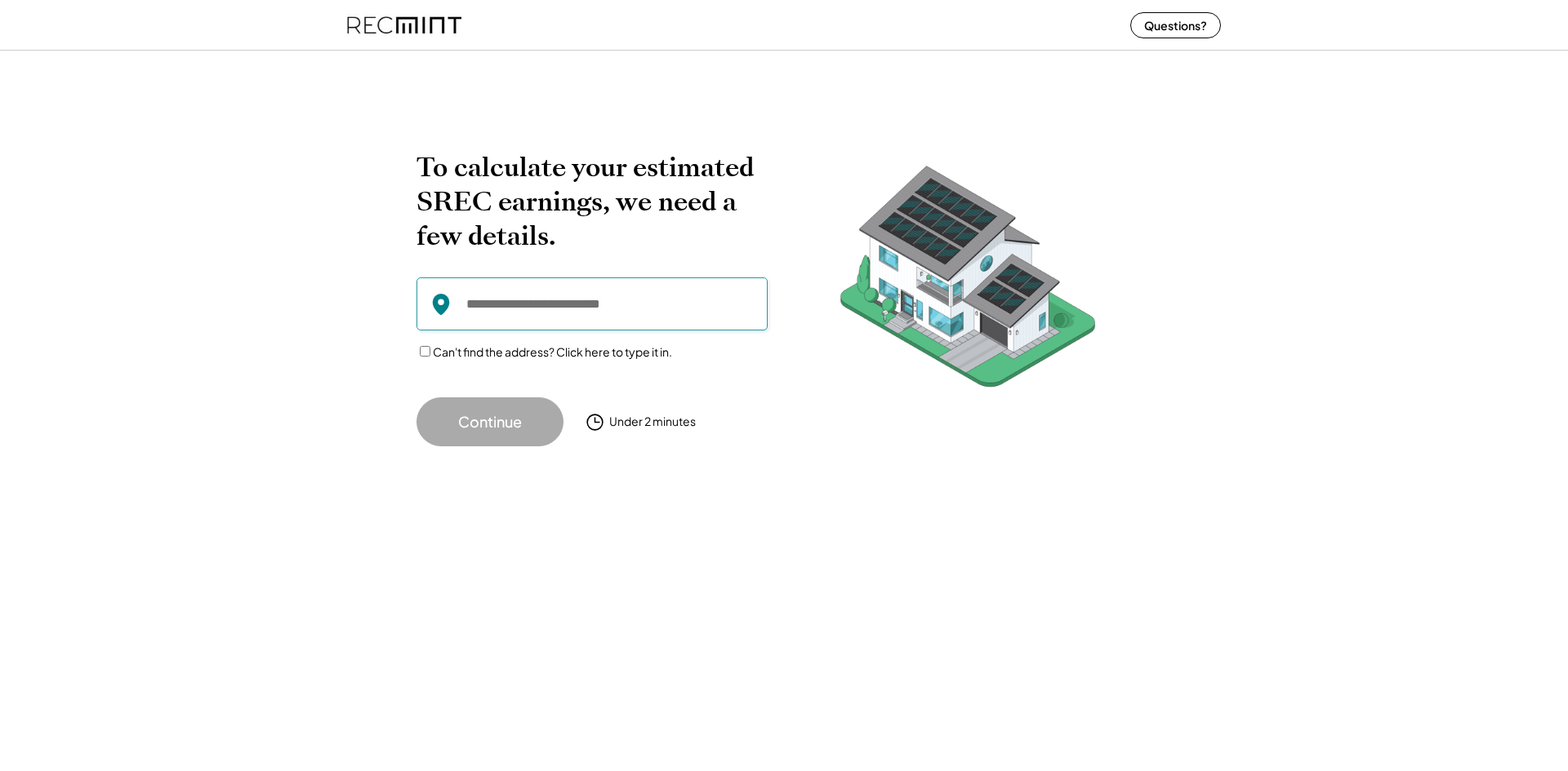
click at [617, 306] on input "input" at bounding box center [592, 304] width 351 height 53
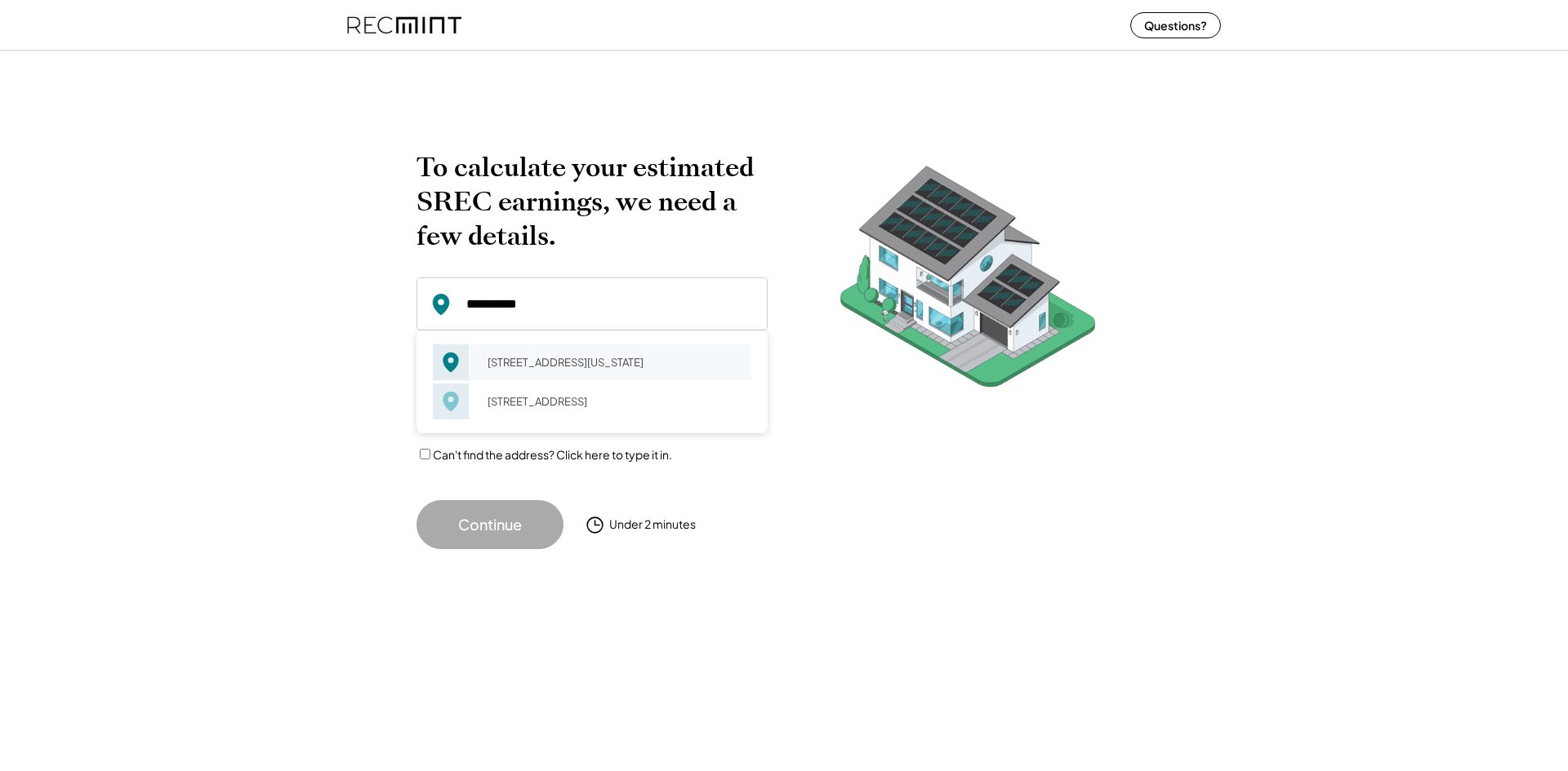
click at [550, 365] on div "[STREET_ADDRESS][US_STATE]" at bounding box center [613, 363] width 274 height 23
type input "**********"
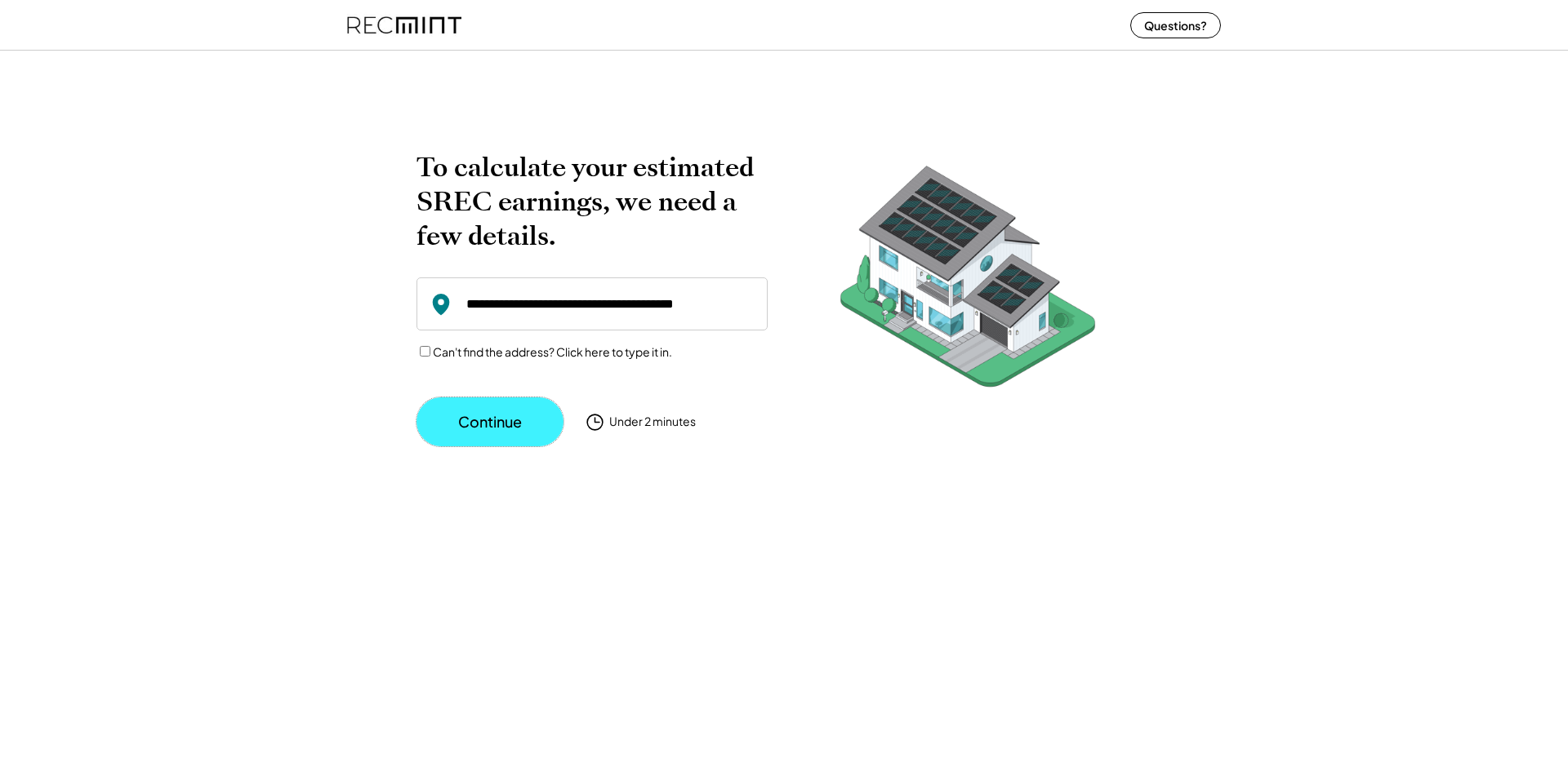
click at [490, 426] on button "Continue" at bounding box center [490, 422] width 147 height 49
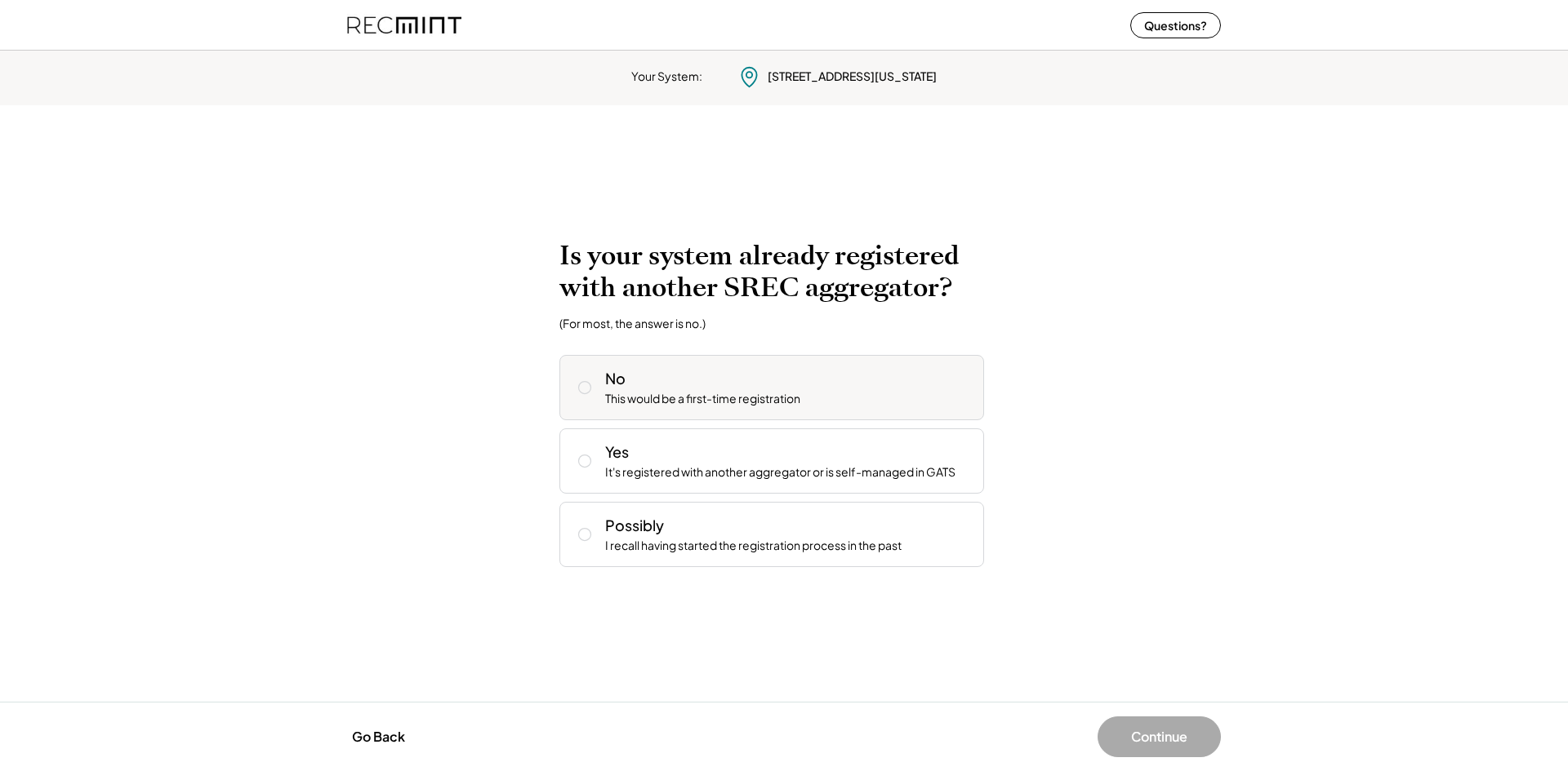
click at [662, 398] on div "This would be a first-time registration" at bounding box center [703, 399] width 195 height 16
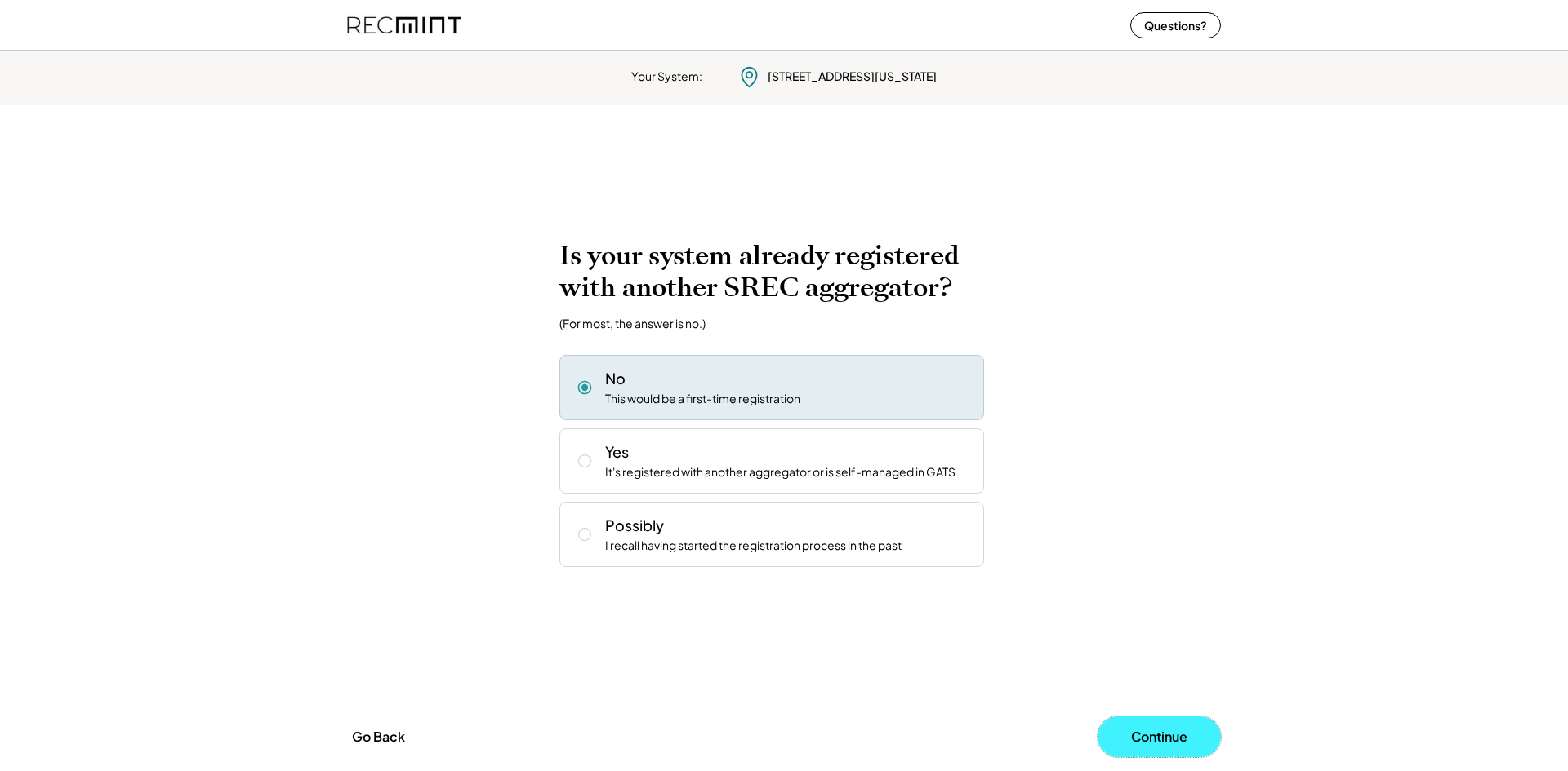
click at [1155, 736] on button "Continue" at bounding box center [1159, 737] width 123 height 41
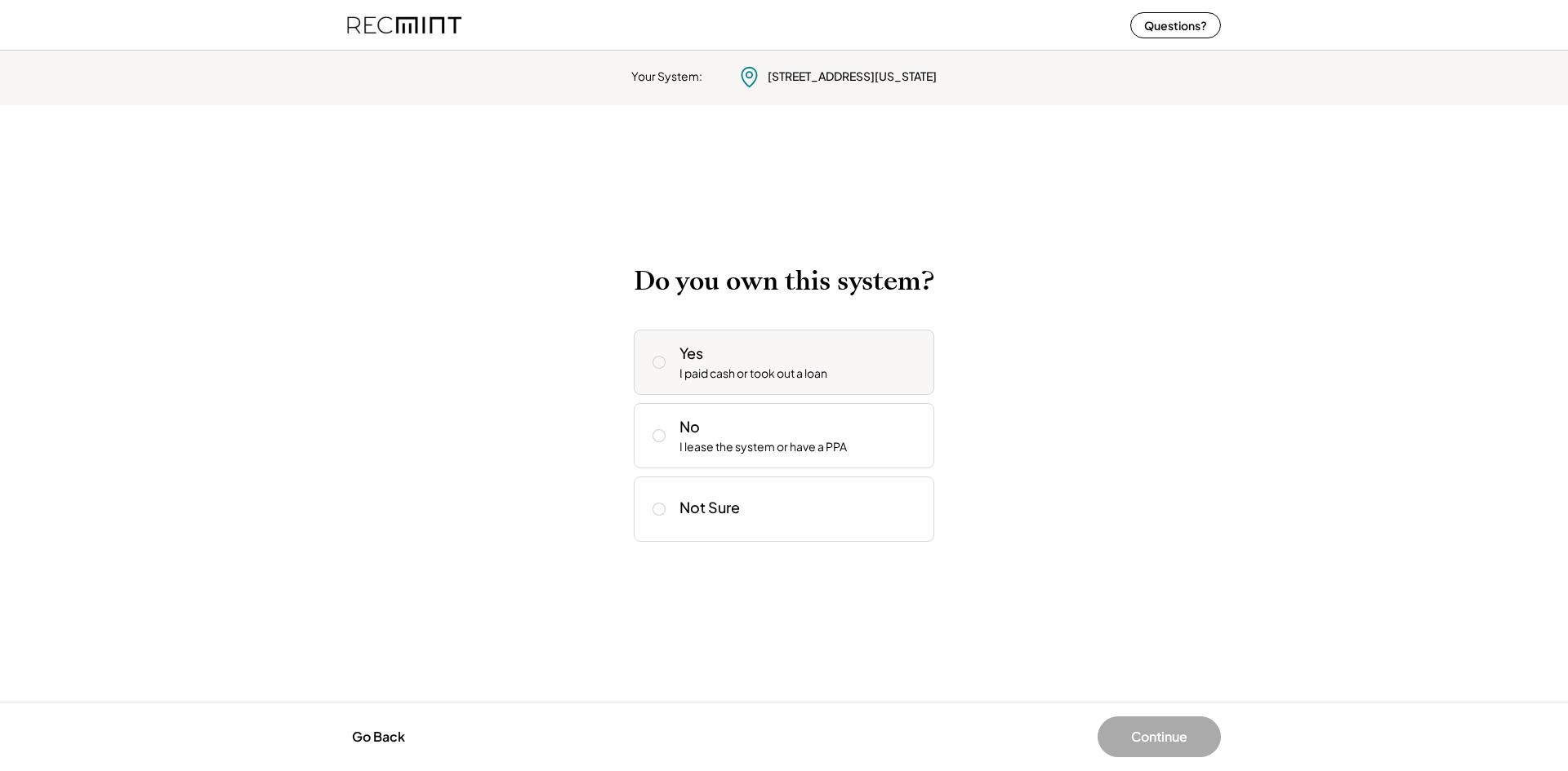
click at [744, 361] on div "Yes I paid cash or took out a loan" at bounding box center [800, 363] width 241 height 39
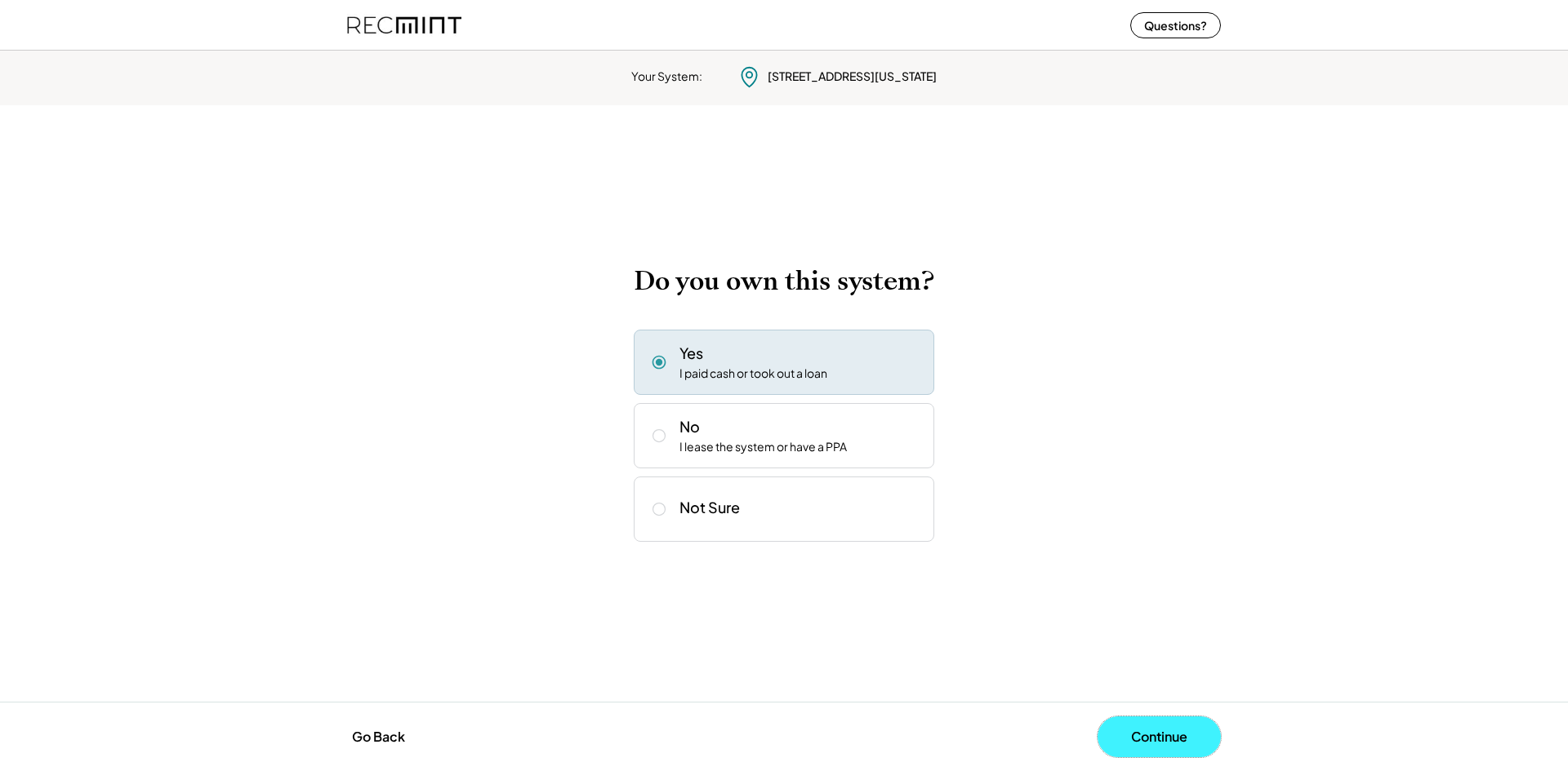
click at [1150, 736] on button "Continue" at bounding box center [1159, 737] width 123 height 41
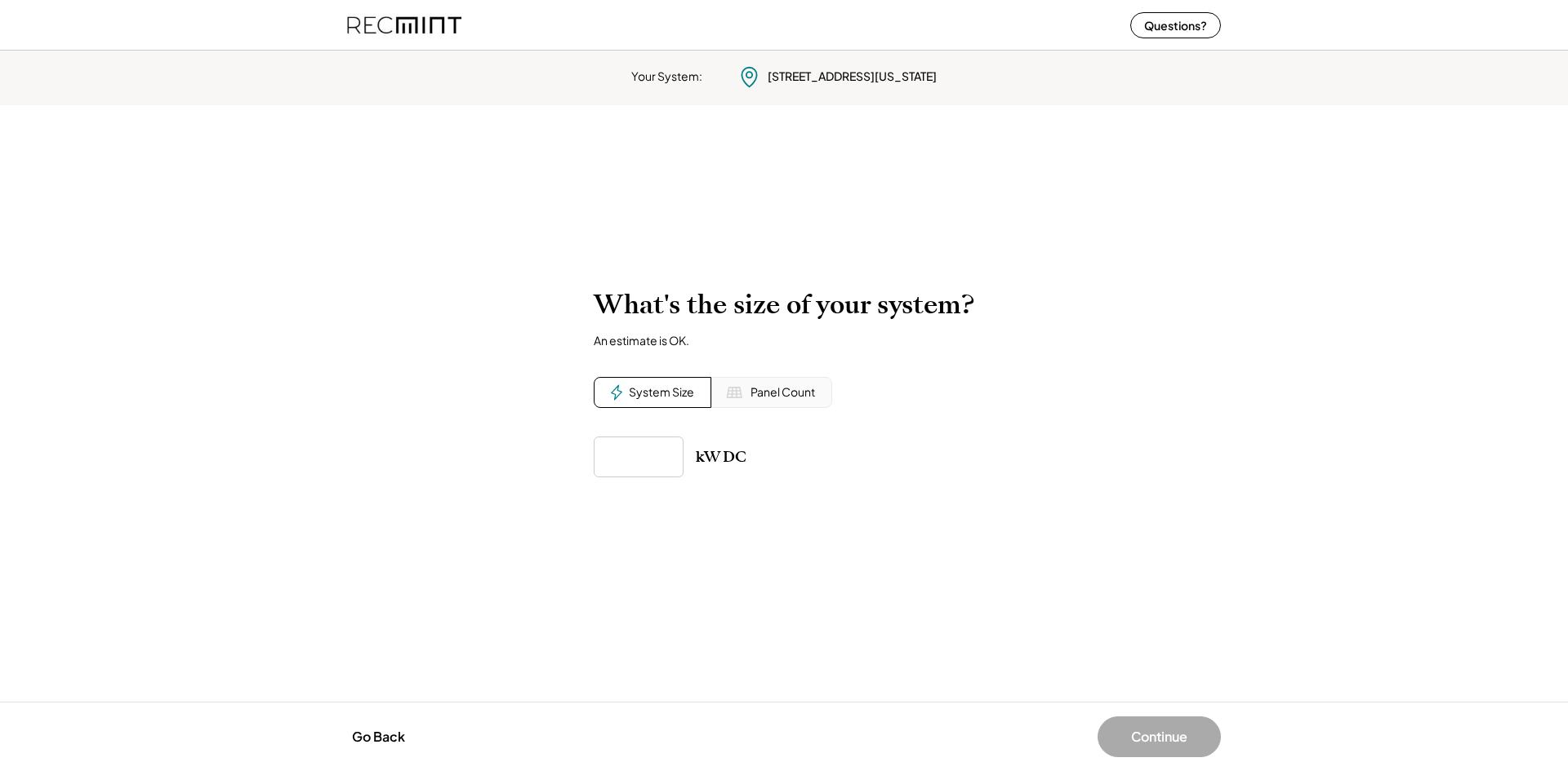
click at [768, 394] on div "Panel Count" at bounding box center [782, 392] width 64 height 16
click at [648, 466] on input "input" at bounding box center [638, 457] width 89 height 41
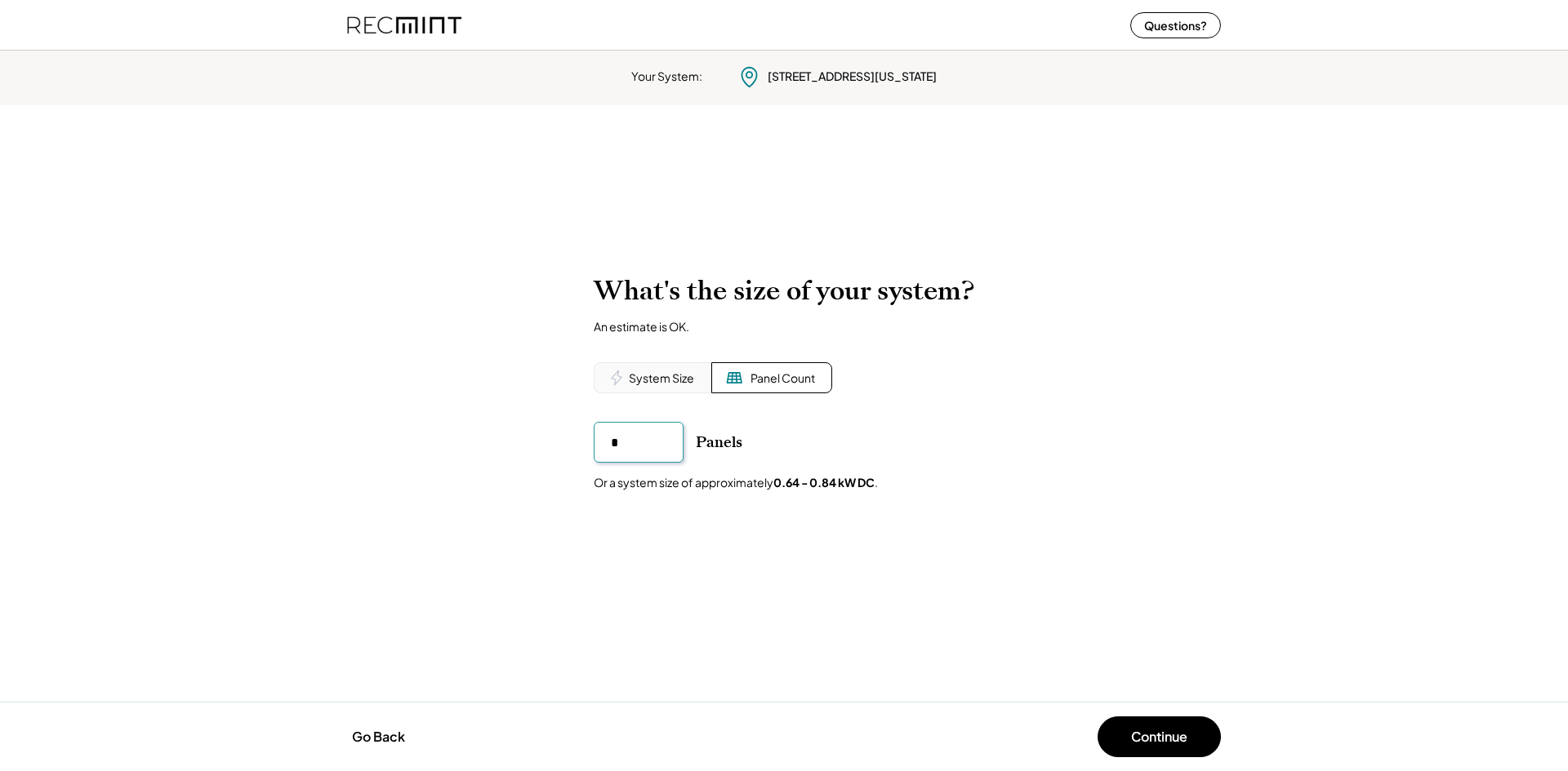
type input "**"
click at [650, 375] on div "System Size" at bounding box center [661, 379] width 65 height 16
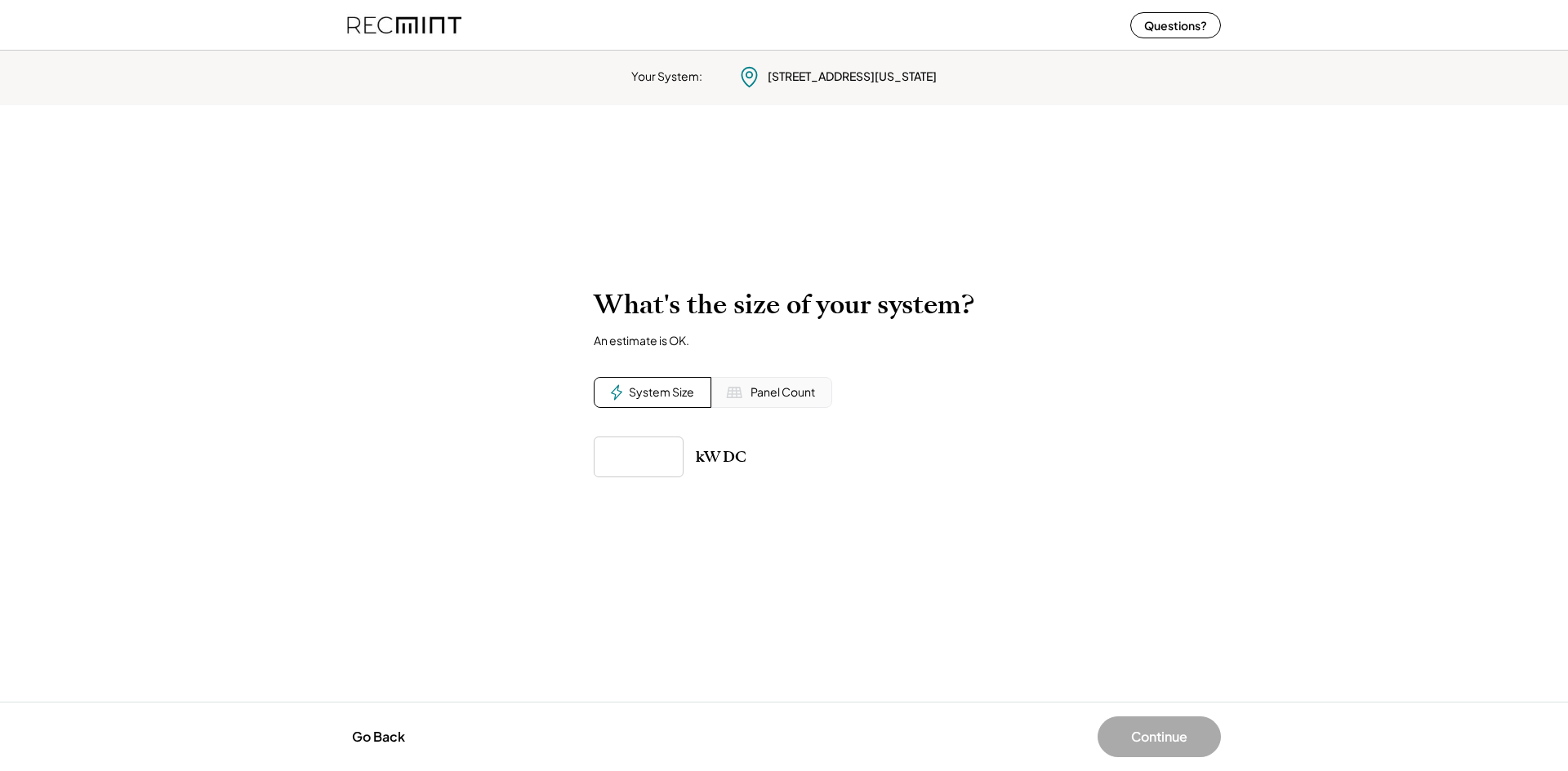
click at [638, 456] on input "input" at bounding box center [638, 457] width 89 height 41
type input "******"
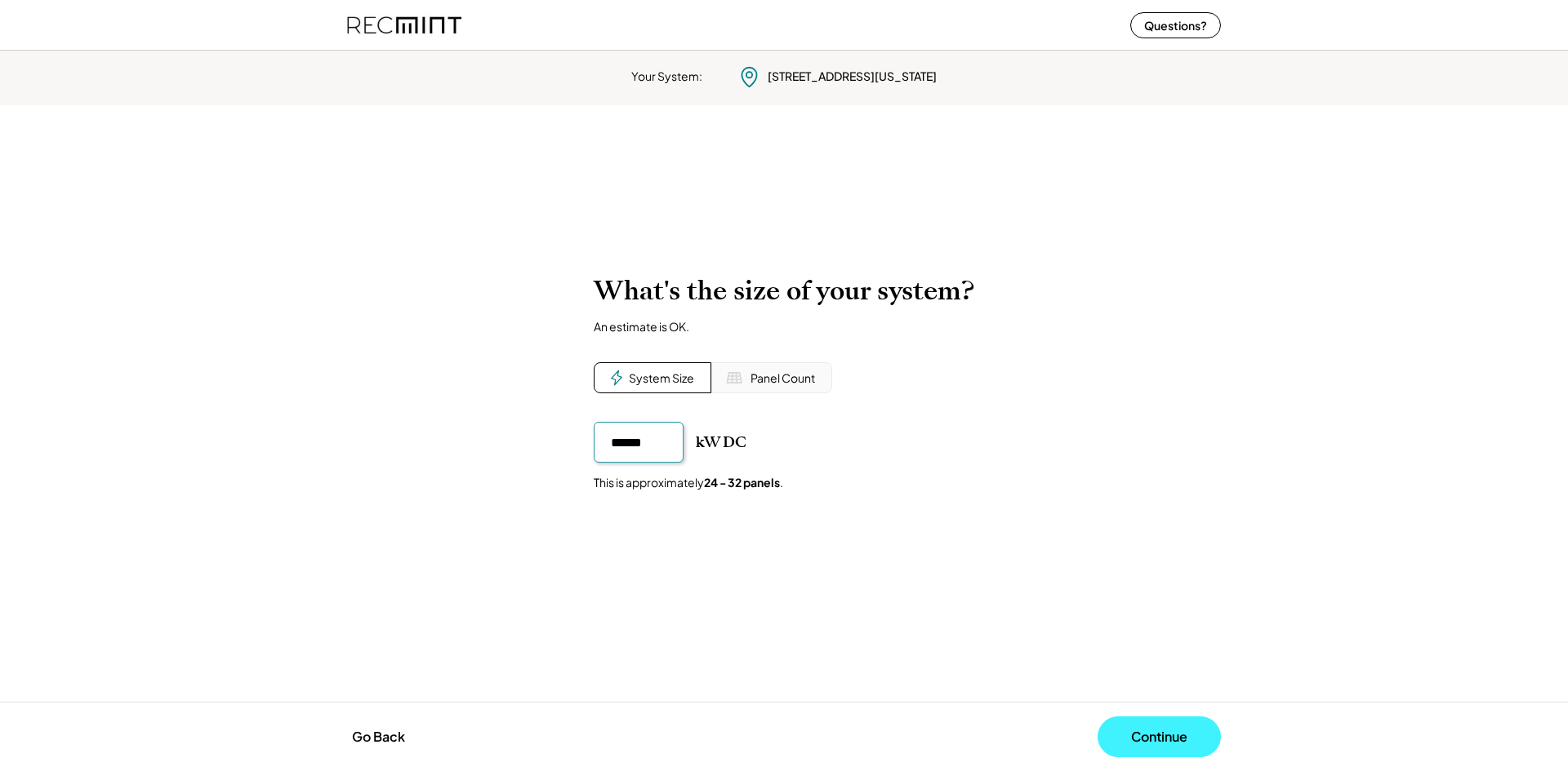
click at [1168, 728] on button "Continue" at bounding box center [1159, 737] width 123 height 41
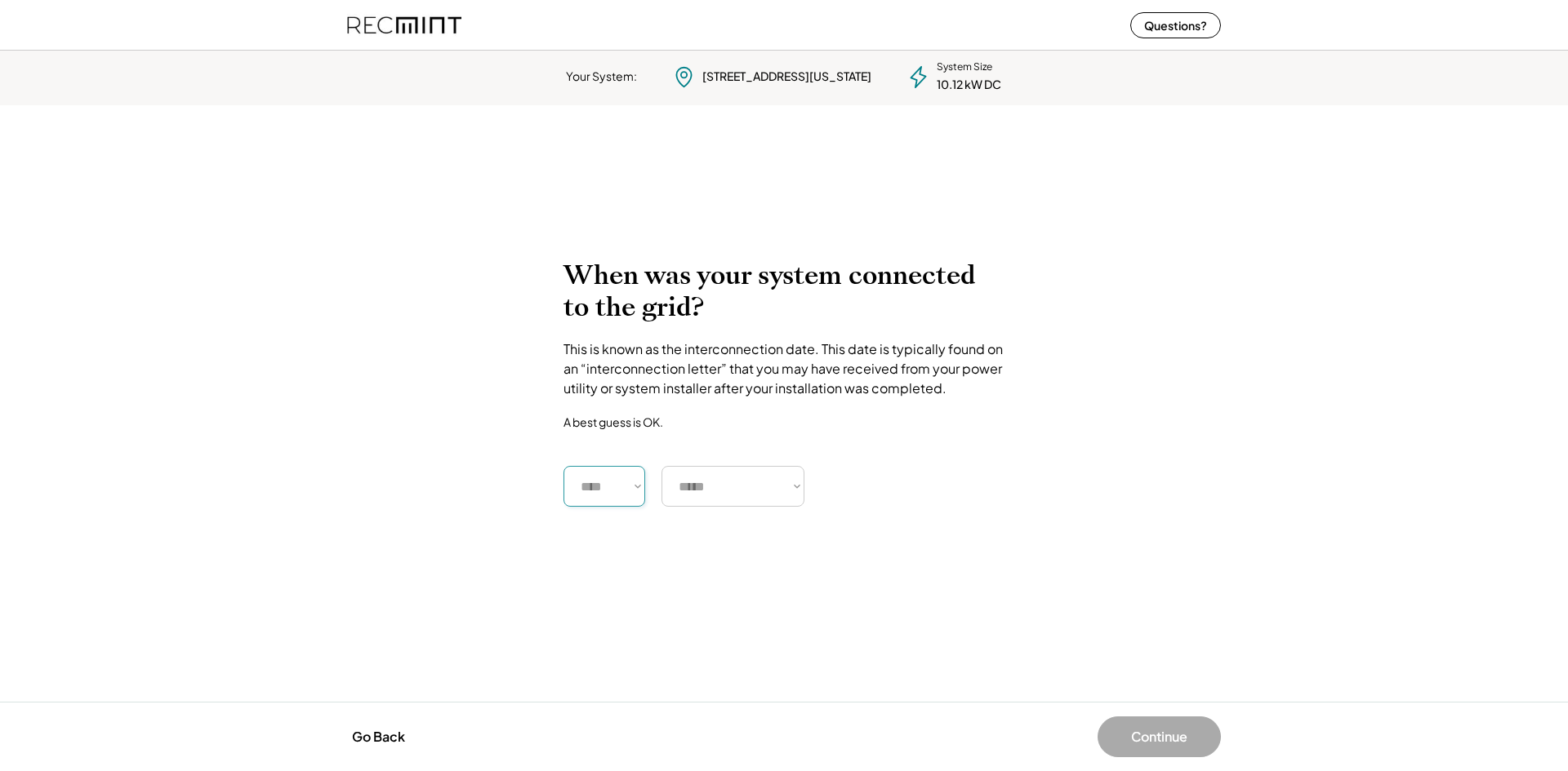
click at [621, 485] on select "**** **** **** **** **** **** **** **** **** **** **** **** **** **** ****" at bounding box center [603, 487] width 81 height 41
select select "****"
click at [563, 466] on select "**** **** **** **** **** **** **** **** **** **** **** **** **** **** ****" at bounding box center [603, 487] width 81 height 41
click at [727, 487] on select "***** ******* ******** ***** ***** *** **** **** ****** ********* ******* *****…" at bounding box center [733, 487] width 143 height 41
select select "**********"
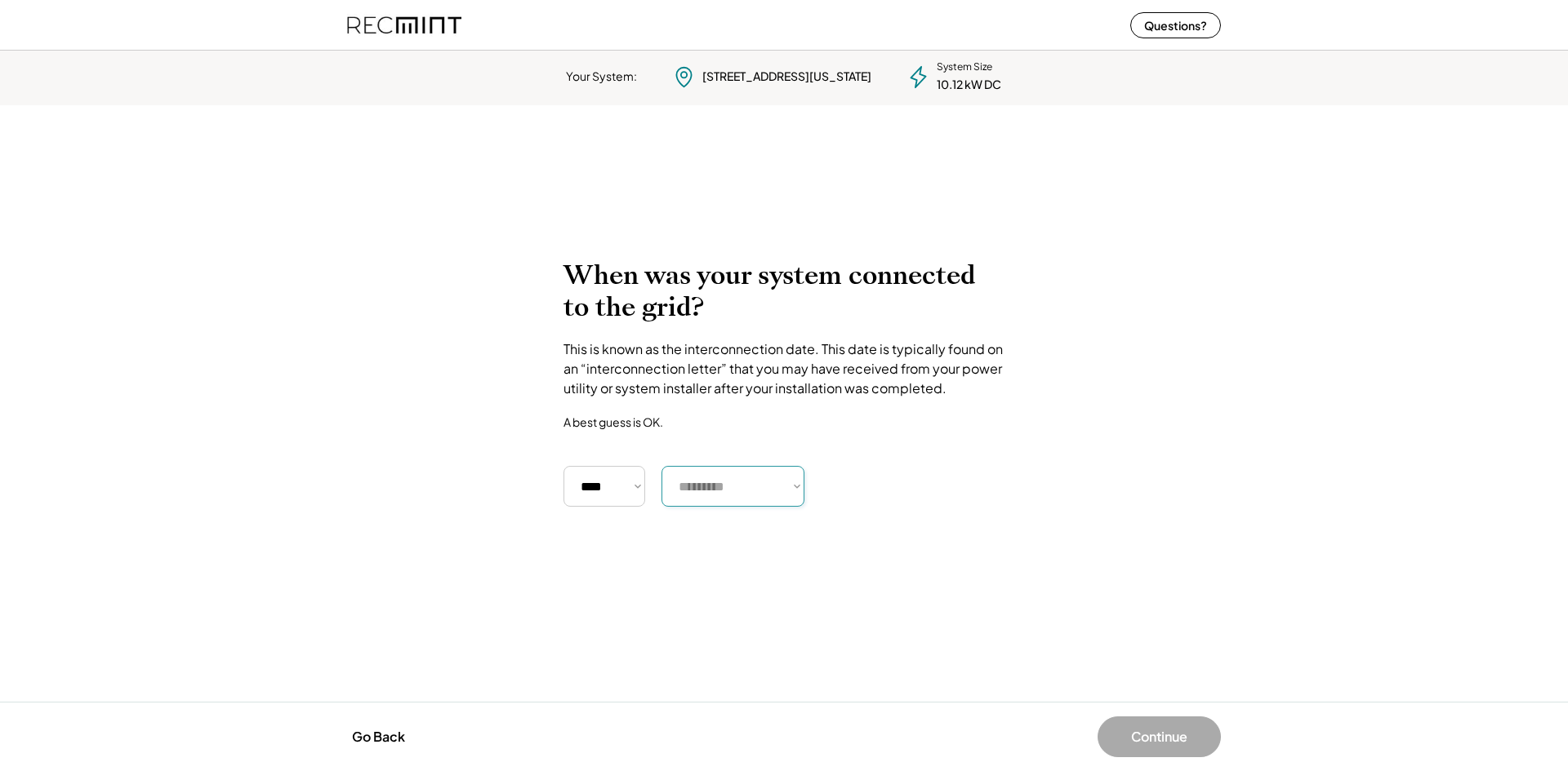
click at [662, 466] on select "***** ******* ******** ***** ***** *** **** **** ****** ********* ******* *****…" at bounding box center [733, 487] width 143 height 41
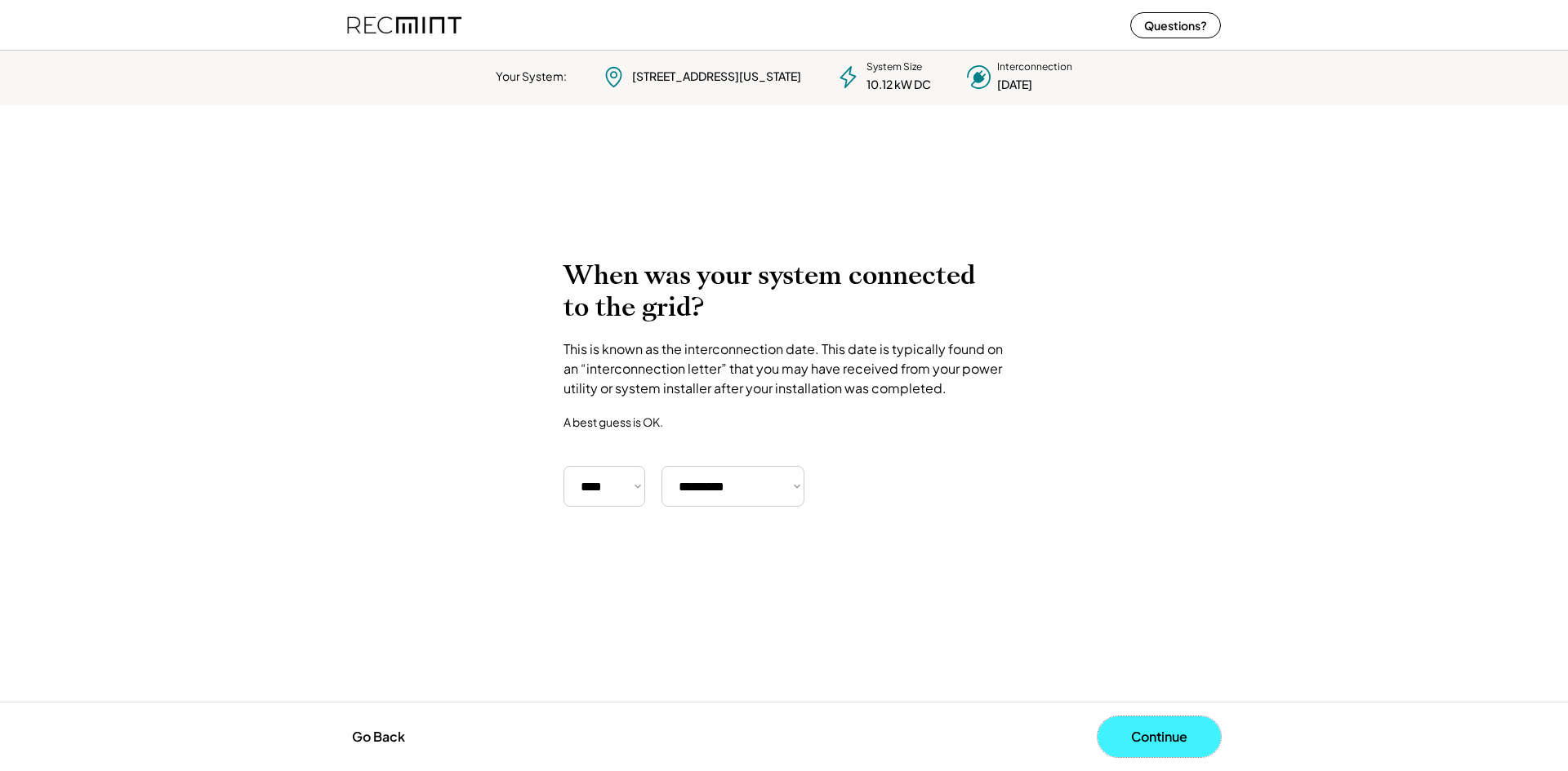
click at [1160, 733] on button "Continue" at bounding box center [1159, 737] width 123 height 41
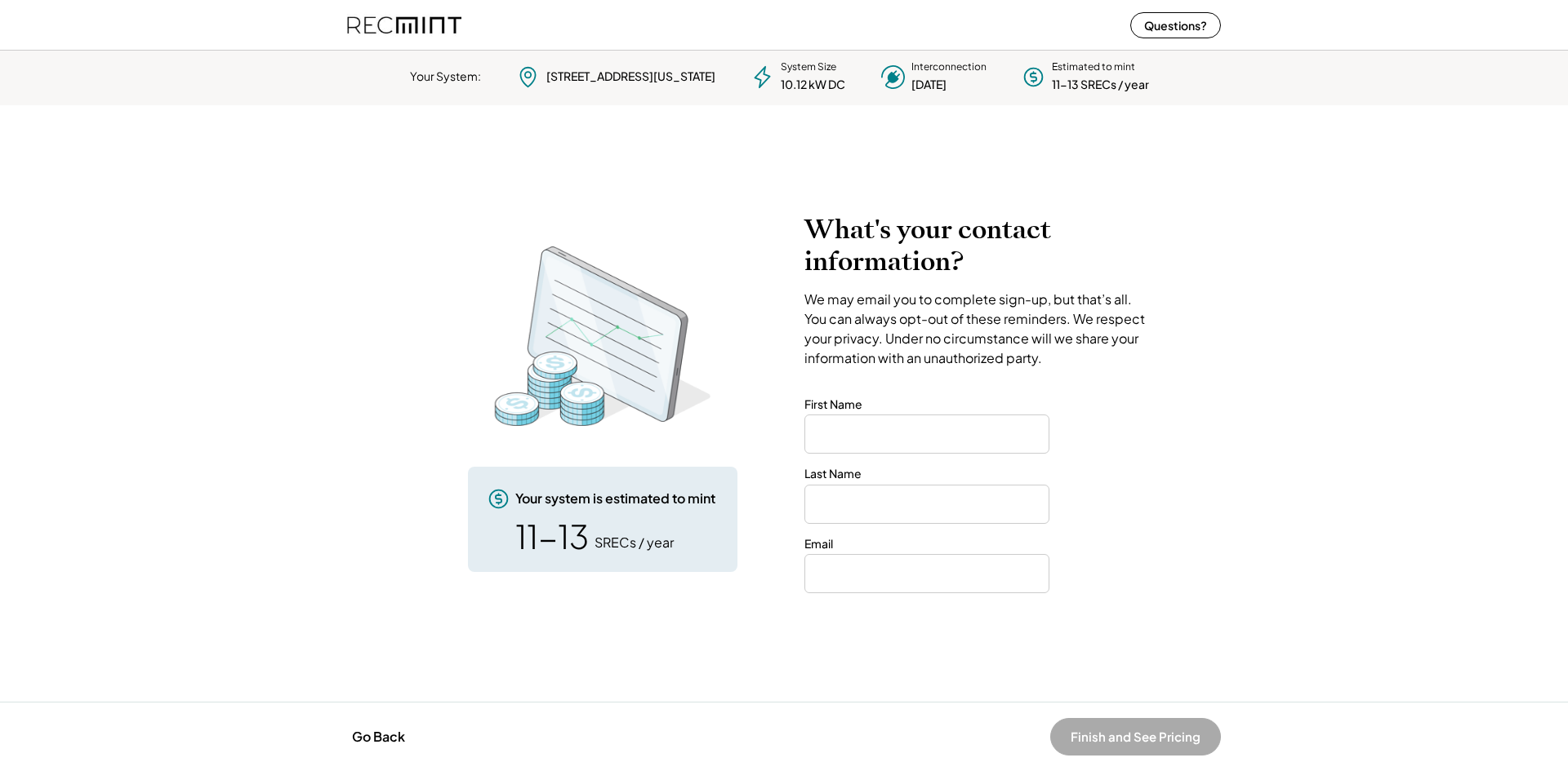
click at [903, 422] on input "input" at bounding box center [927, 434] width 245 height 39
type input "*****"
click at [926, 585] on input "email" at bounding box center [927, 574] width 245 height 39
type input "**********"
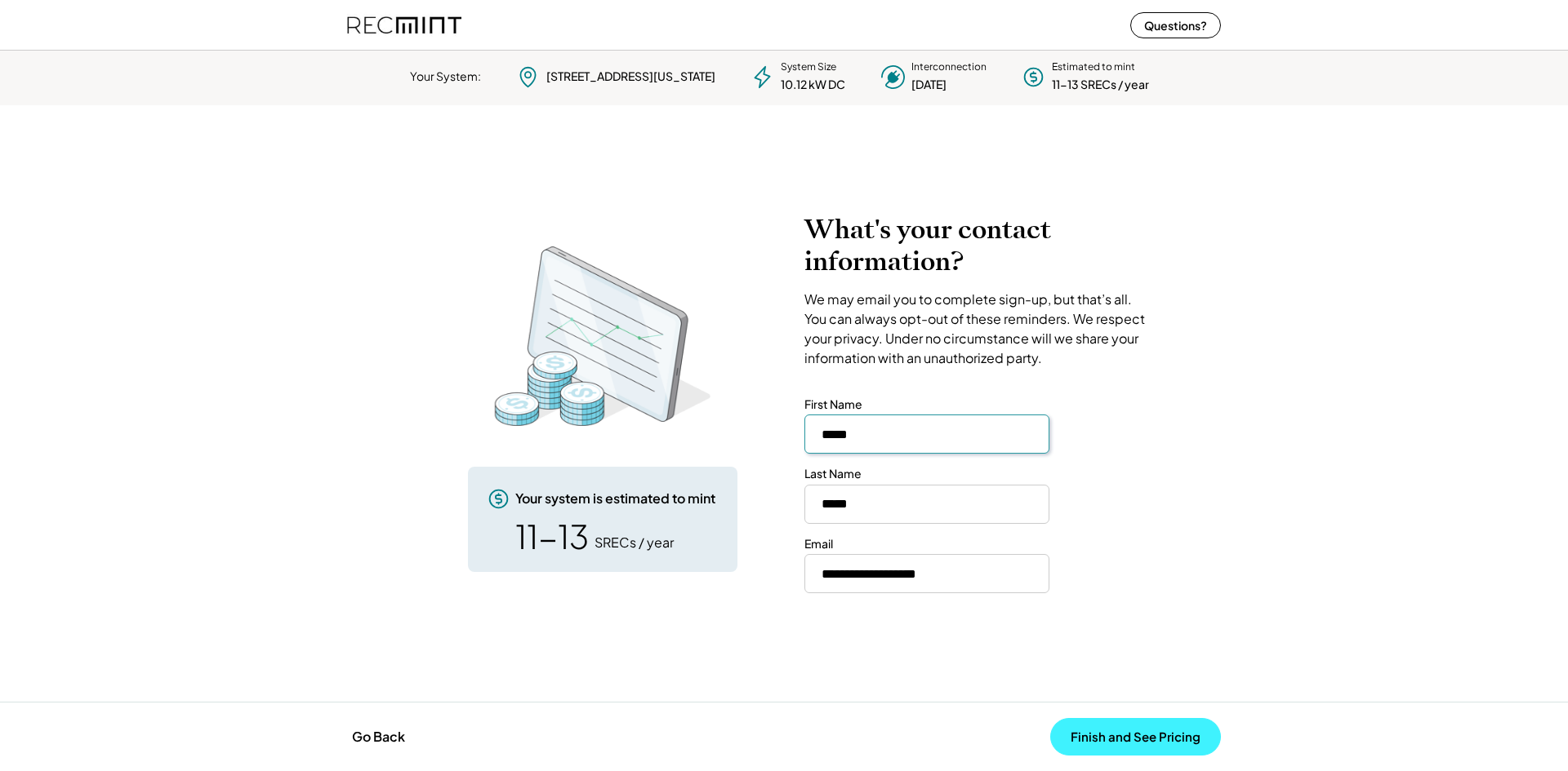
click at [1126, 740] on button "Finish and See Pricing" at bounding box center [1135, 737] width 171 height 38
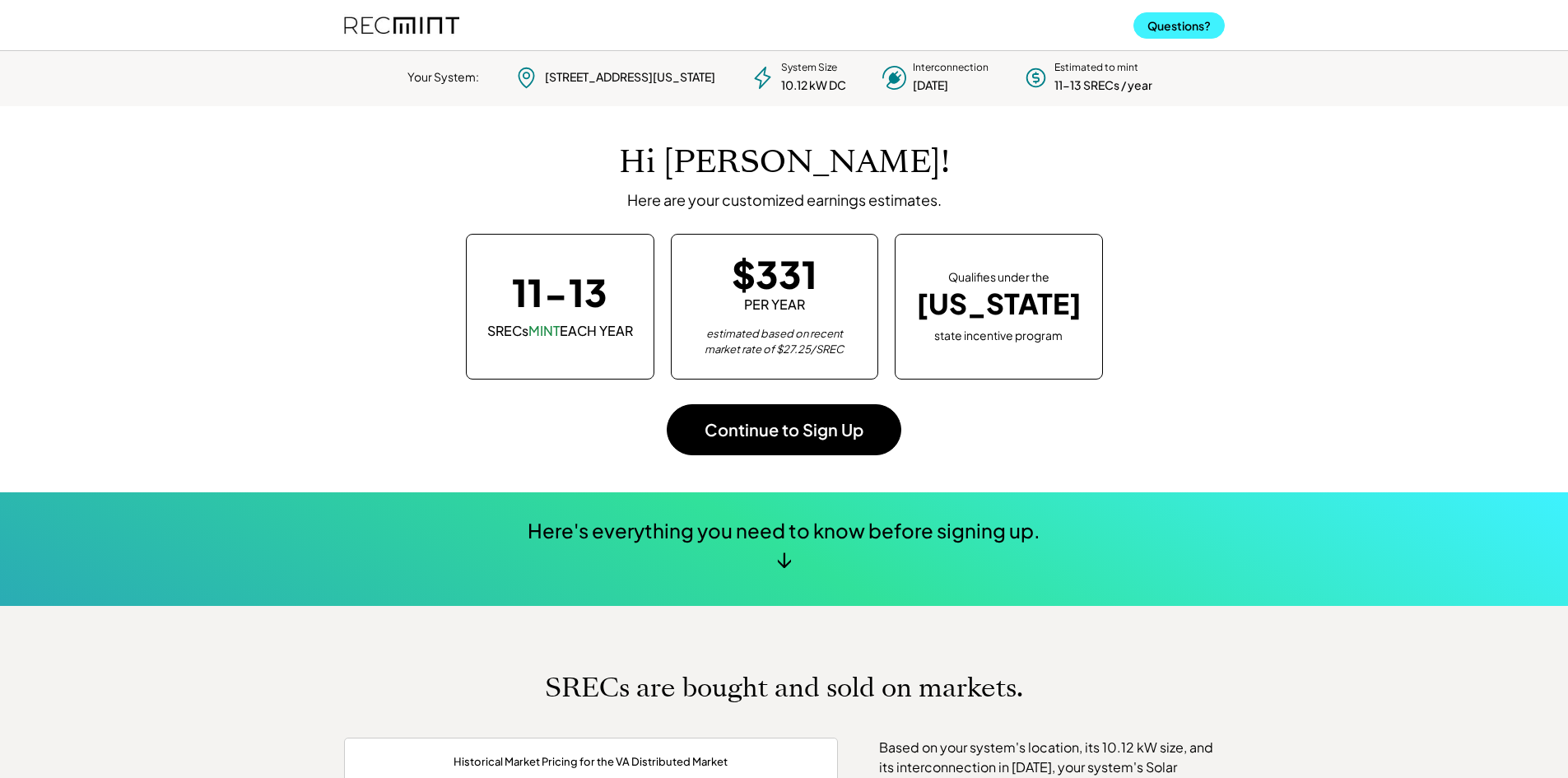
click at [1168, 20] on button "Questions?" at bounding box center [1179, 25] width 91 height 26
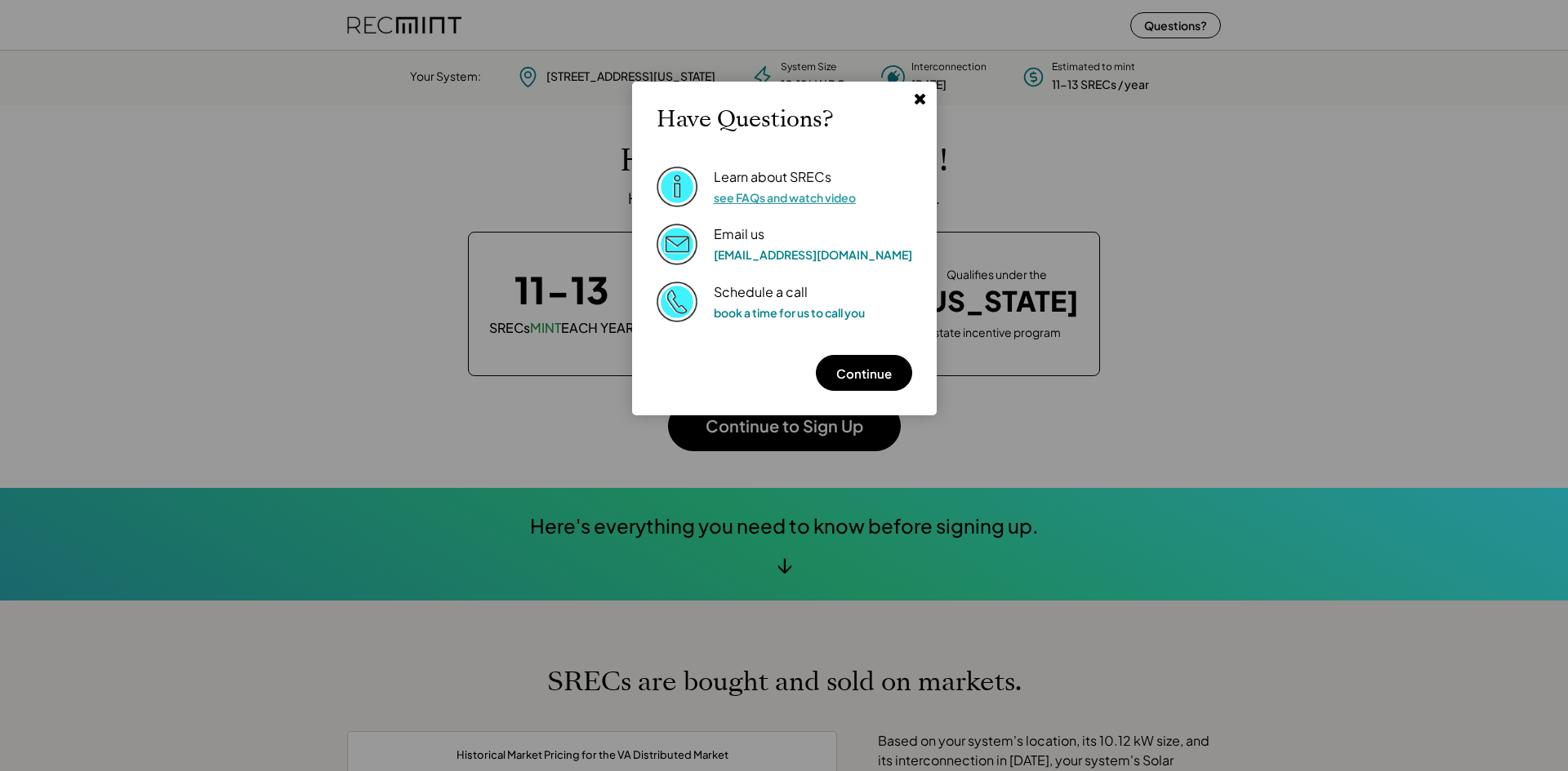
click at [797, 200] on link "see FAQs and watch video" at bounding box center [784, 197] width 142 height 14
click at [914, 99] on use at bounding box center [919, 99] width 11 height 11
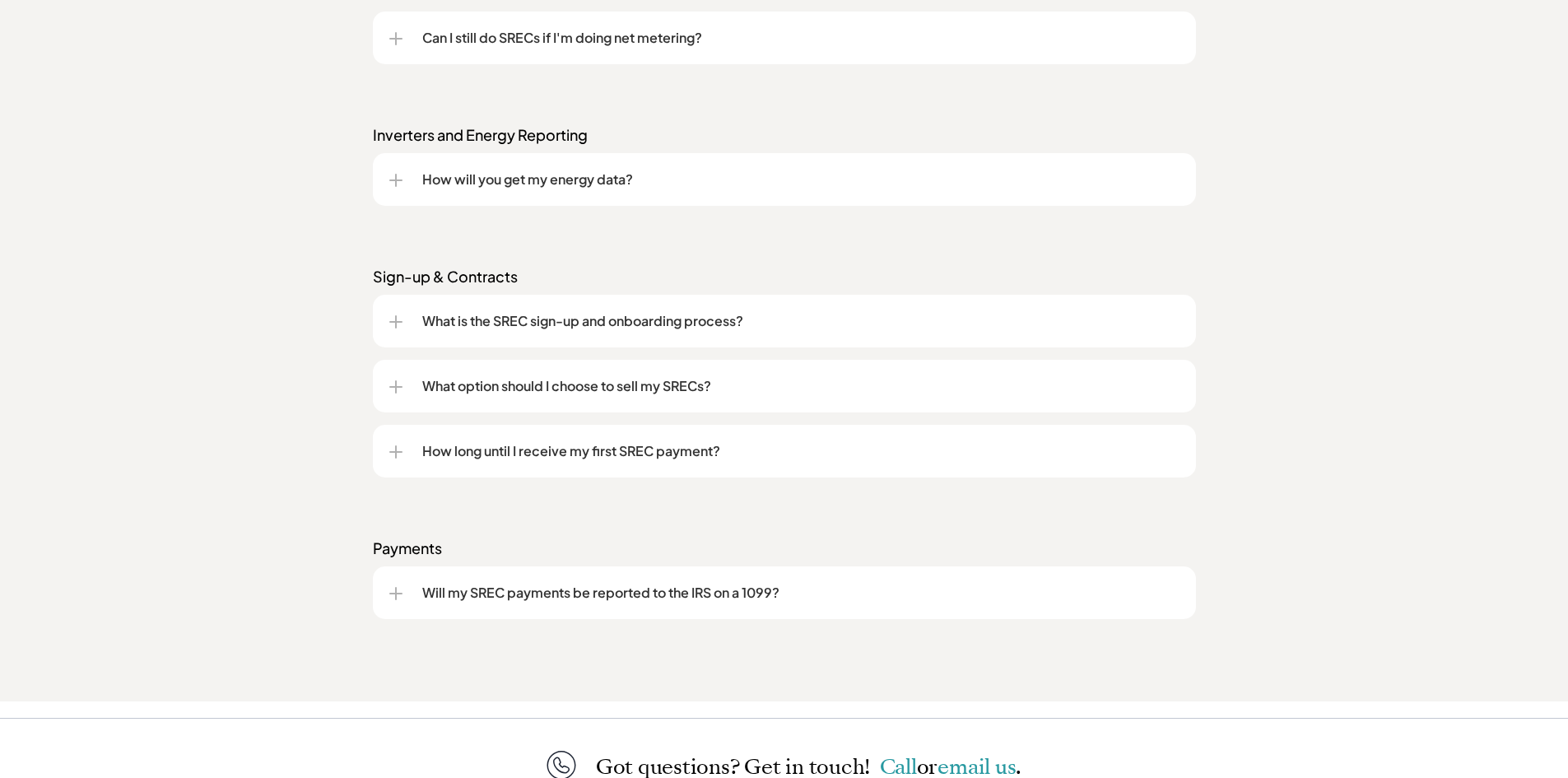
scroll to position [2058, 0]
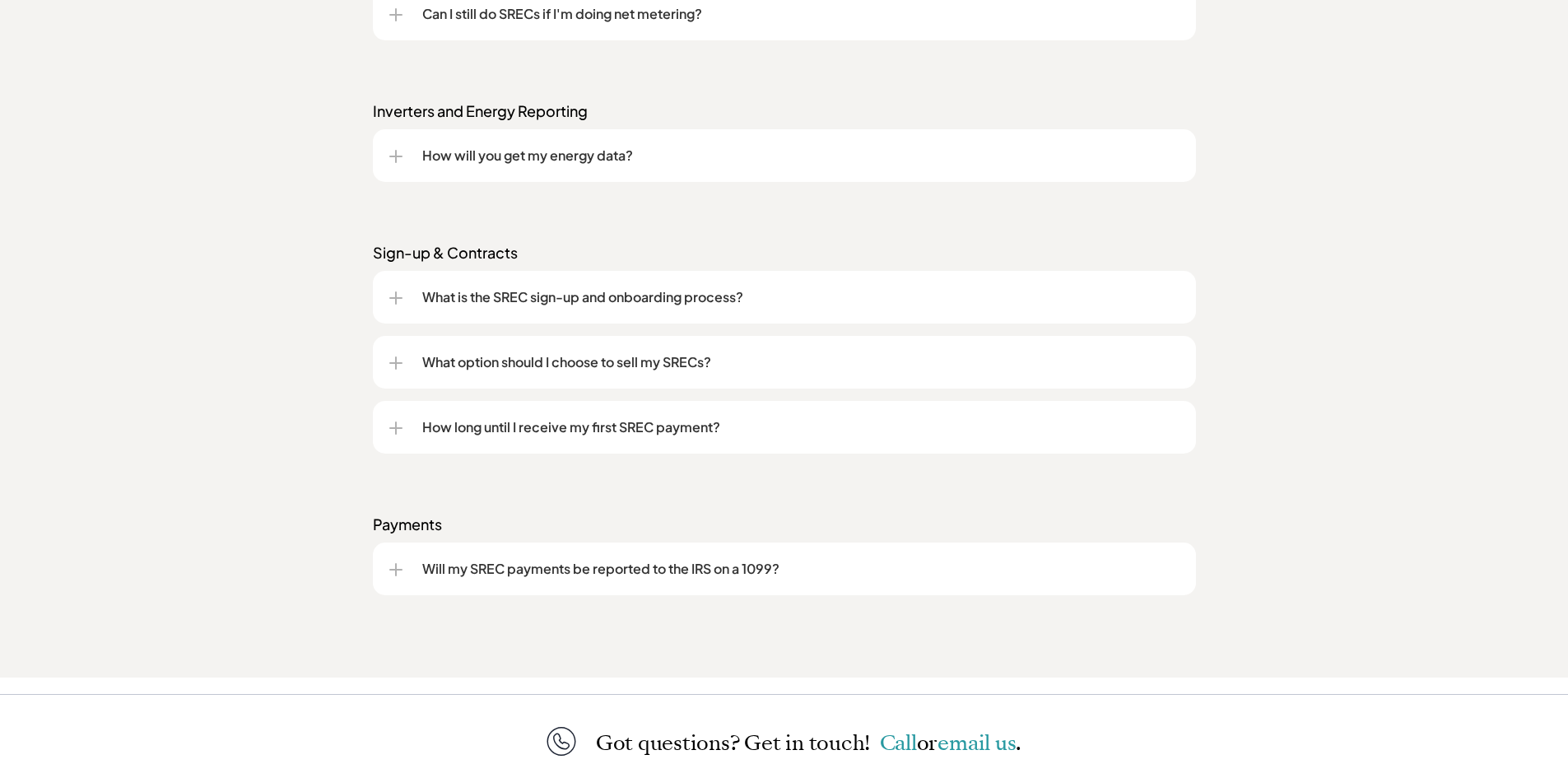
click at [542, 568] on p "Will my SREC payments be reported to the IRS on a 1099?" at bounding box center [801, 569] width 757 height 20
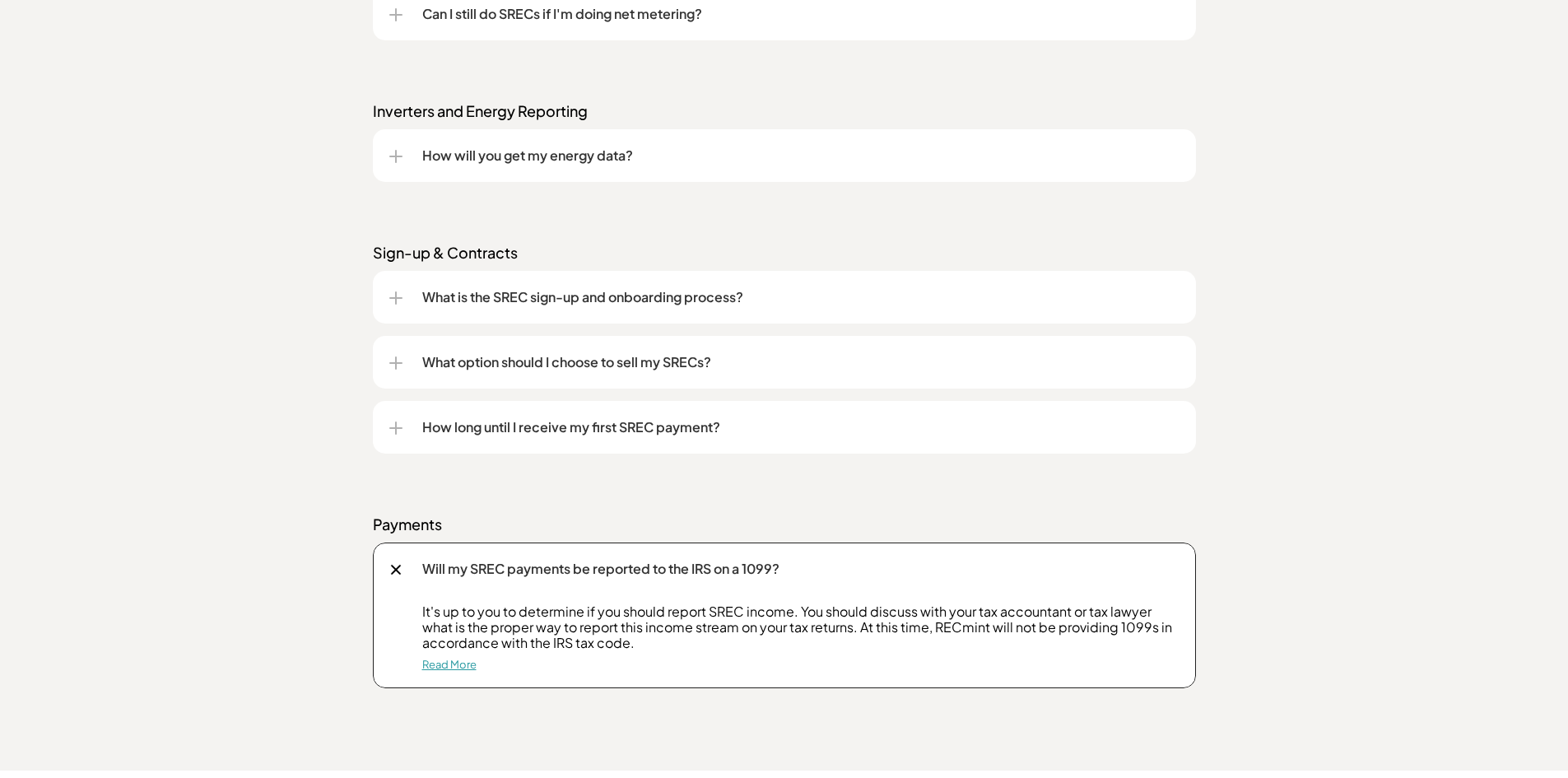
click at [447, 662] on link "Read More" at bounding box center [450, 664] width 54 height 14
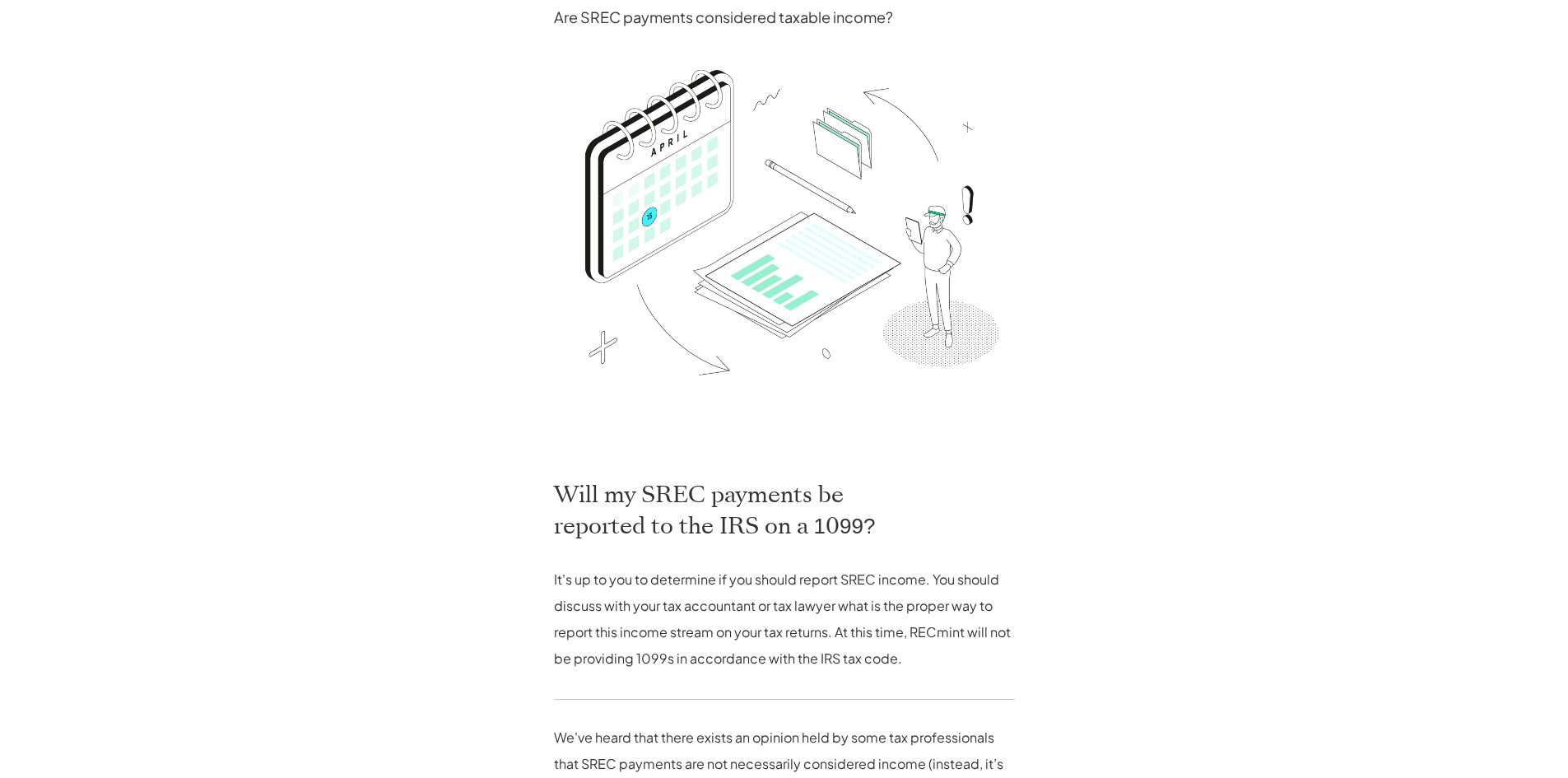
scroll to position [329, 0]
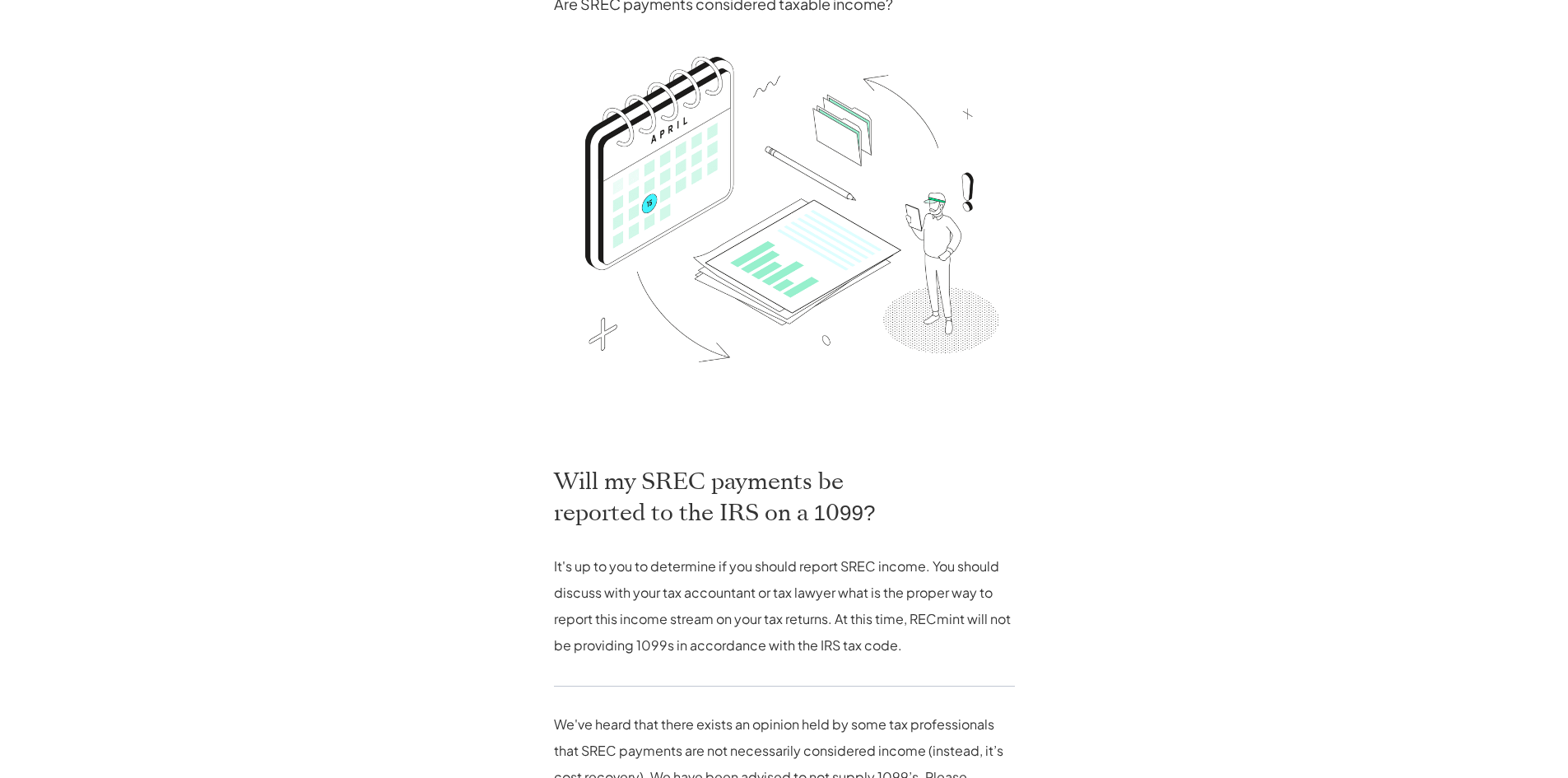
drag, startPoint x: 871, startPoint y: 361, endPoint x: 651, endPoint y: 439, distance: 233.4
click at [651, 439] on img at bounding box center [784, 241] width 460 height 401
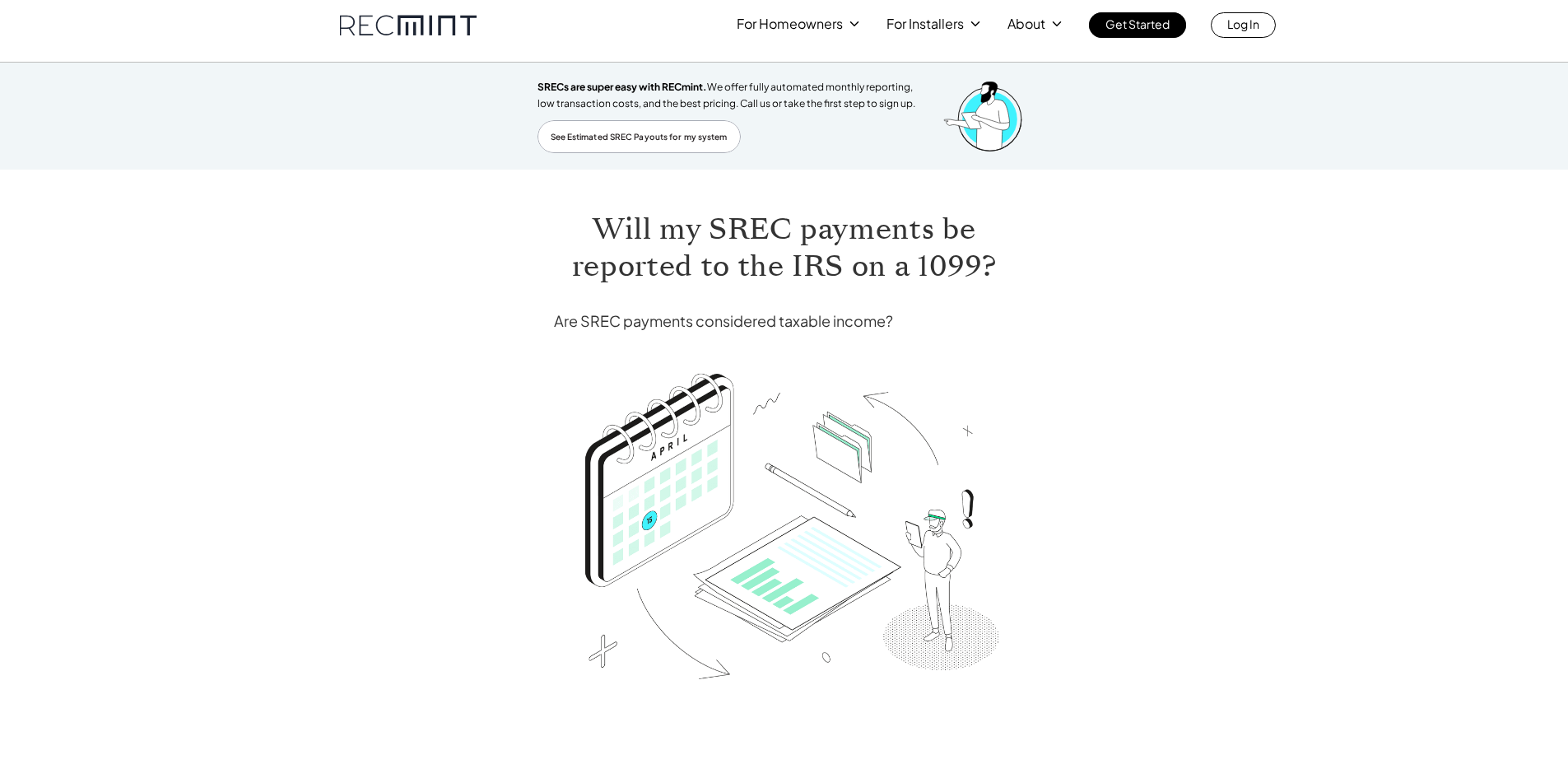
scroll to position [0, 0]
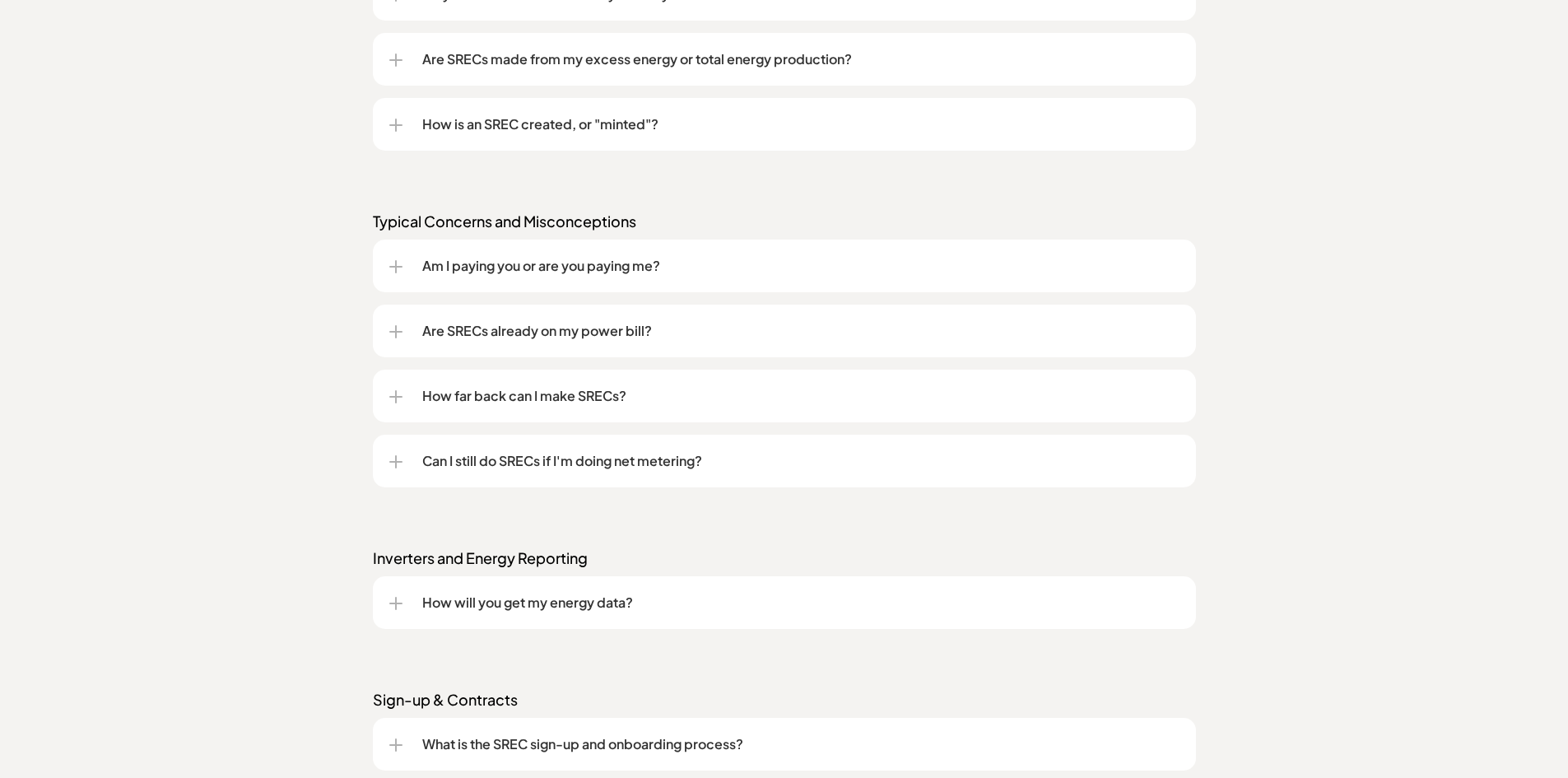
scroll to position [1694, 0]
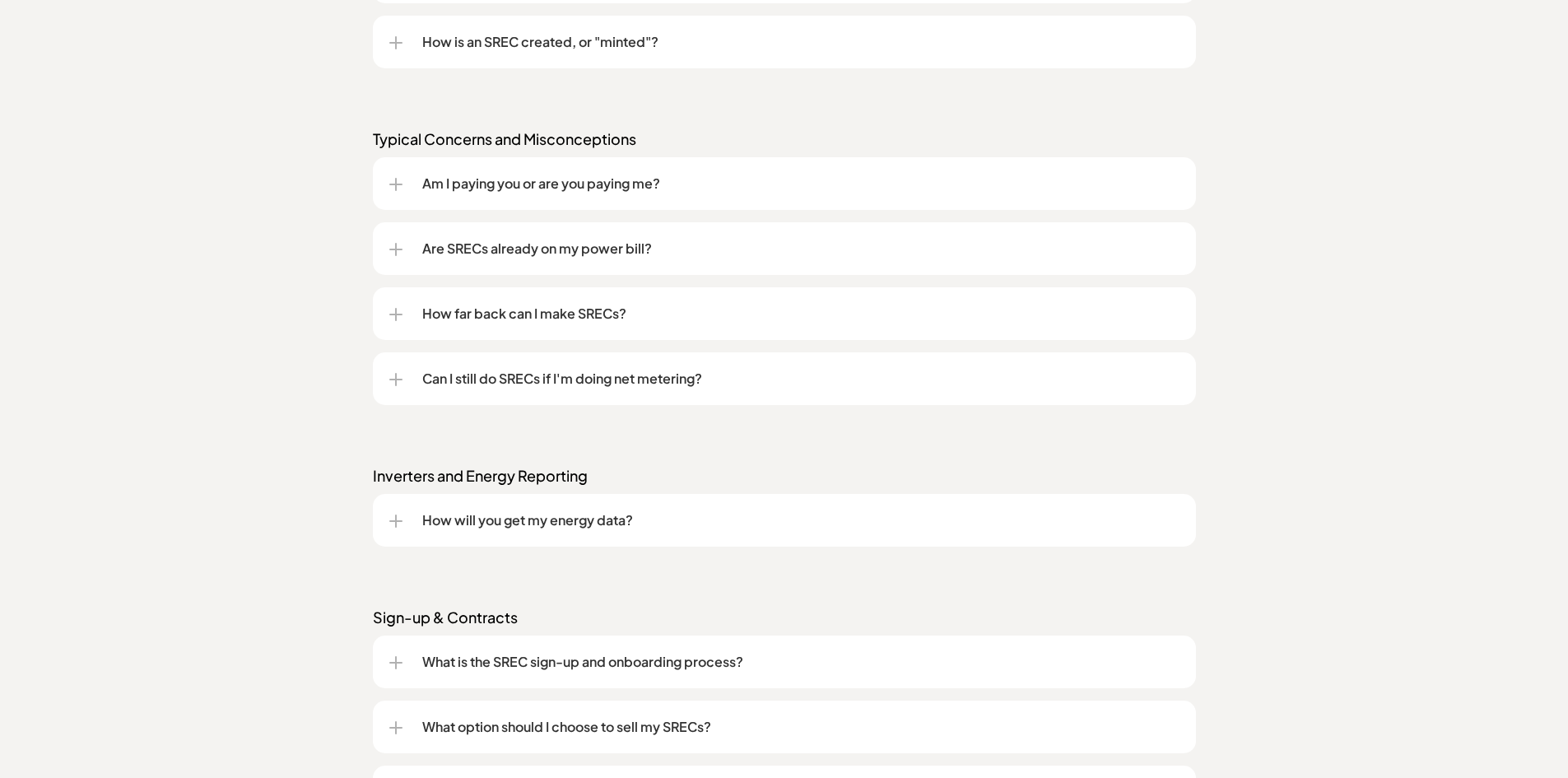
click at [395, 188] on div at bounding box center [396, 184] width 2 height 14
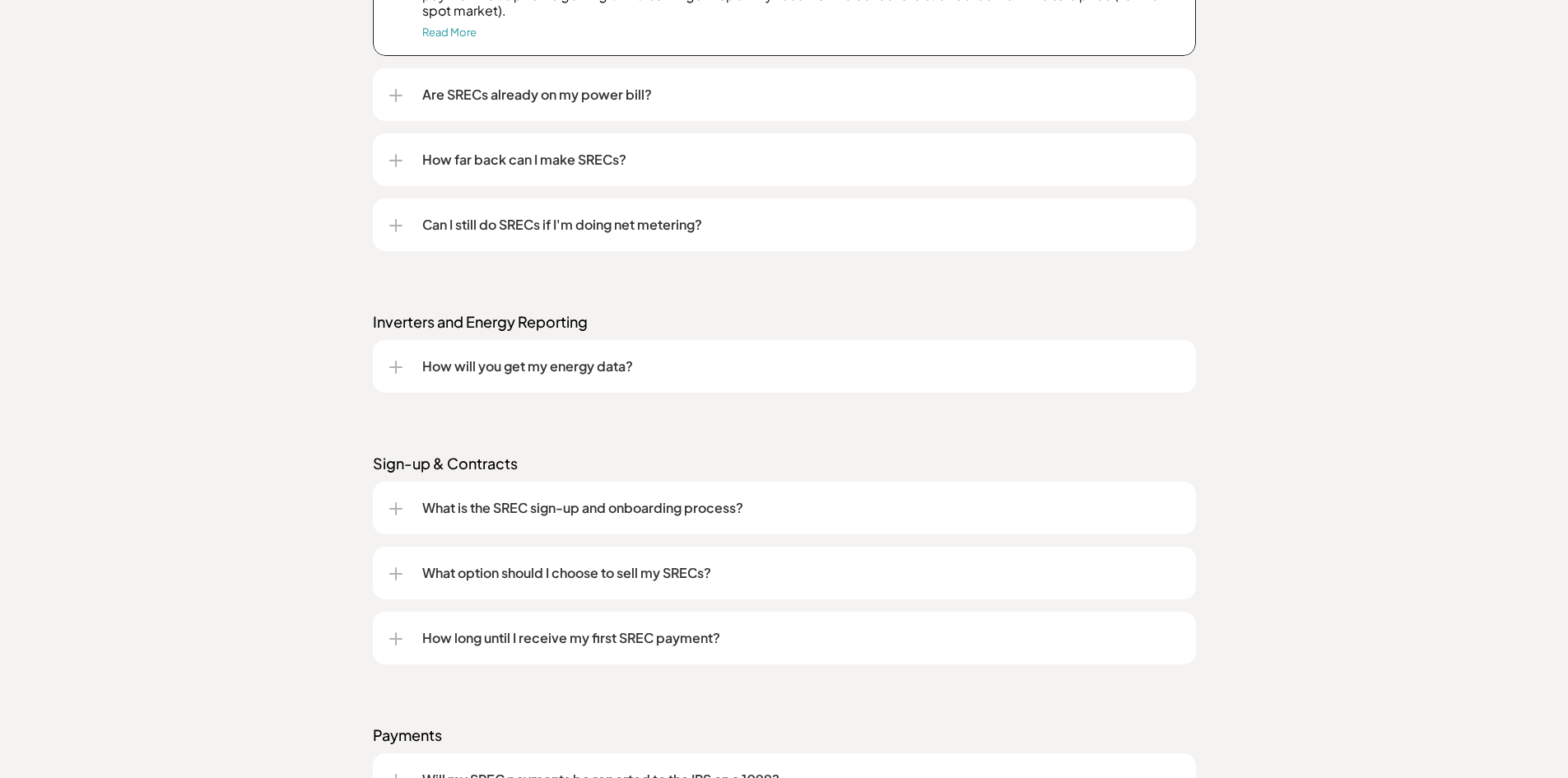
scroll to position [2023, 0]
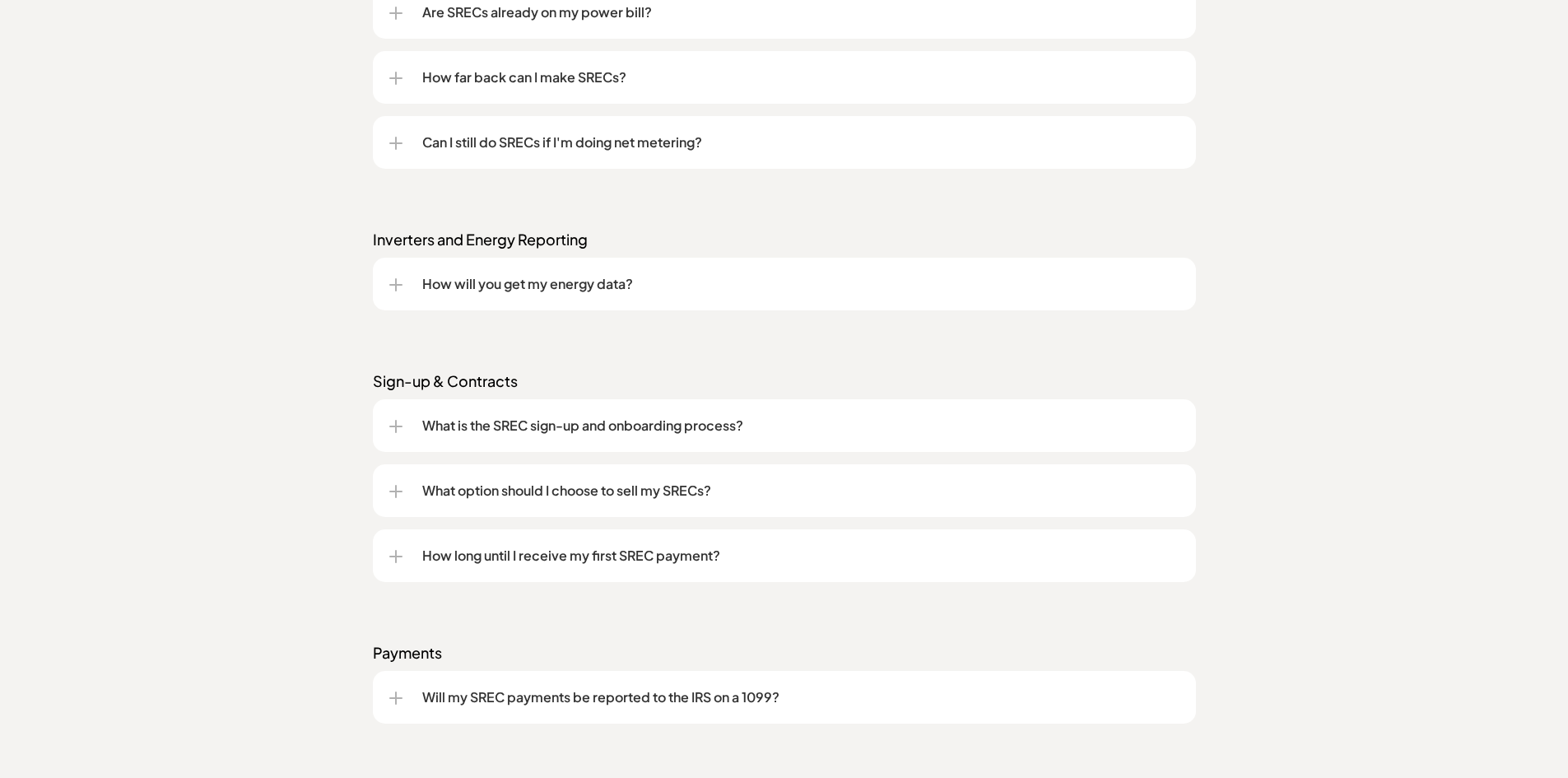
click at [404, 494] on div "What option should I choose to sell my SRECs?" at bounding box center [784, 490] width 790 height 52
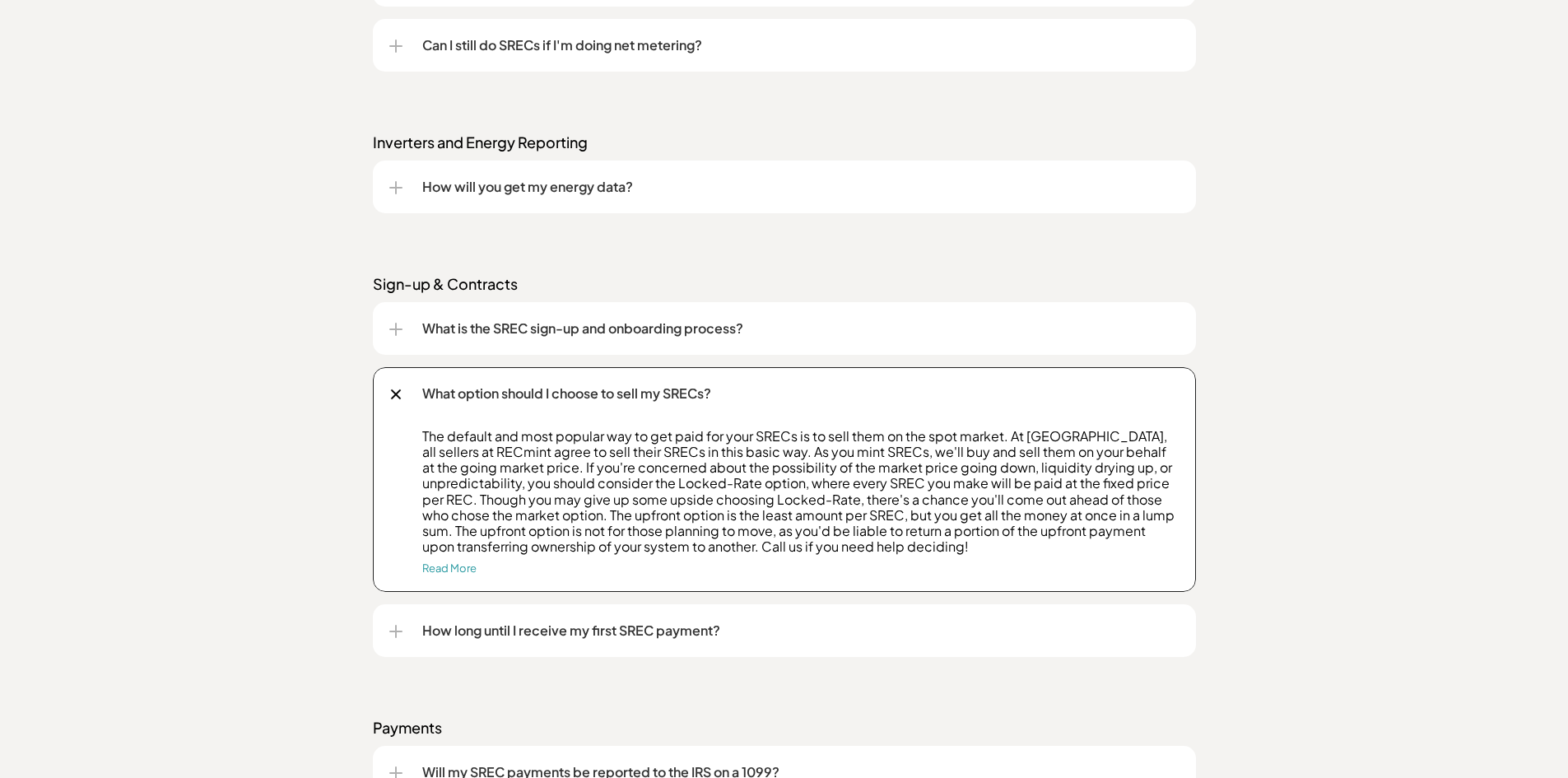
scroll to position [2188, 0]
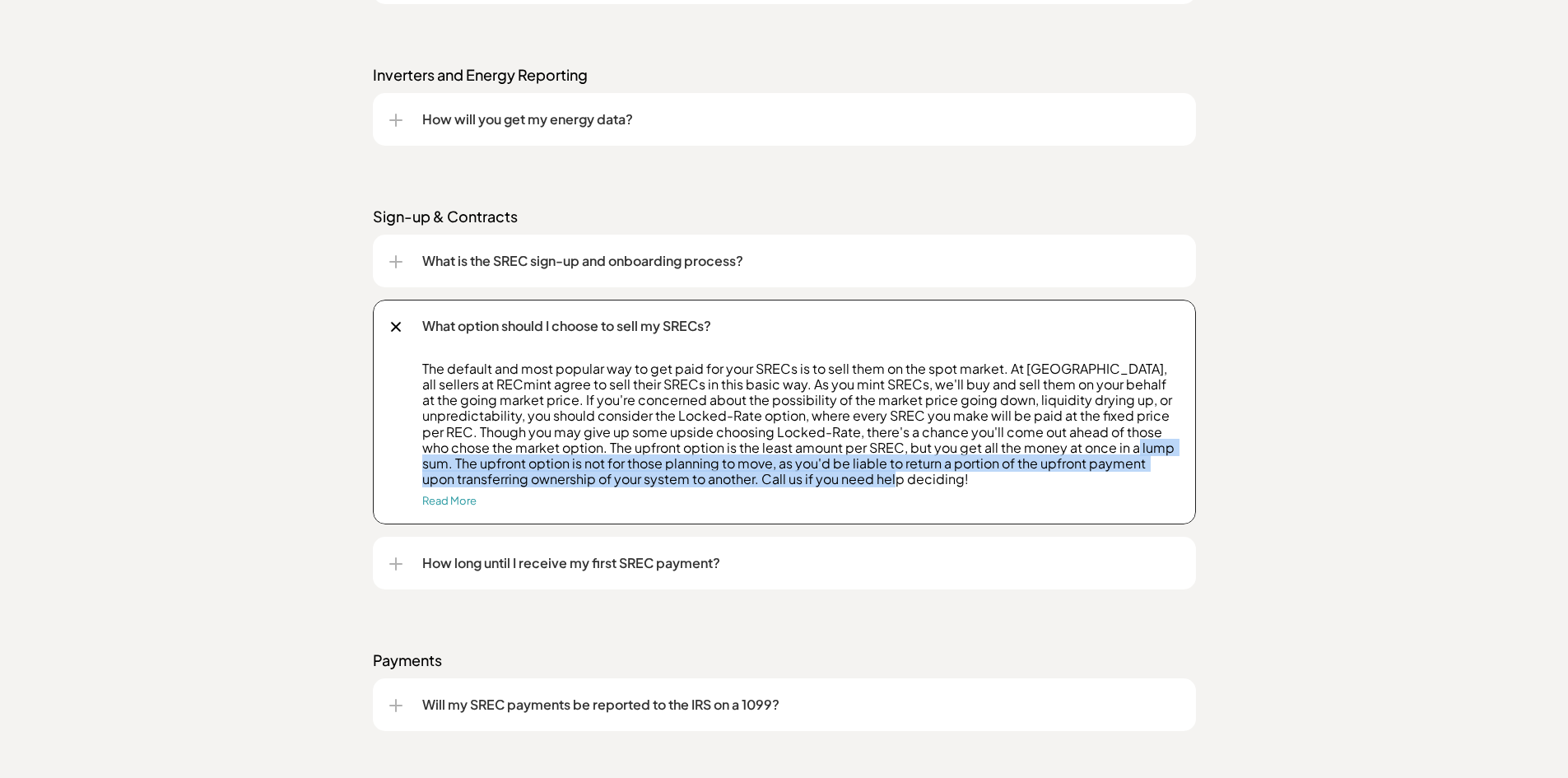
drag, startPoint x: 454, startPoint y: 459, endPoint x: 951, endPoint y: 475, distance: 497.3
click at [951, 475] on p "The default and most popular way to get paid for your SRECs is to sell them on …" at bounding box center [801, 424] width 757 height 127
click at [449, 503] on link "Read More" at bounding box center [450, 500] width 54 height 14
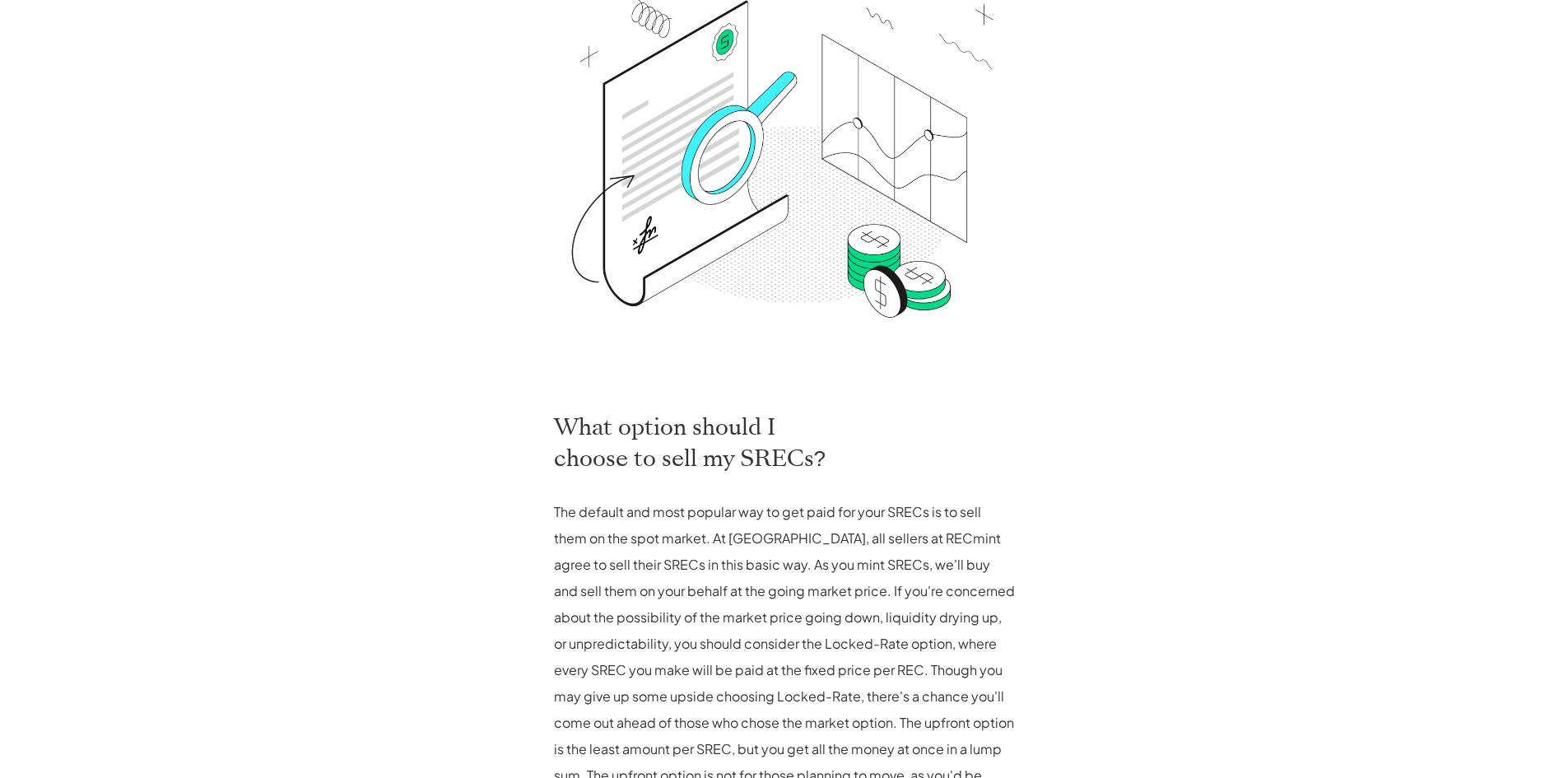
scroll to position [576, 0]
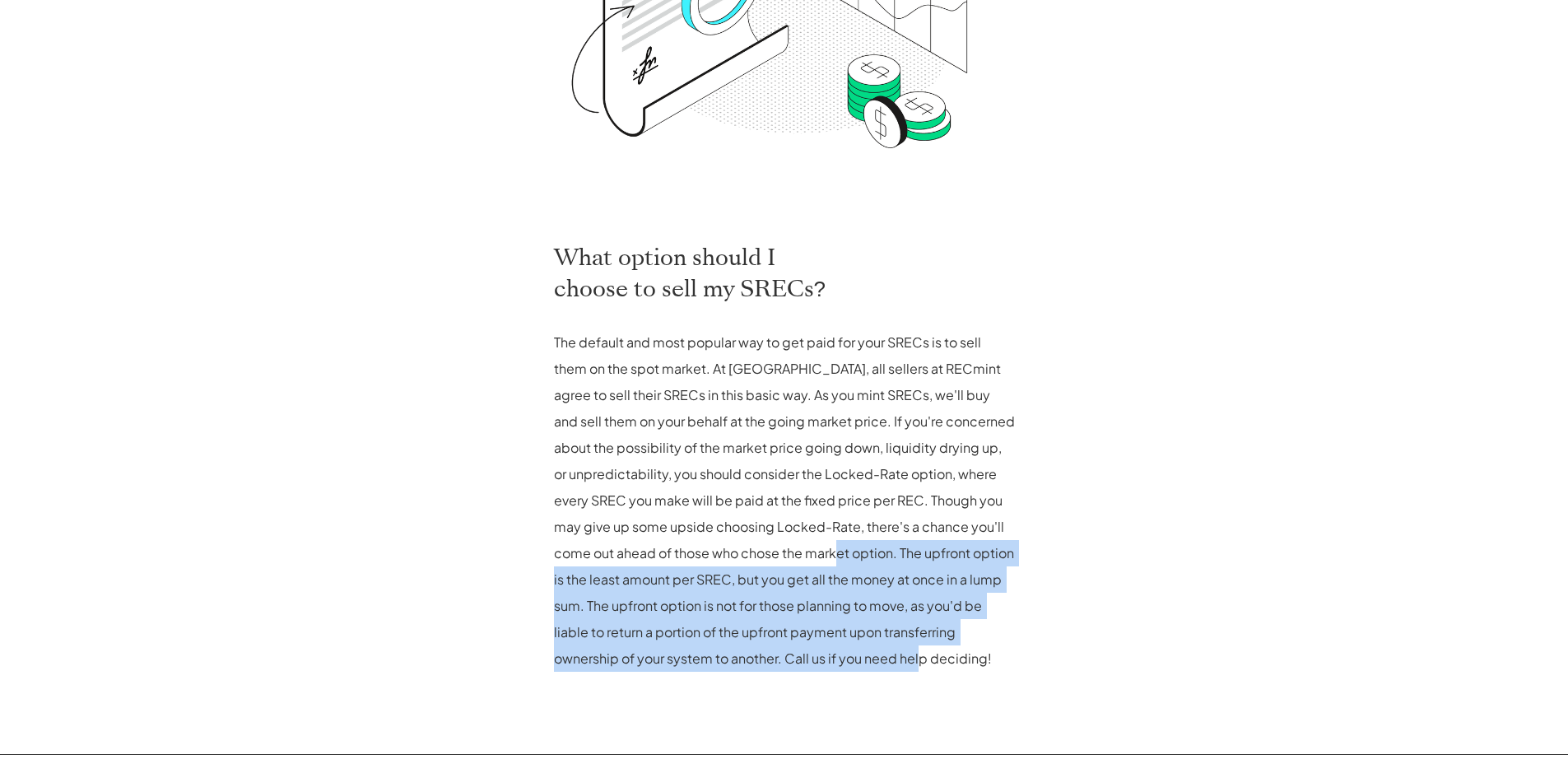
drag, startPoint x: 741, startPoint y: 554, endPoint x: 820, endPoint y: 655, distance: 128.2
click at [820, 655] on p "The default and most popular way to get paid for your SRECs is to sell them on …" at bounding box center [784, 500] width 460 height 343
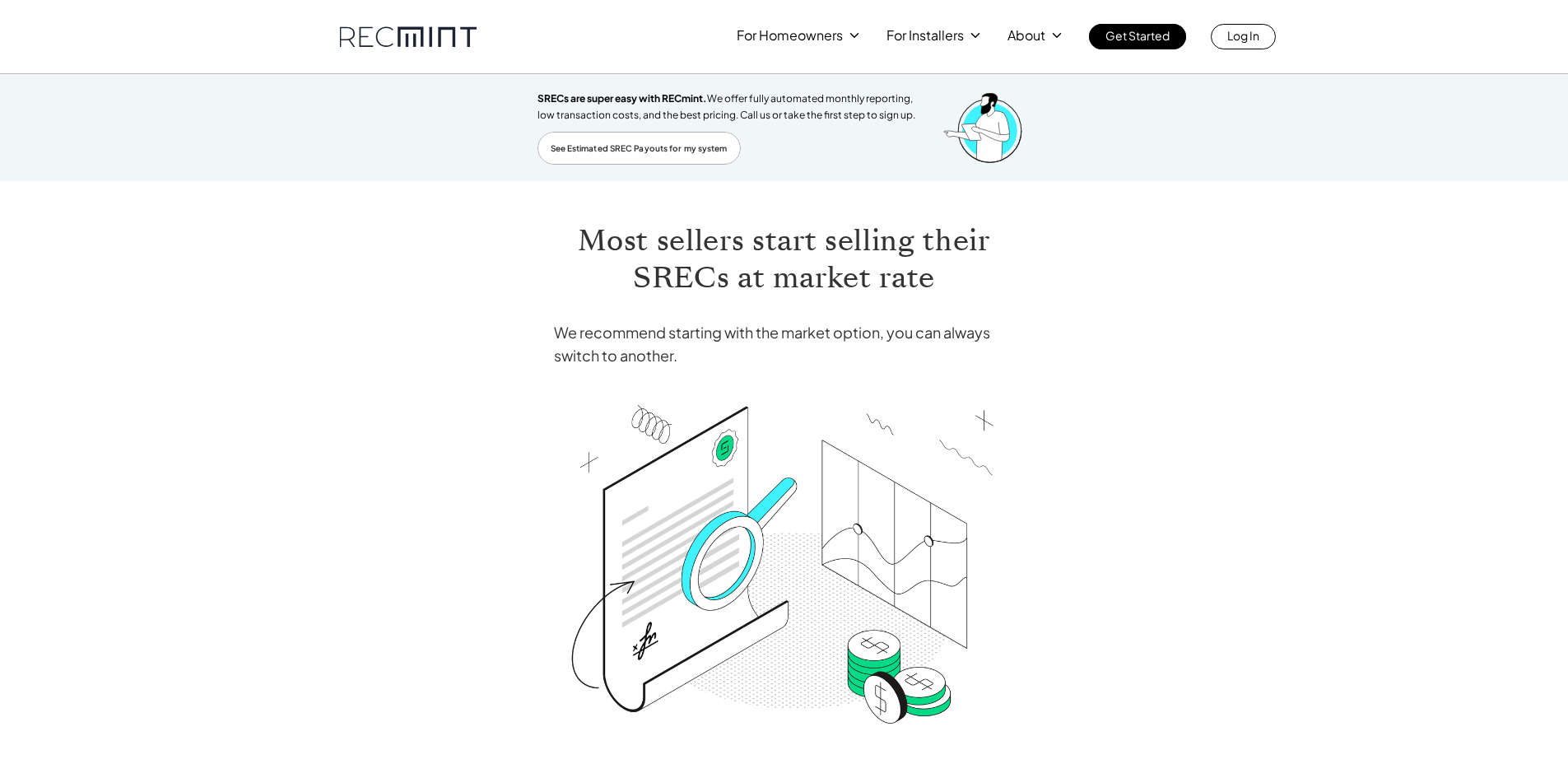
scroll to position [0, 0]
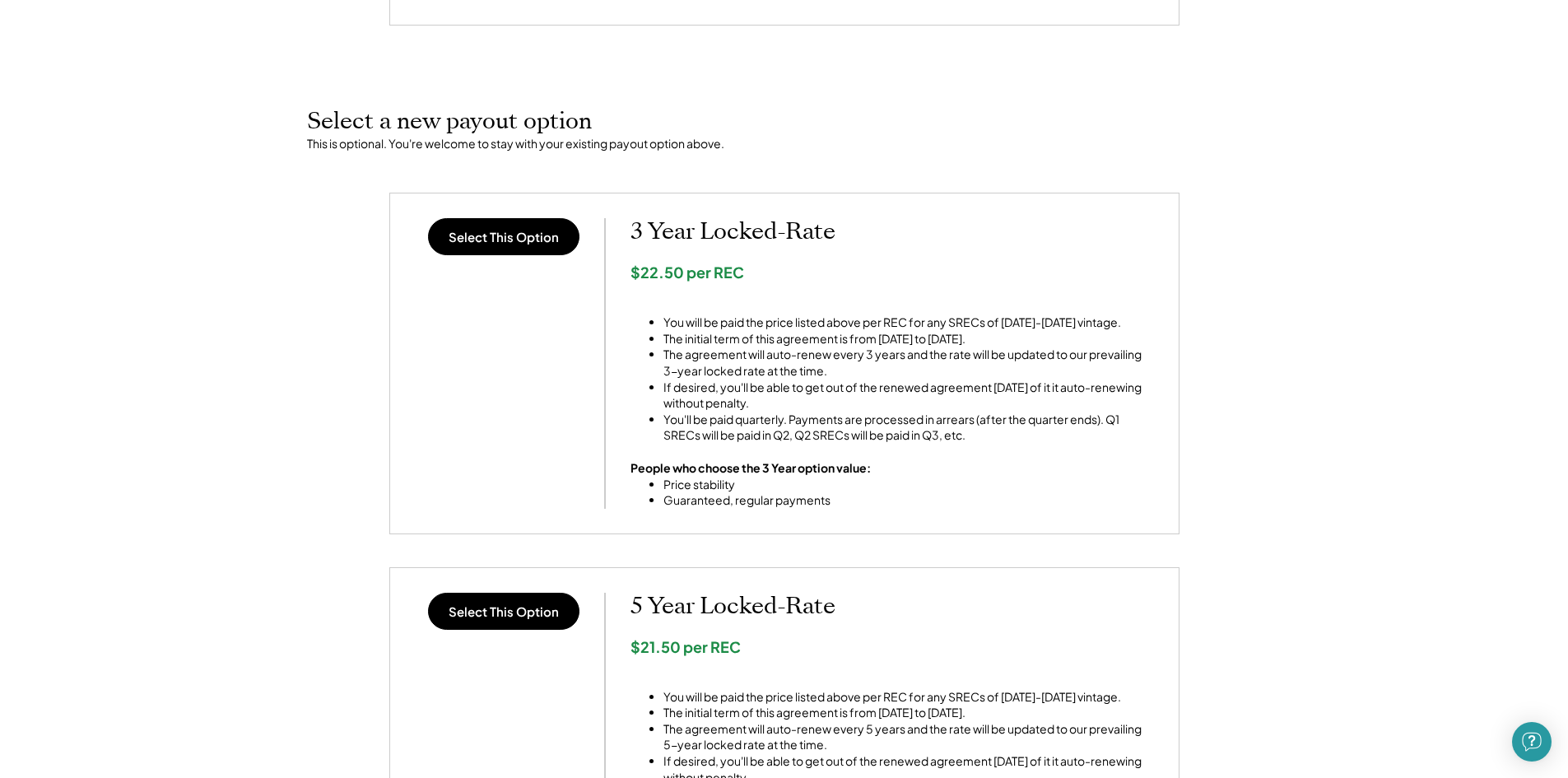
scroll to position [531, 0]
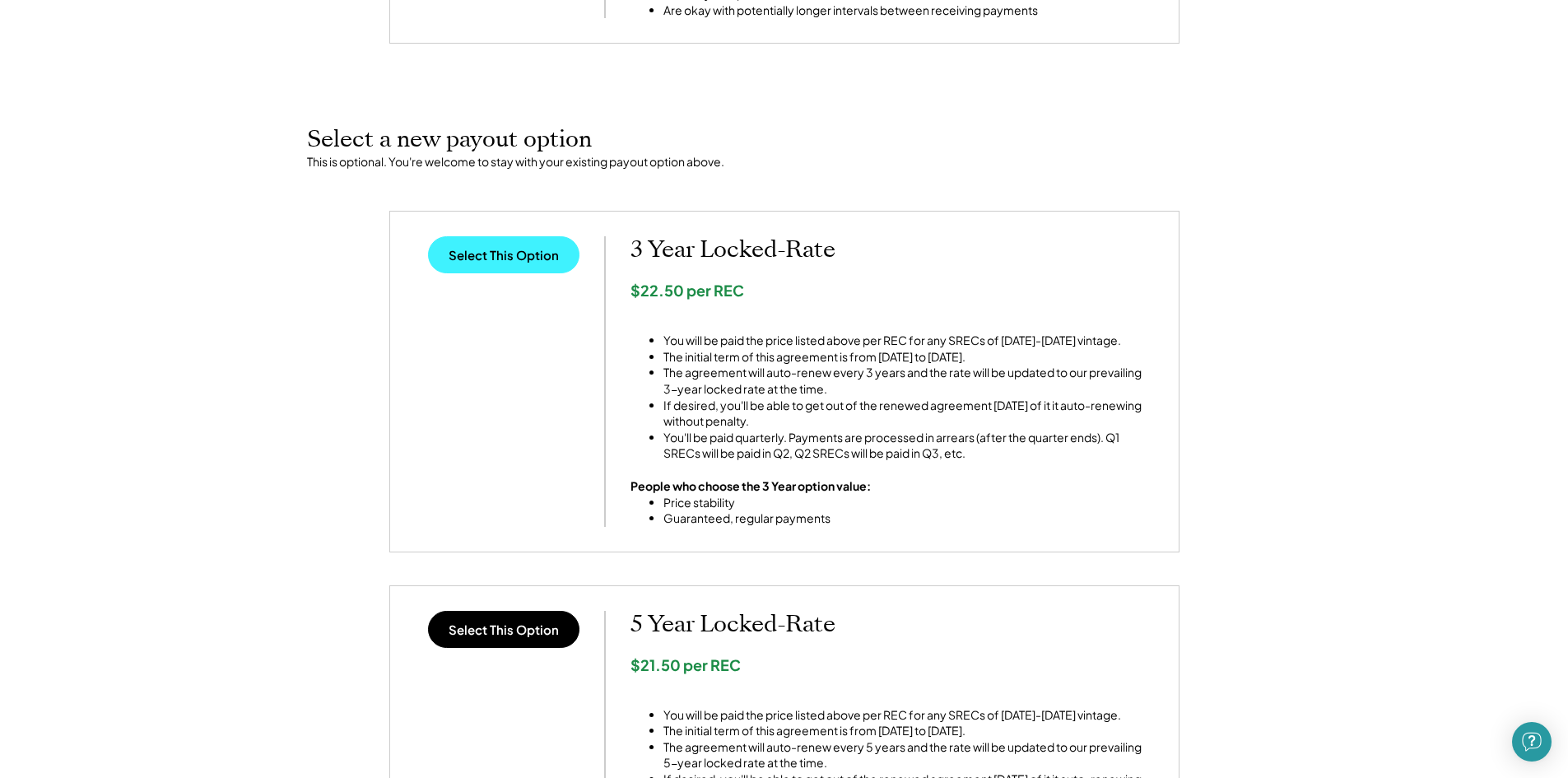
click at [499, 262] on button "Select This Option" at bounding box center [504, 254] width 151 height 37
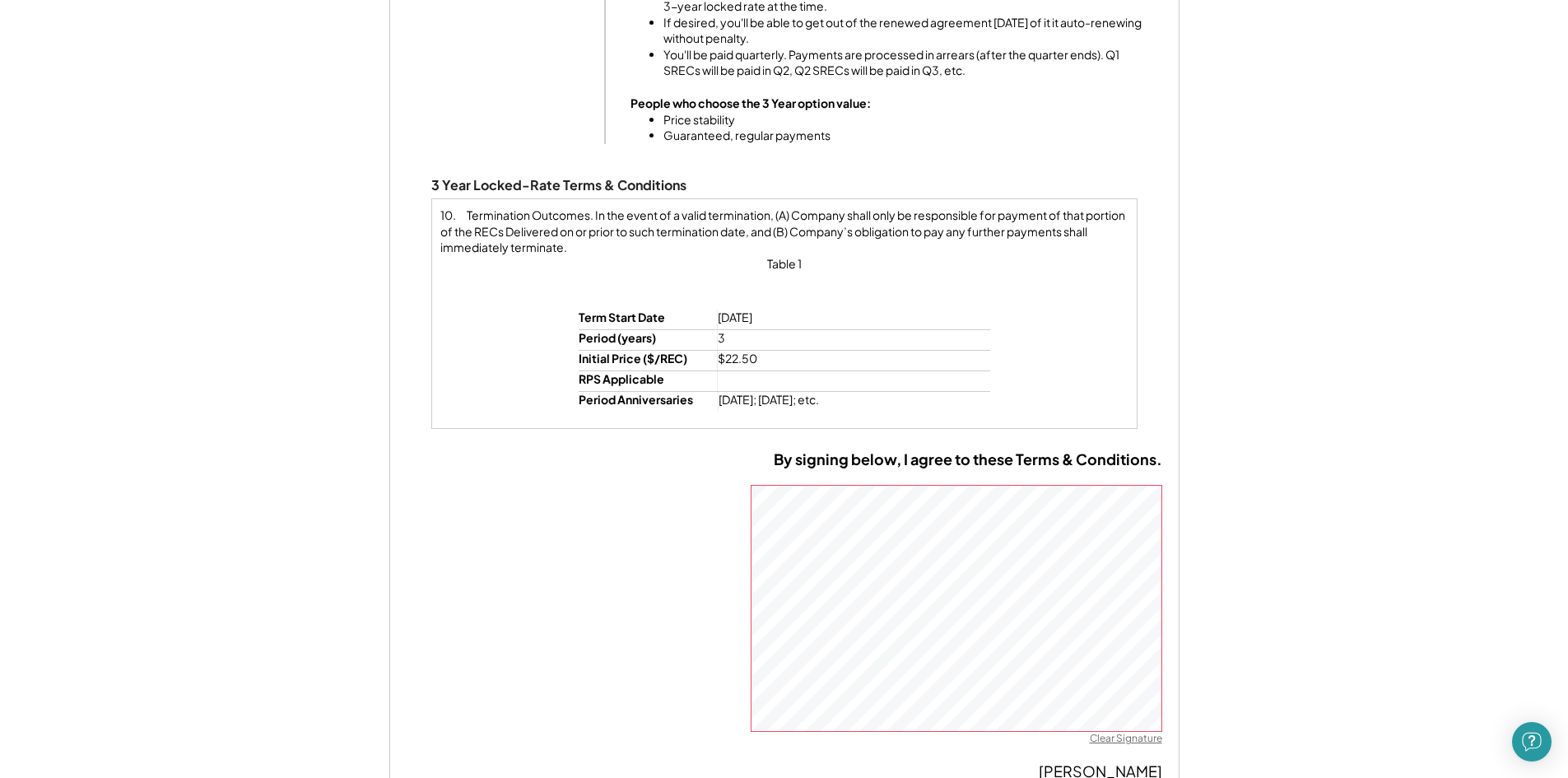
scroll to position [943, 0]
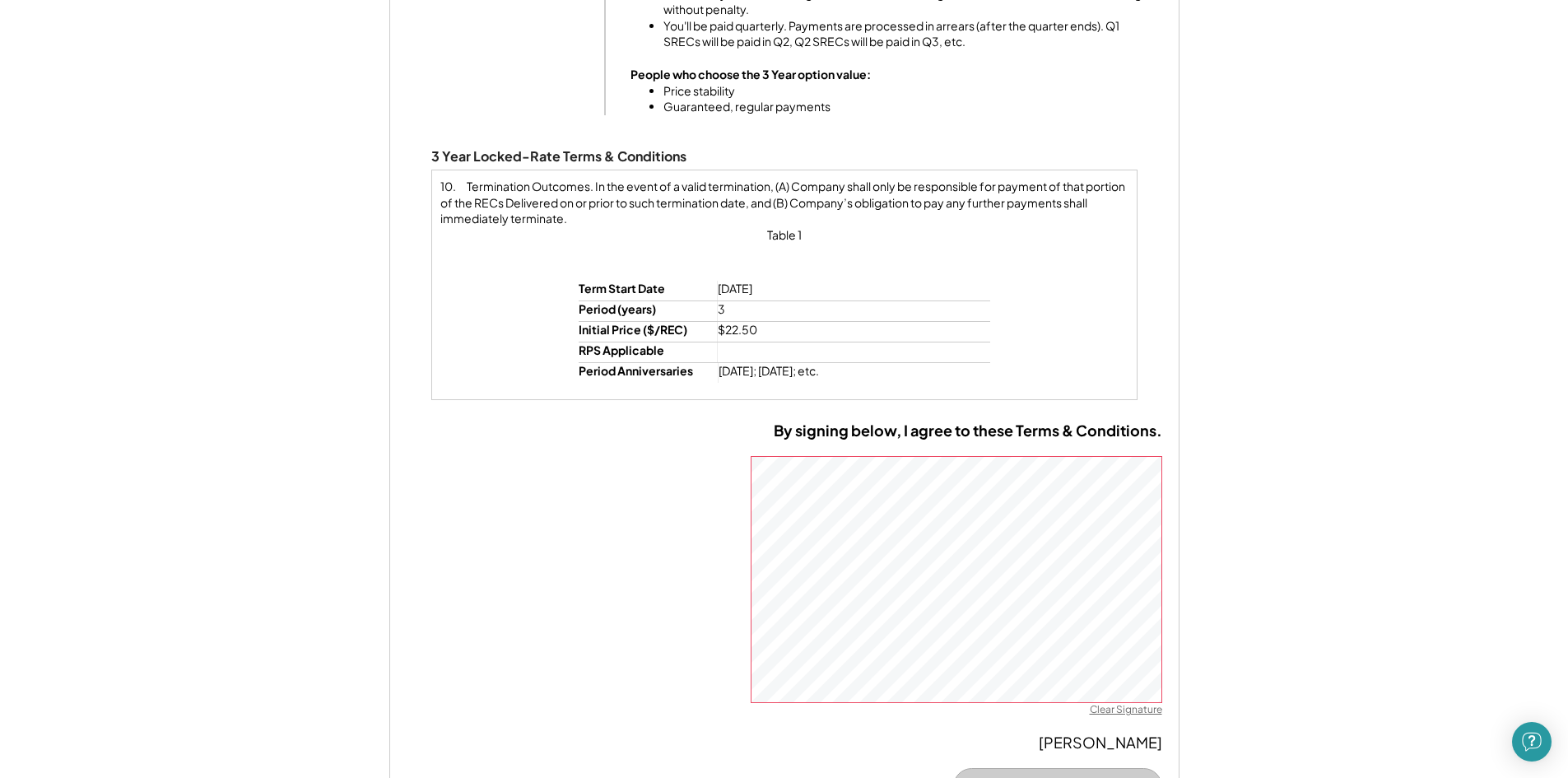
drag, startPoint x: 842, startPoint y: 377, endPoint x: 770, endPoint y: 336, distance: 82.9
click at [770, 336] on div "$22.50" at bounding box center [799, 330] width 165 height 16
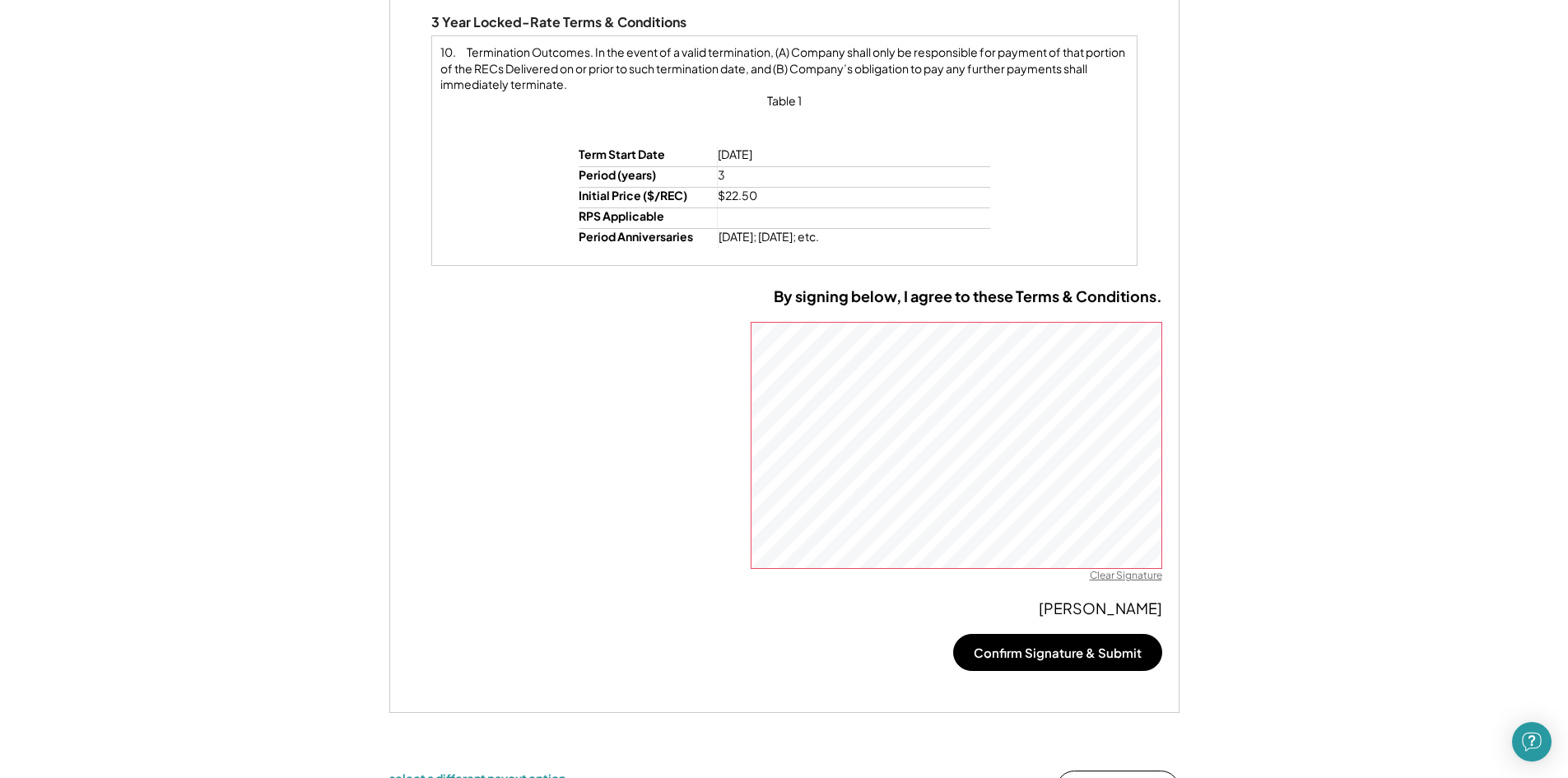
scroll to position [1079, 0]
click at [1082, 651] on button "Confirm Signature & Submit" at bounding box center [1058, 650] width 209 height 37
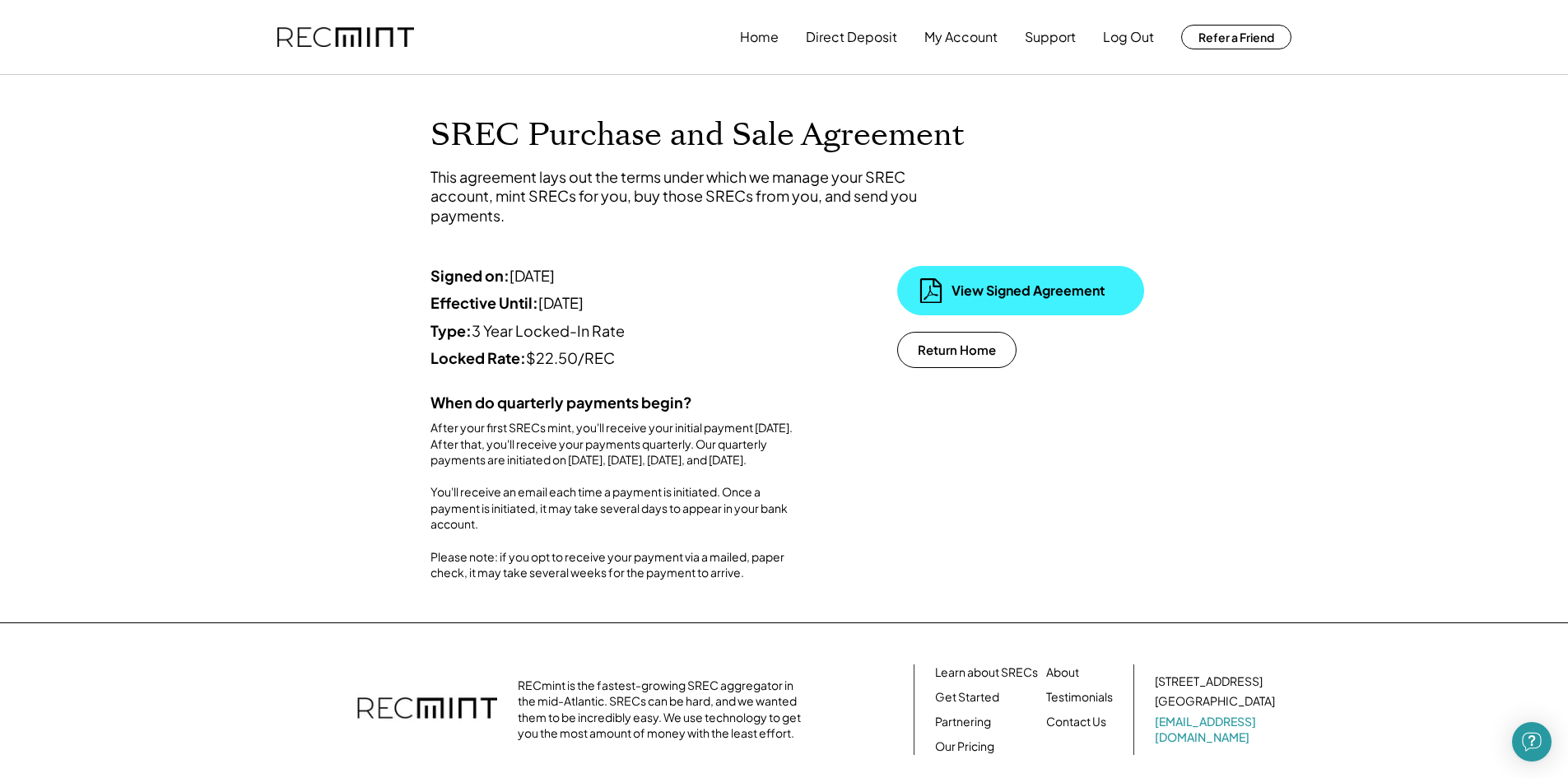
click at [1005, 292] on div "View Signed Agreement" at bounding box center [1034, 290] width 165 height 18
click at [953, 42] on button "My Account" at bounding box center [961, 37] width 73 height 33
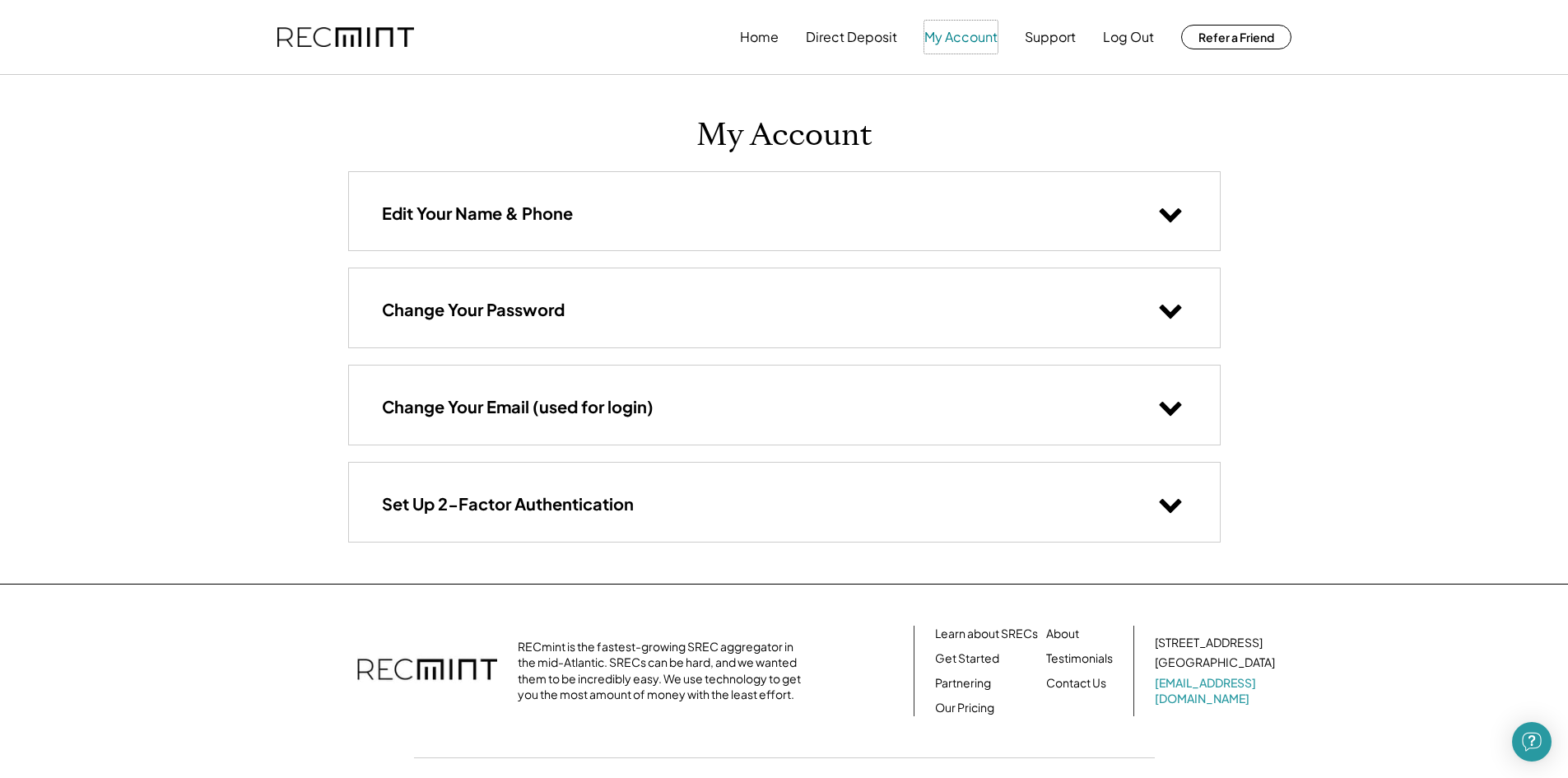
click at [955, 33] on button "My Account" at bounding box center [961, 37] width 73 height 33
click at [867, 35] on button "Direct Deposit" at bounding box center [851, 37] width 91 height 33
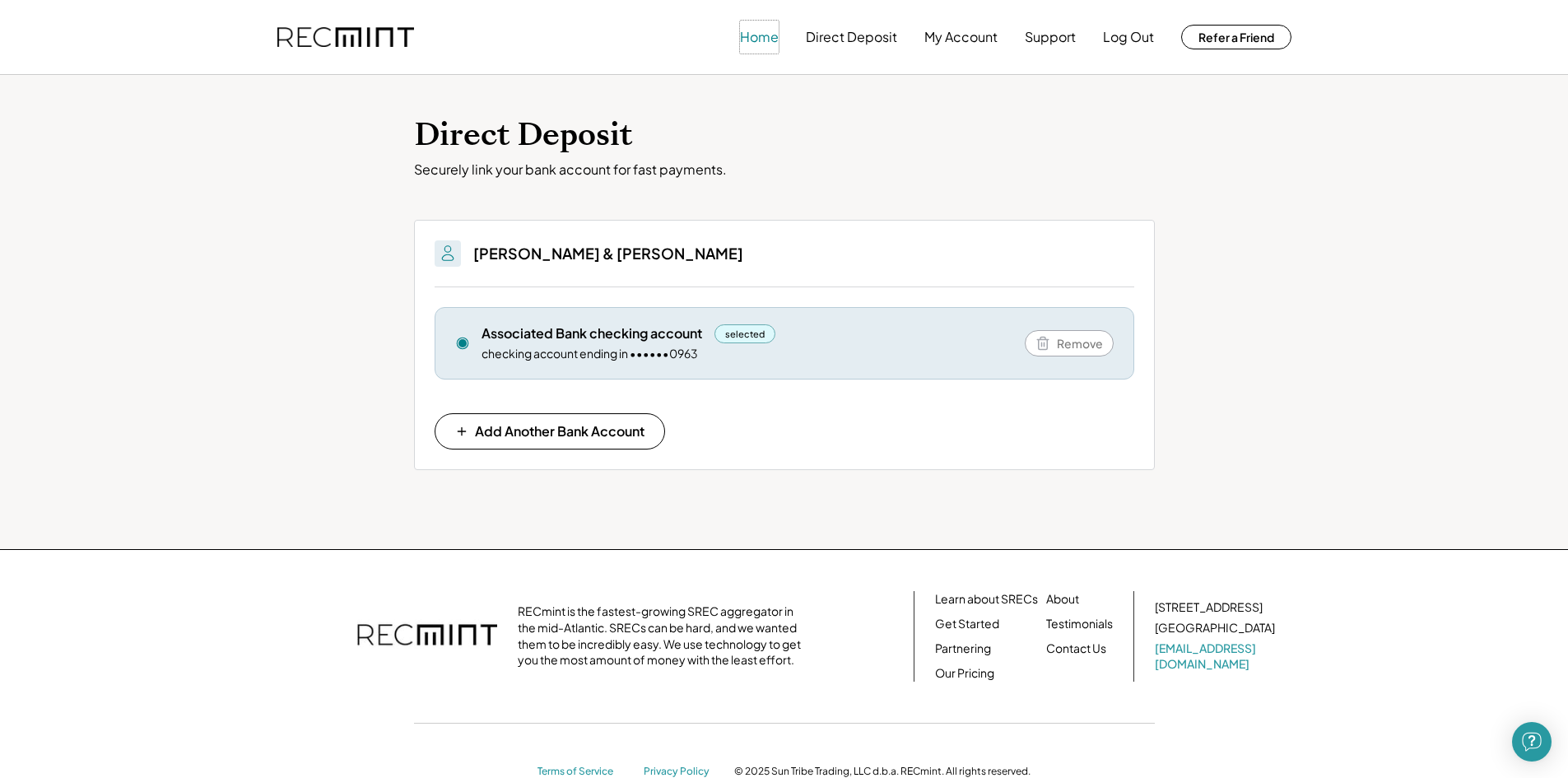
click at [767, 43] on button "Home" at bounding box center [759, 37] width 39 height 33
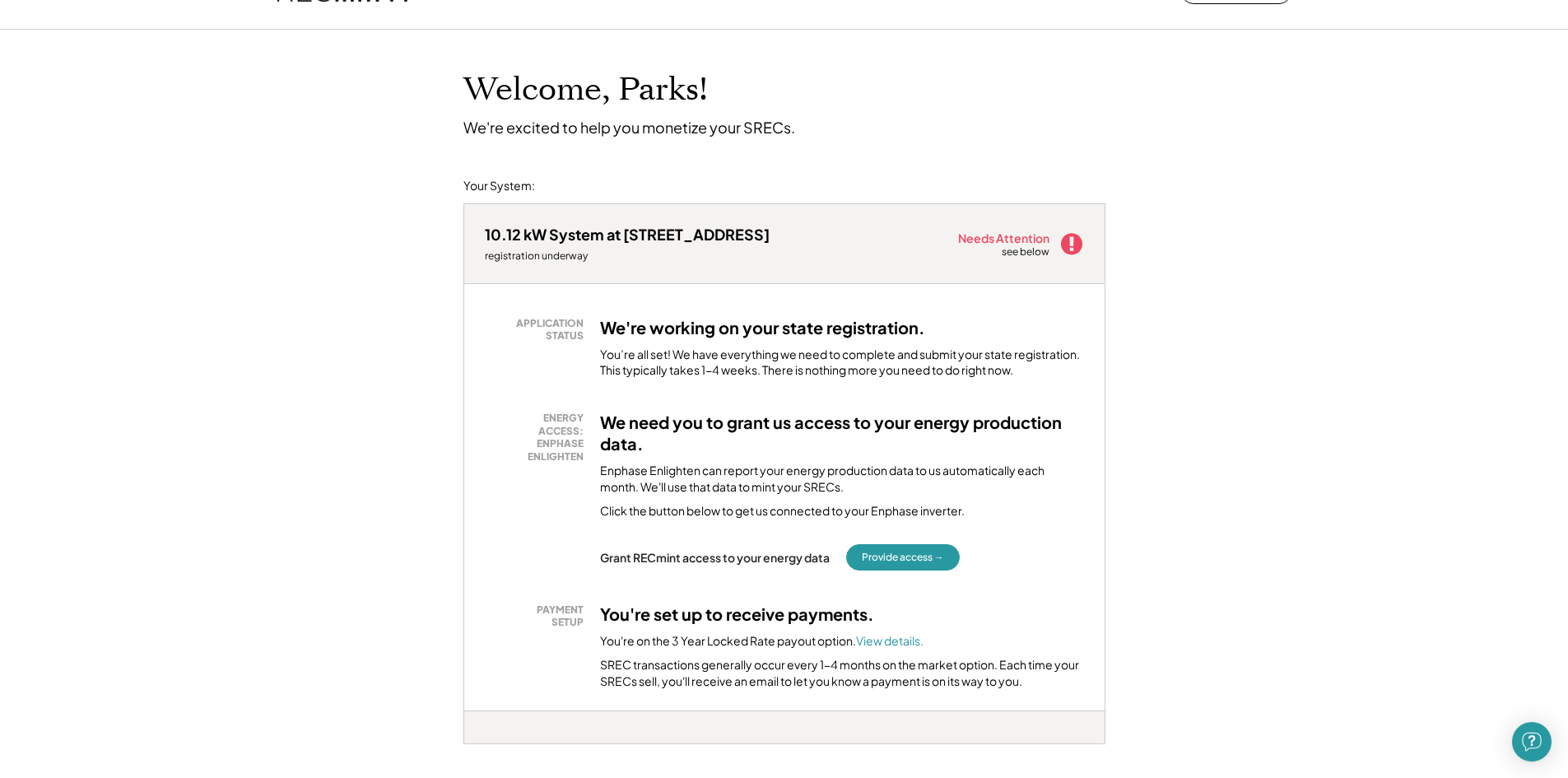
scroll to position [82, 0]
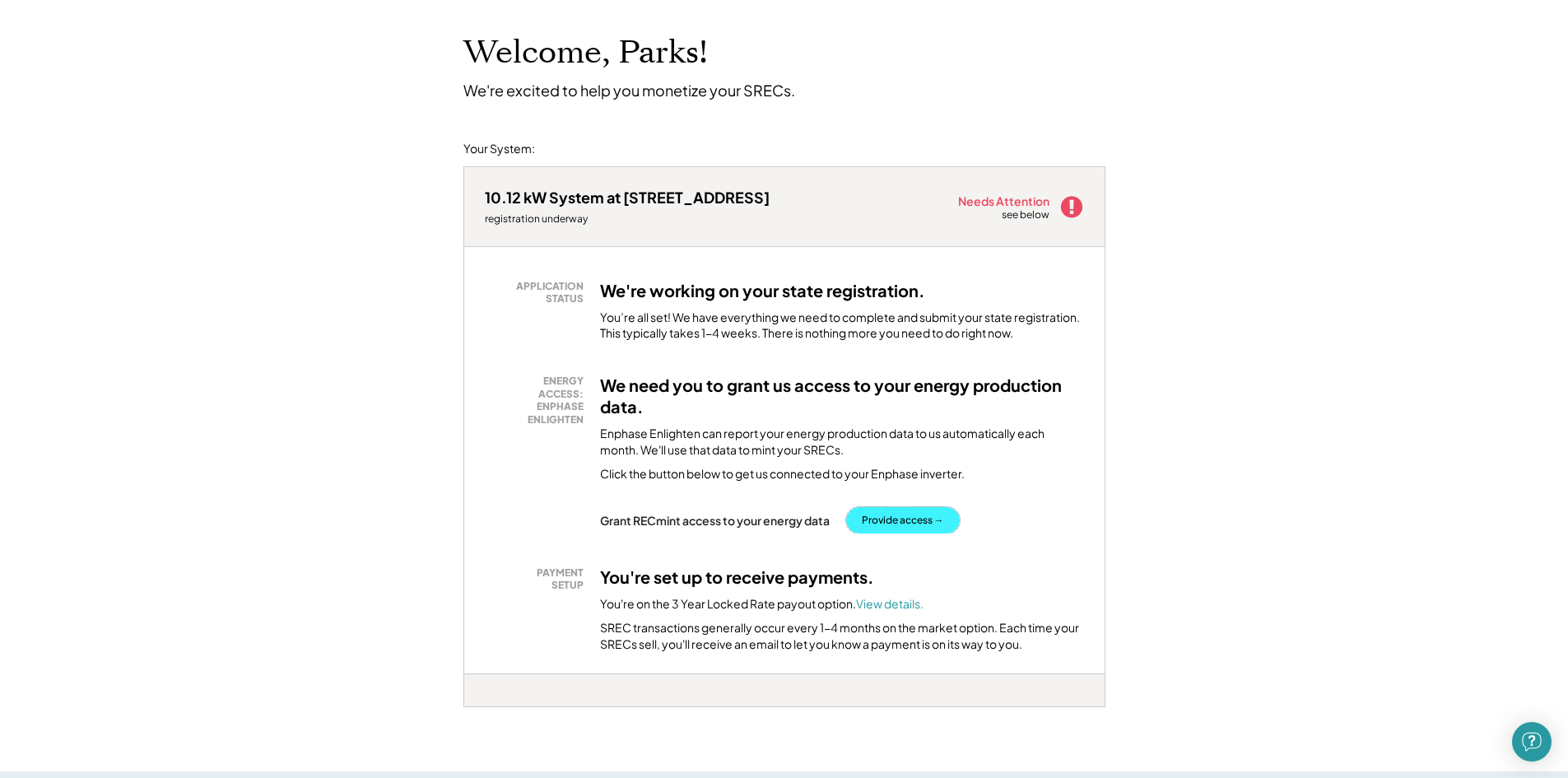
click at [910, 520] on button "Provide access →" at bounding box center [903, 520] width 114 height 26
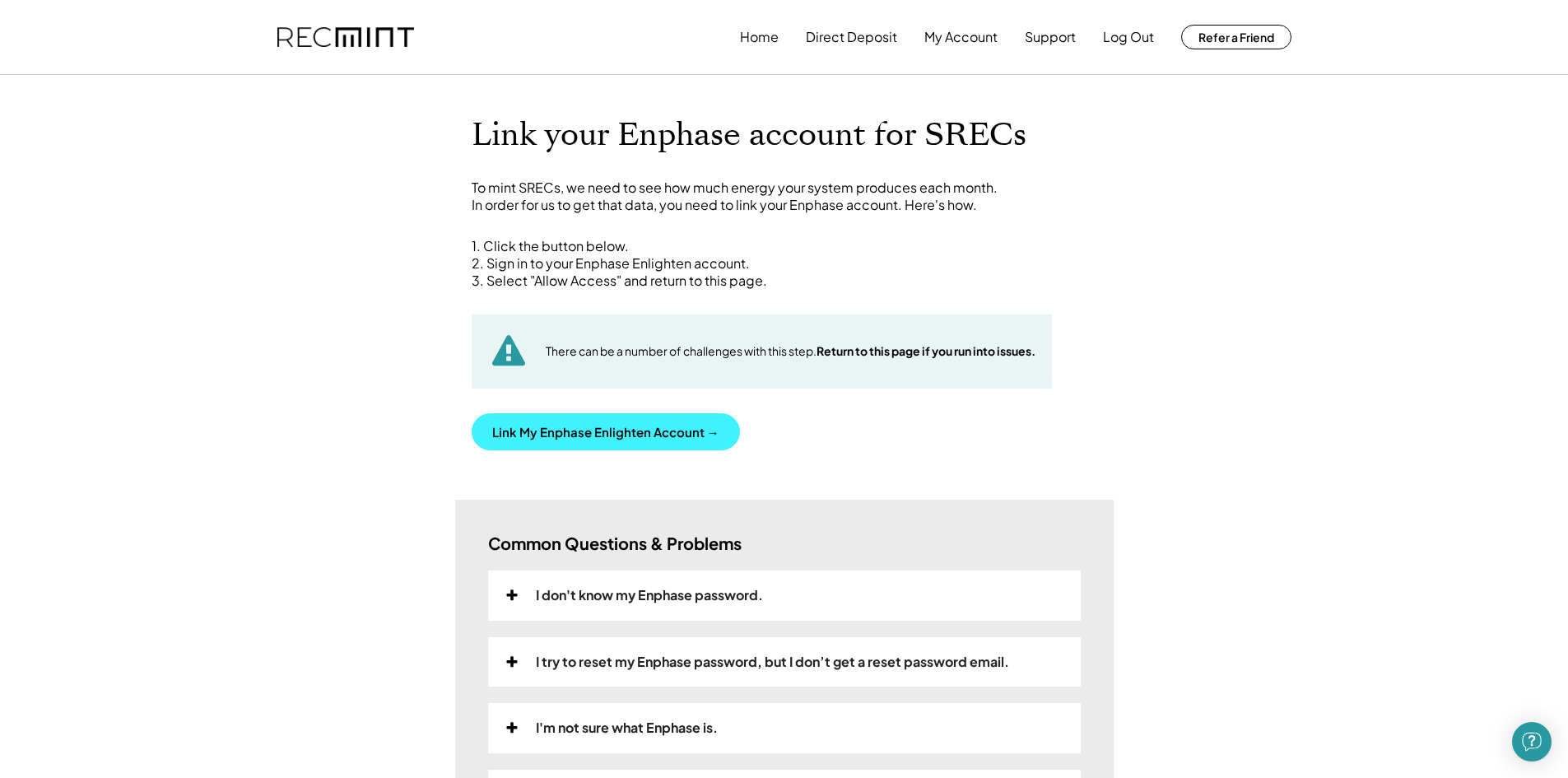
click at [595, 434] on button "Link My Enphase Enlighten Account →" at bounding box center [606, 432] width 269 height 37
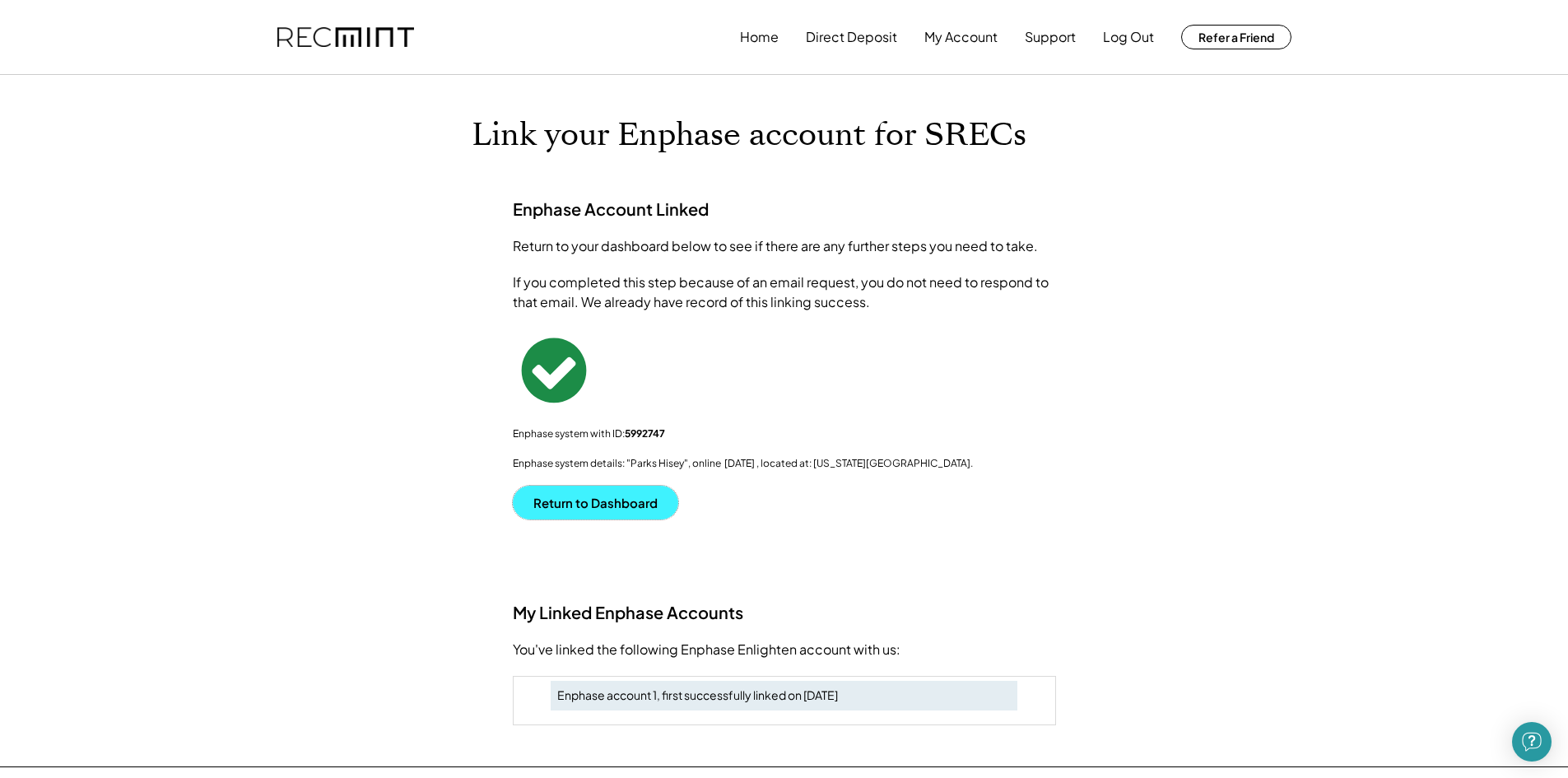
click at [599, 499] on button "Return to Dashboard" at bounding box center [596, 502] width 166 height 33
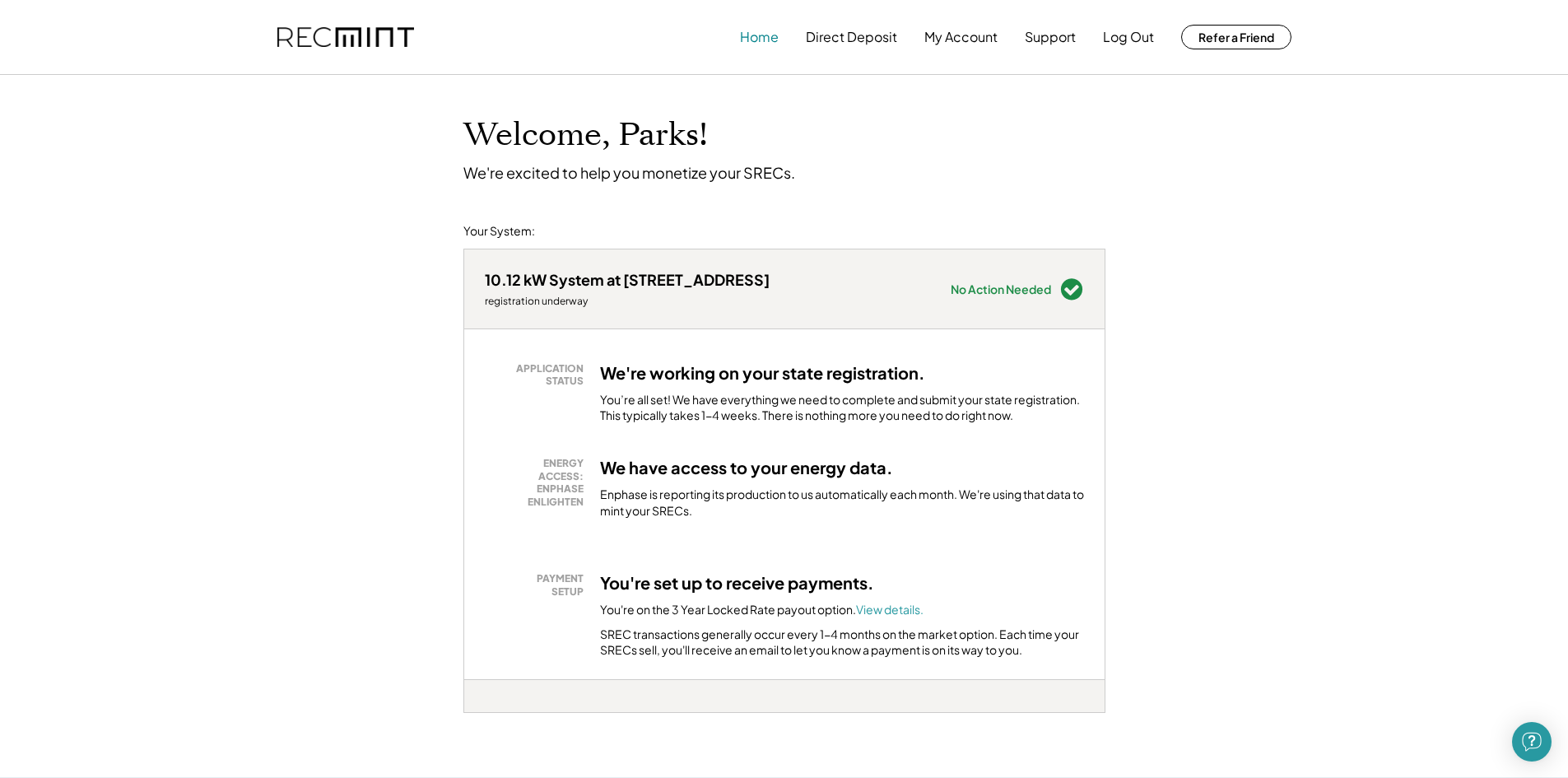
click at [767, 41] on button "Home" at bounding box center [759, 37] width 39 height 33
click at [1133, 36] on button "Log Out" at bounding box center [1128, 37] width 51 height 33
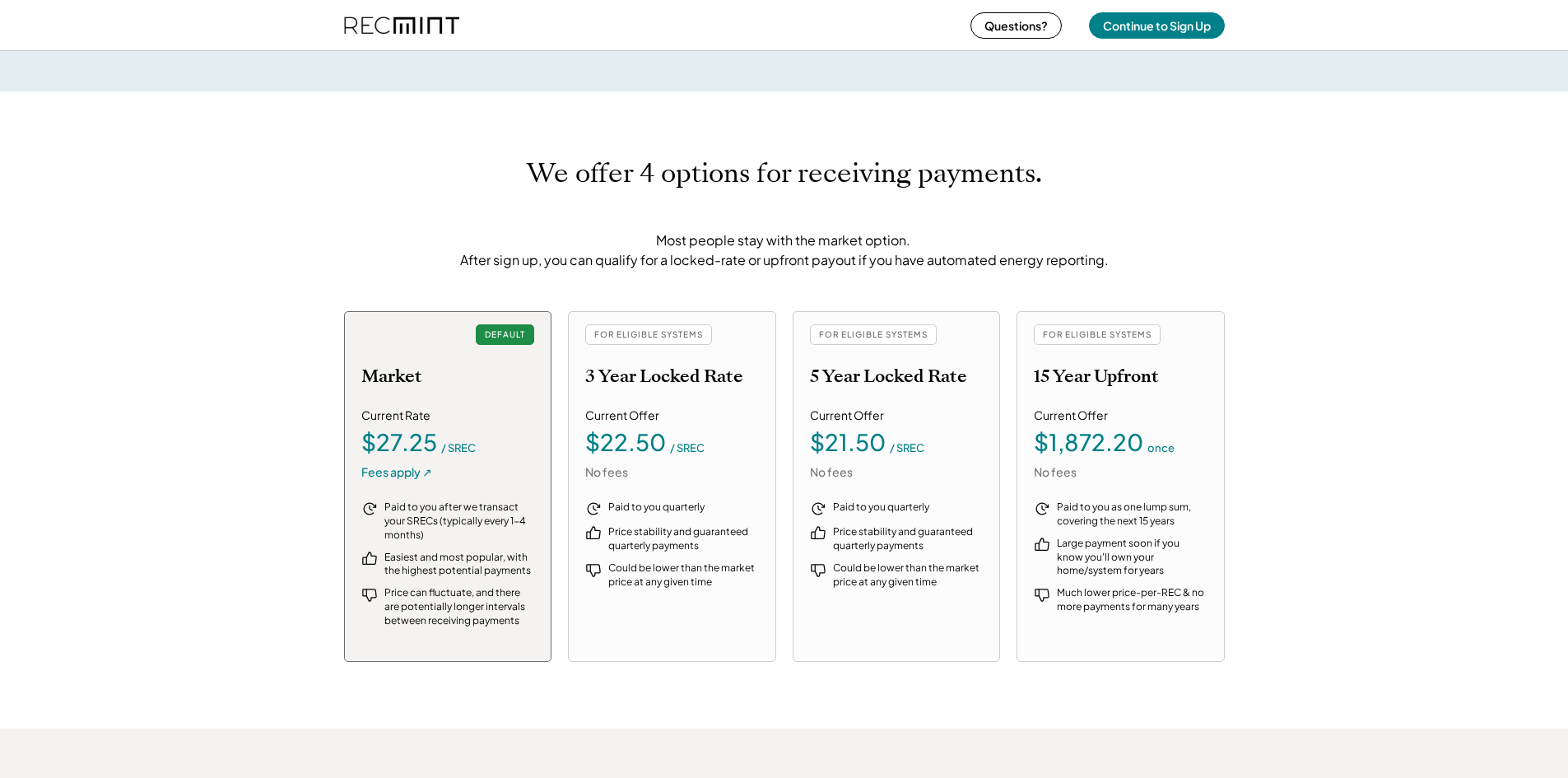
scroll to position [1647, 0]
